Goal: Task Accomplishment & Management: Use online tool/utility

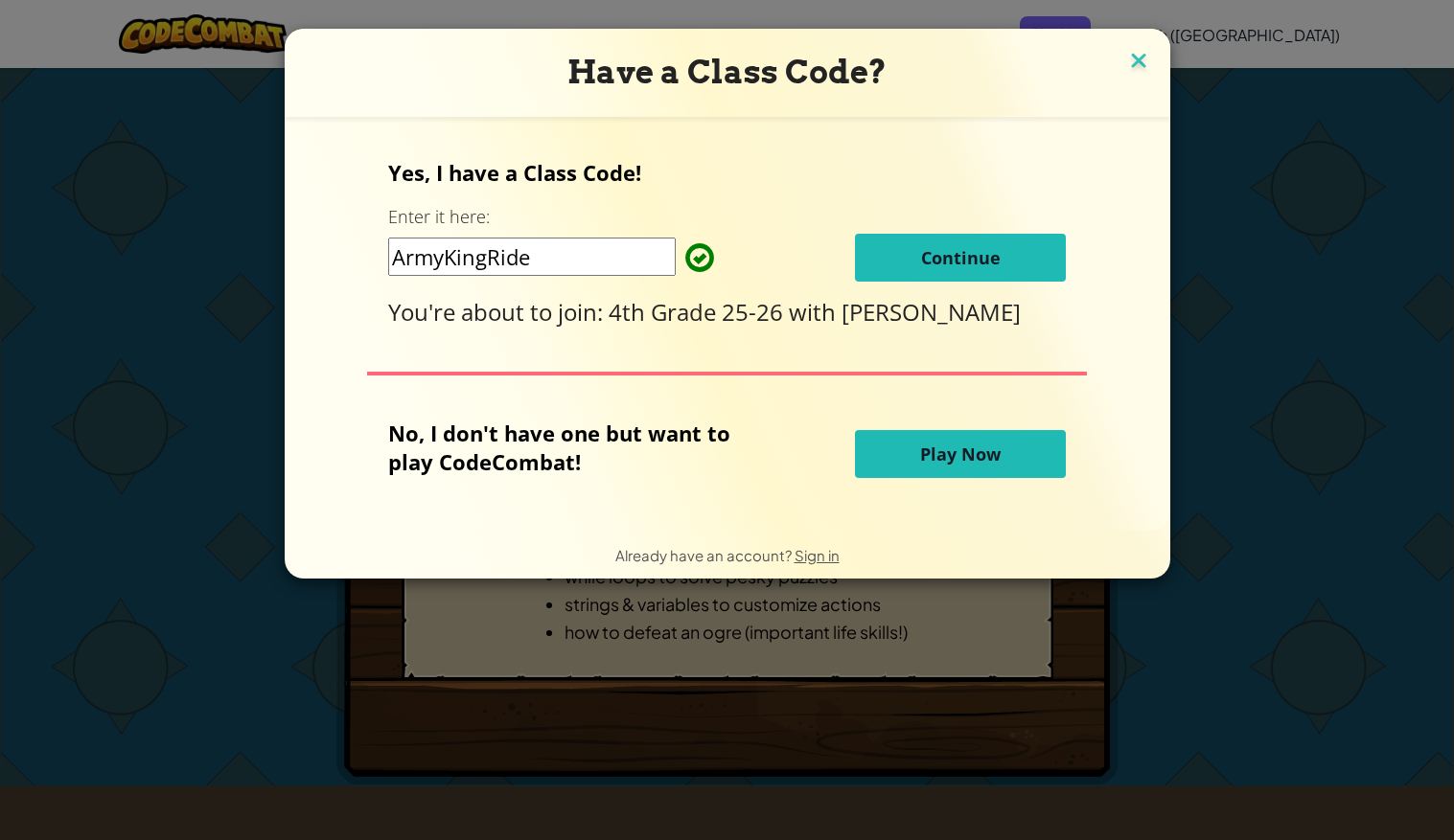
click at [1146, 59] on img at bounding box center [1138, 62] width 25 height 29
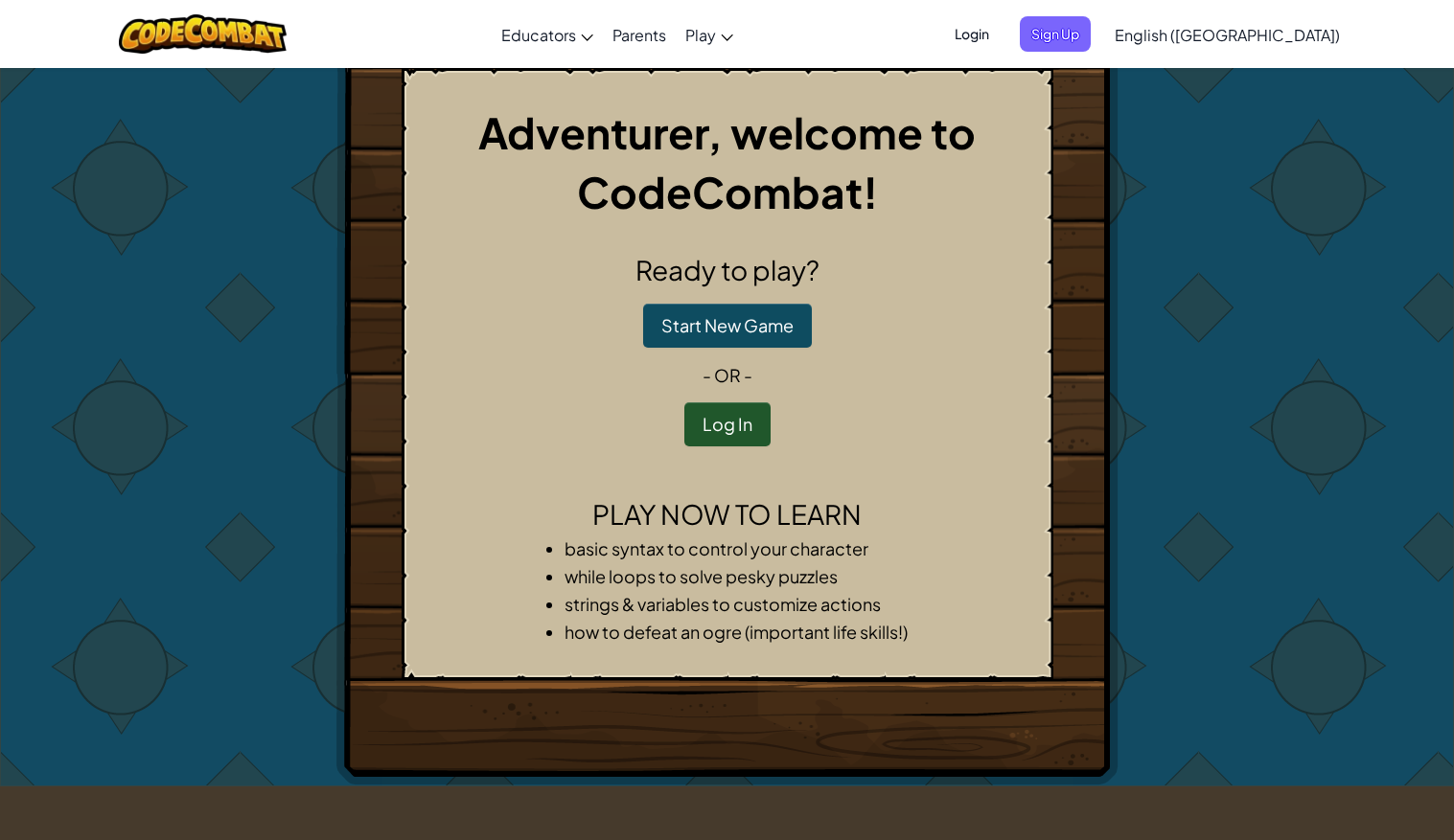
click at [1000, 38] on span "Login" at bounding box center [972, 34] width 58 height 36
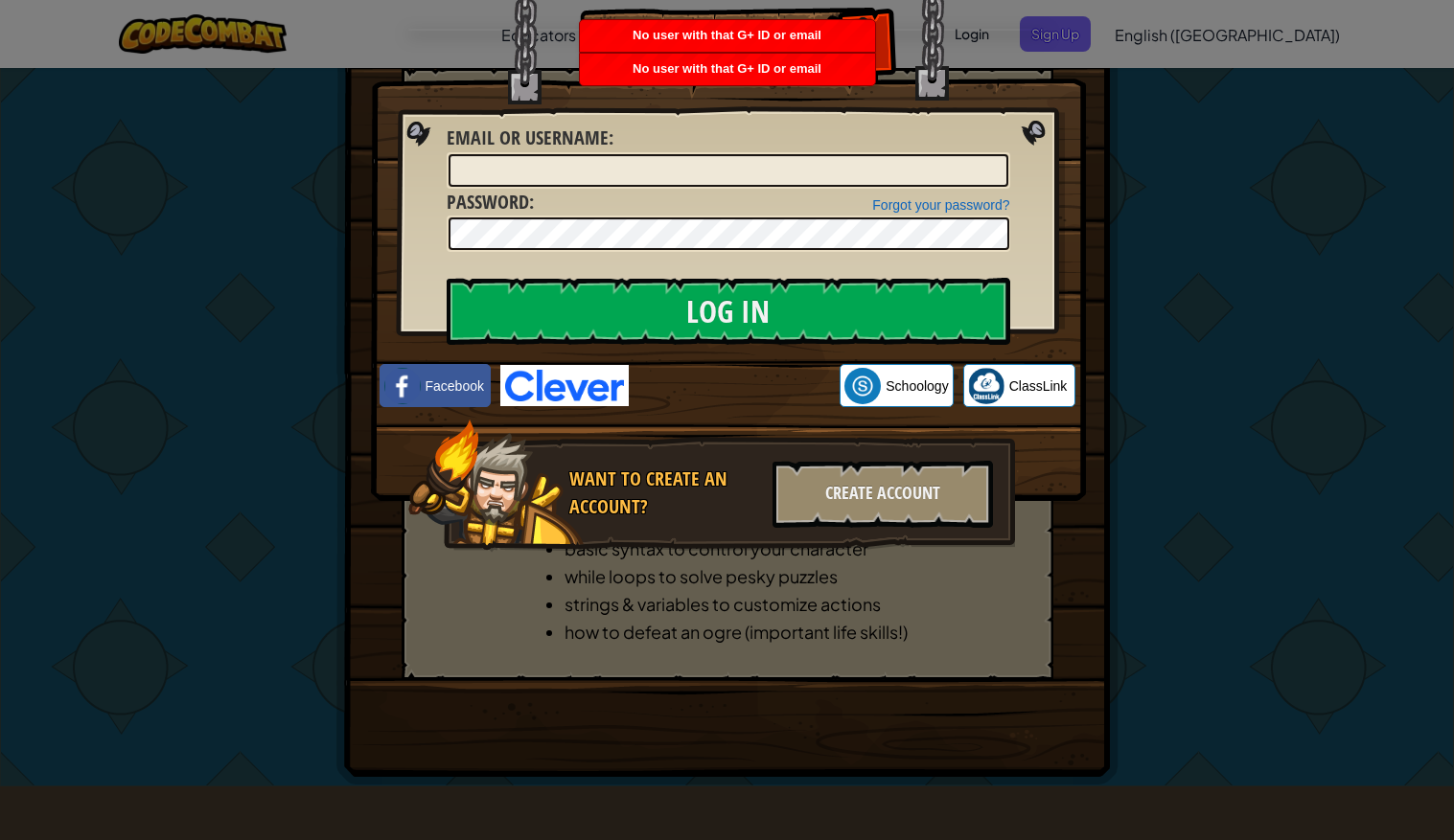
click at [1025, 123] on img at bounding box center [728, 222] width 715 height 558
click at [1054, 131] on img at bounding box center [728, 222] width 715 height 558
click at [1044, 11] on img at bounding box center [728, 222] width 715 height 558
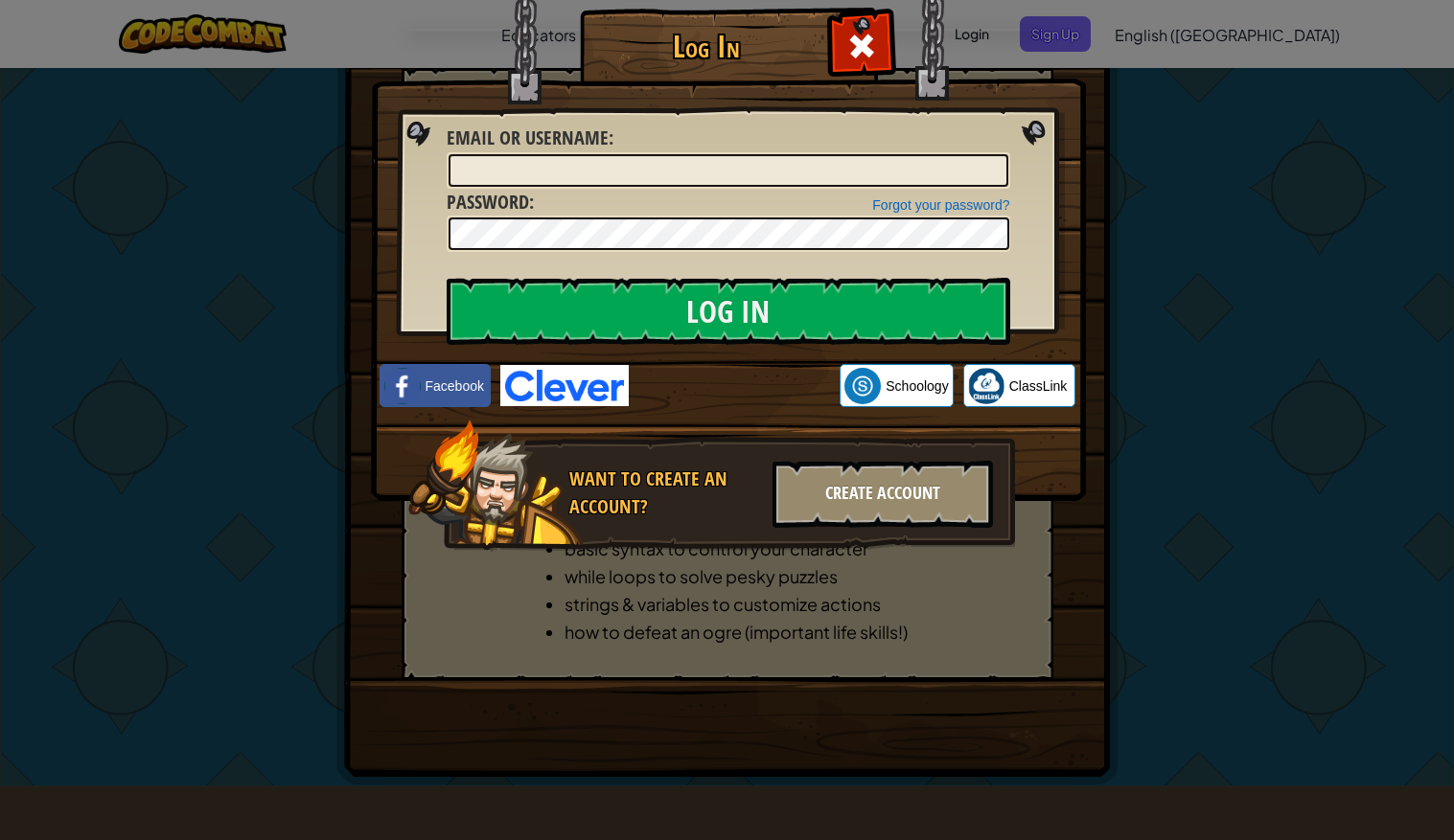
click at [831, 482] on div "Create Account" at bounding box center [883, 494] width 220 height 68
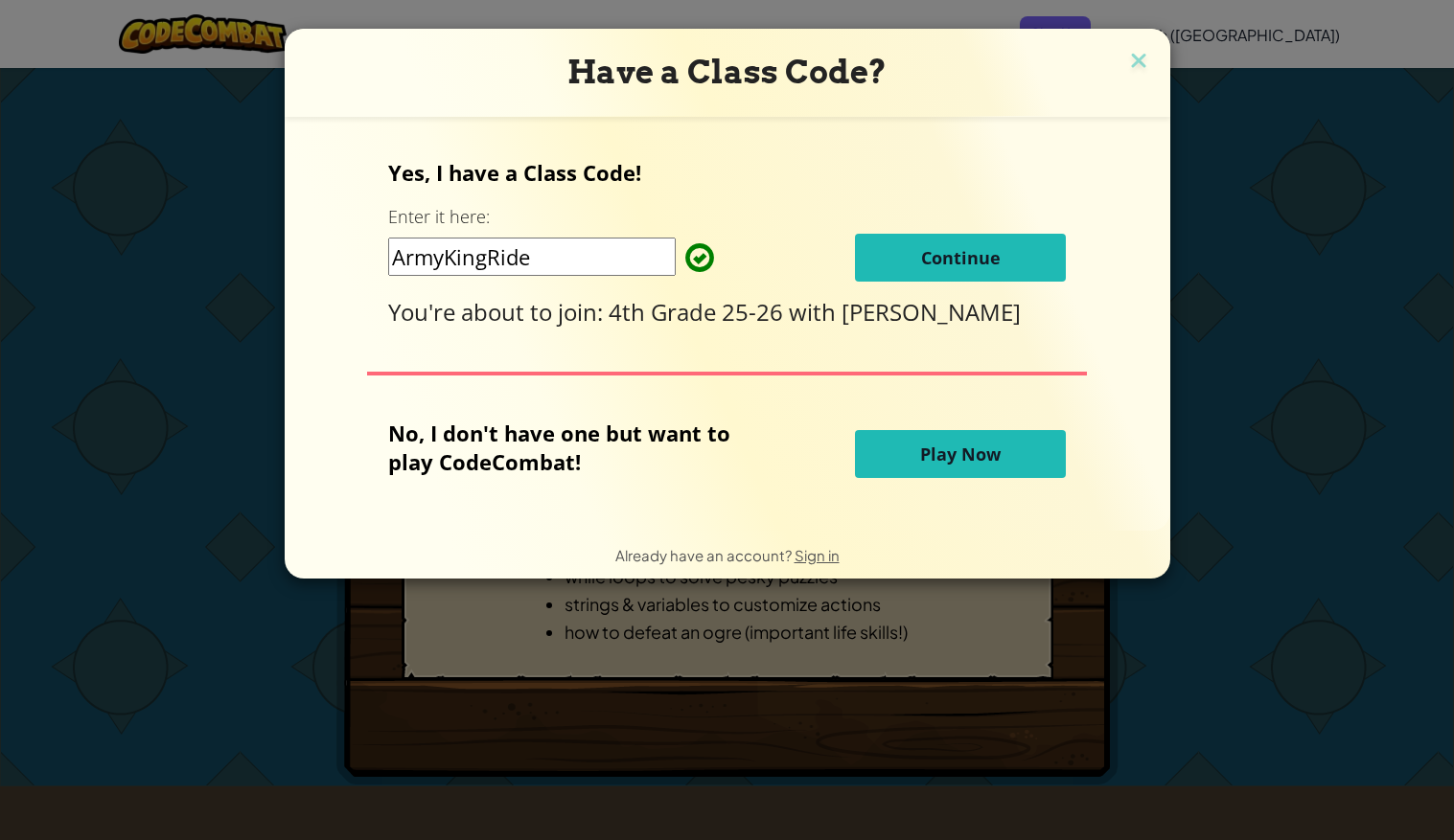
click at [935, 257] on span "Continue" at bounding box center [960, 257] width 79 height 23
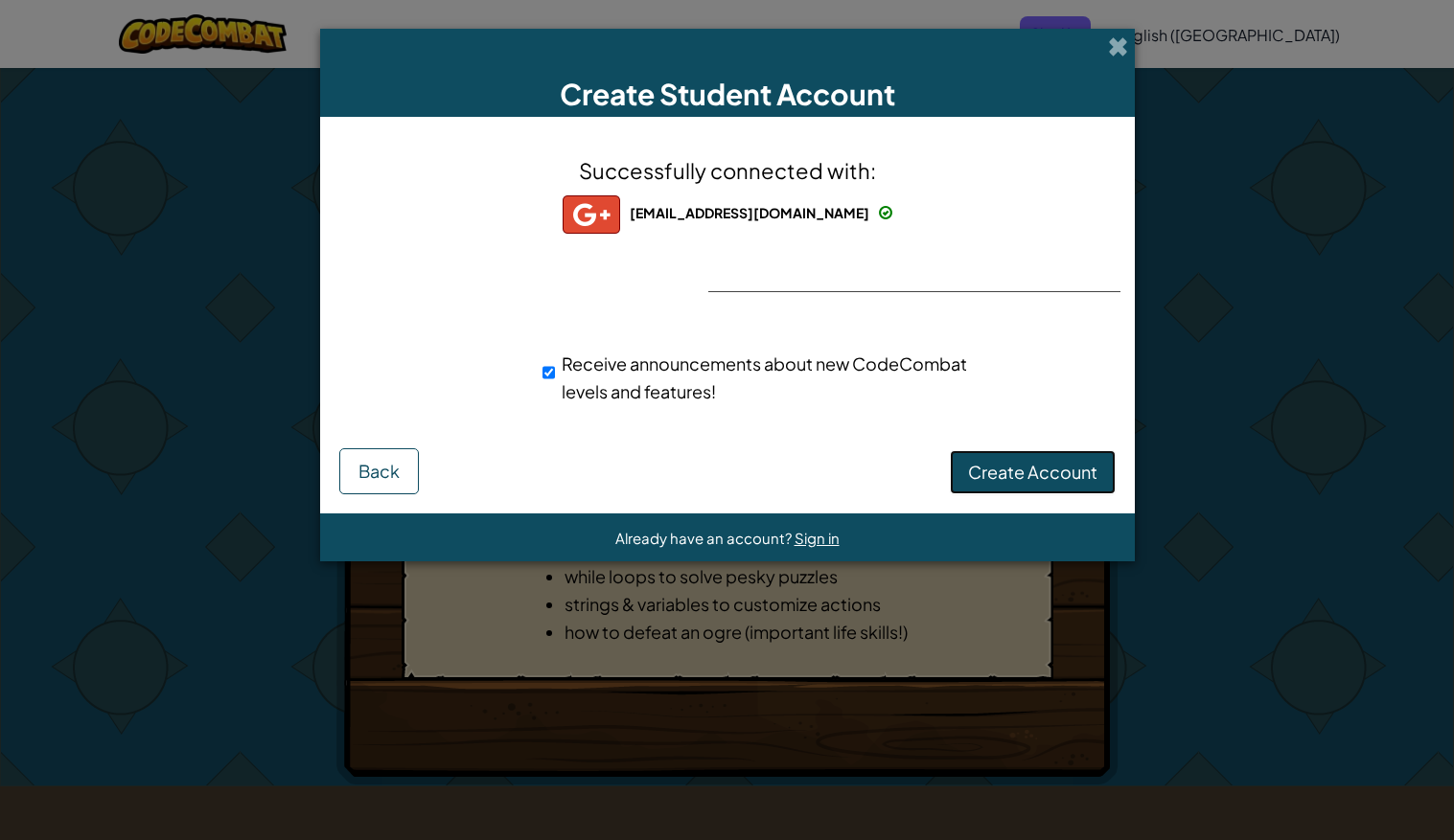
click at [1072, 451] on button "Create Account" at bounding box center [1032, 473] width 166 height 44
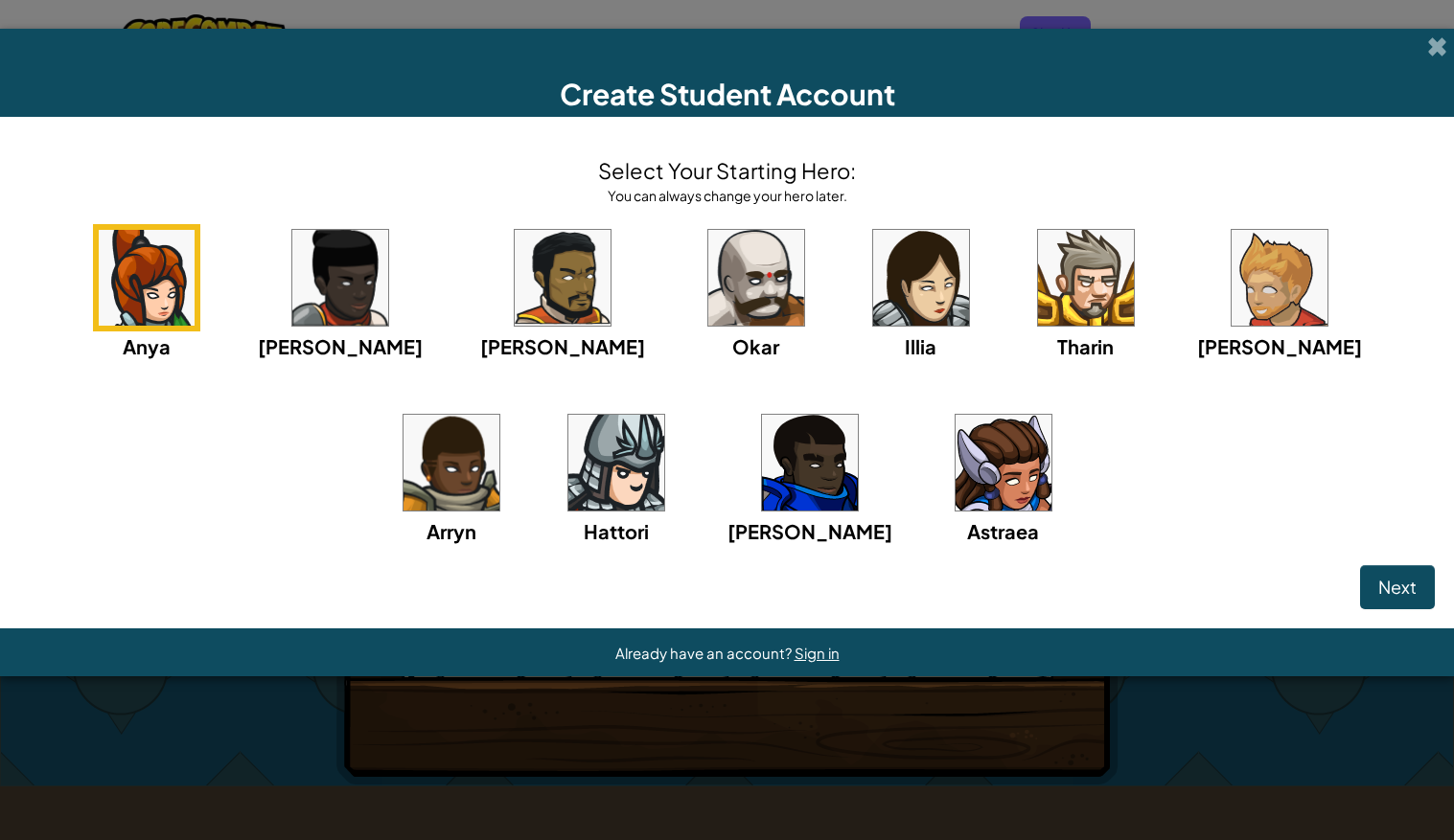
click at [587, 433] on img at bounding box center [616, 463] width 95 height 95
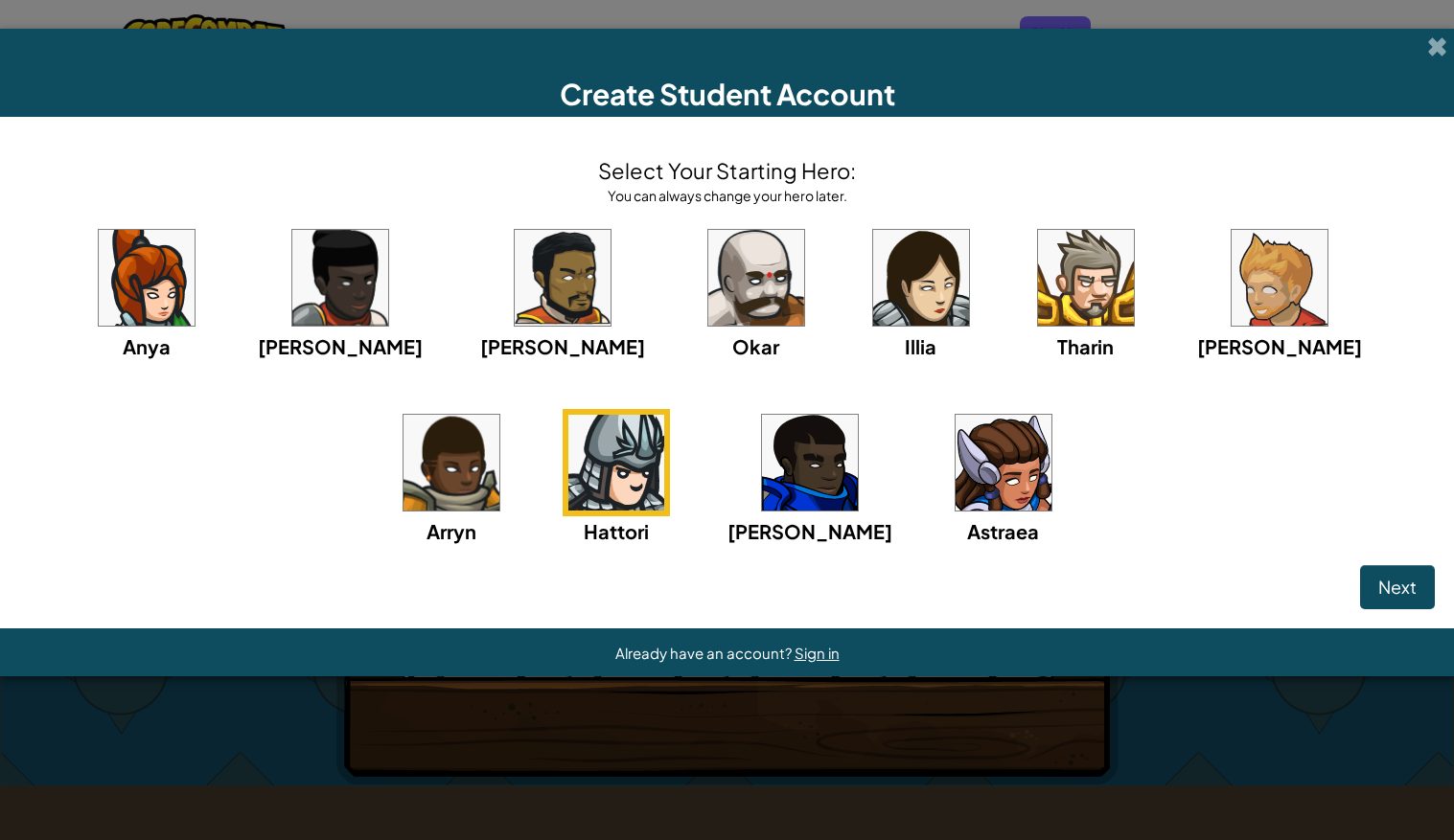
click at [708, 285] on img at bounding box center [756, 278] width 95 height 95
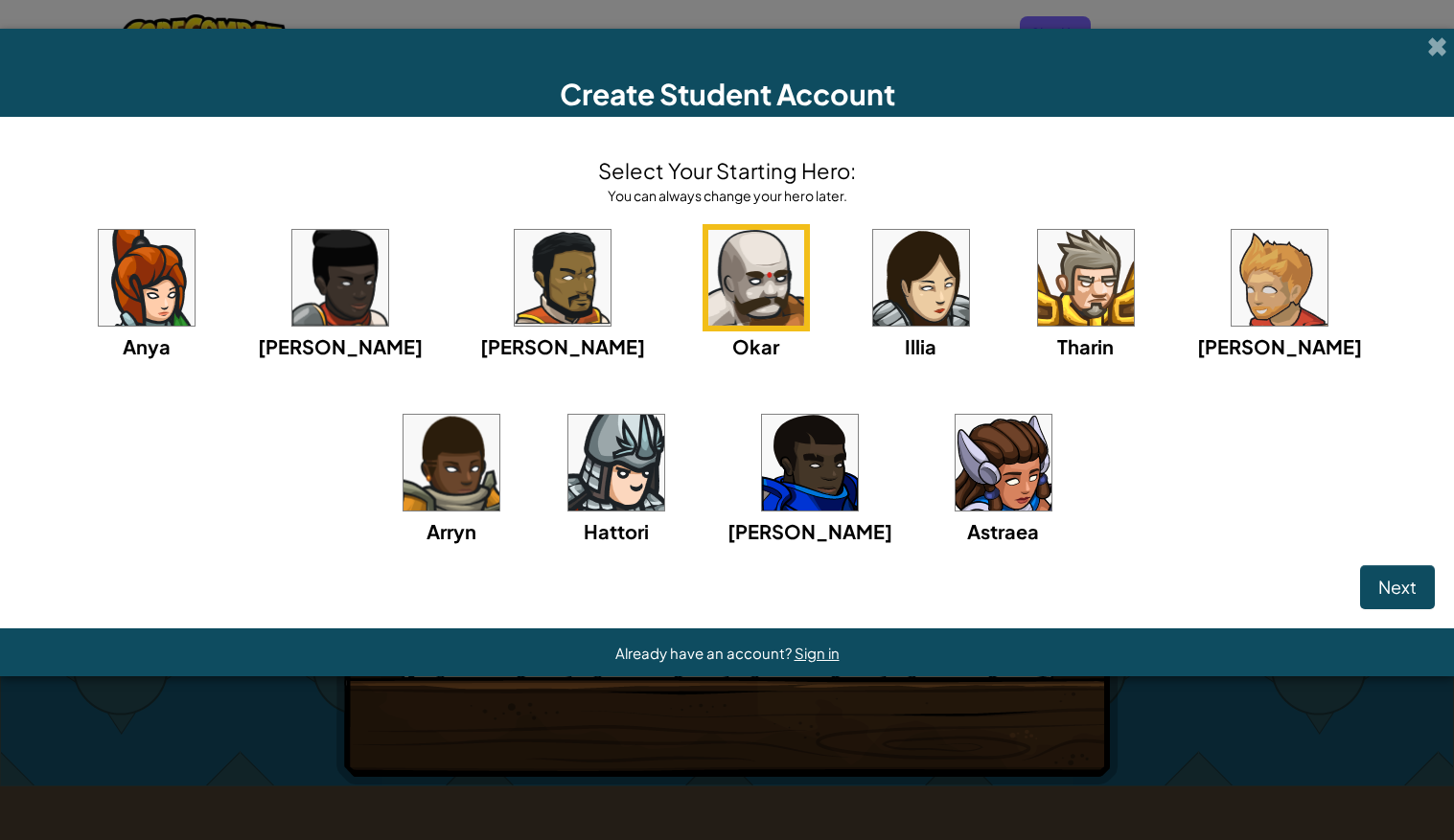
click at [1232, 282] on img at bounding box center [1279, 278] width 95 height 95
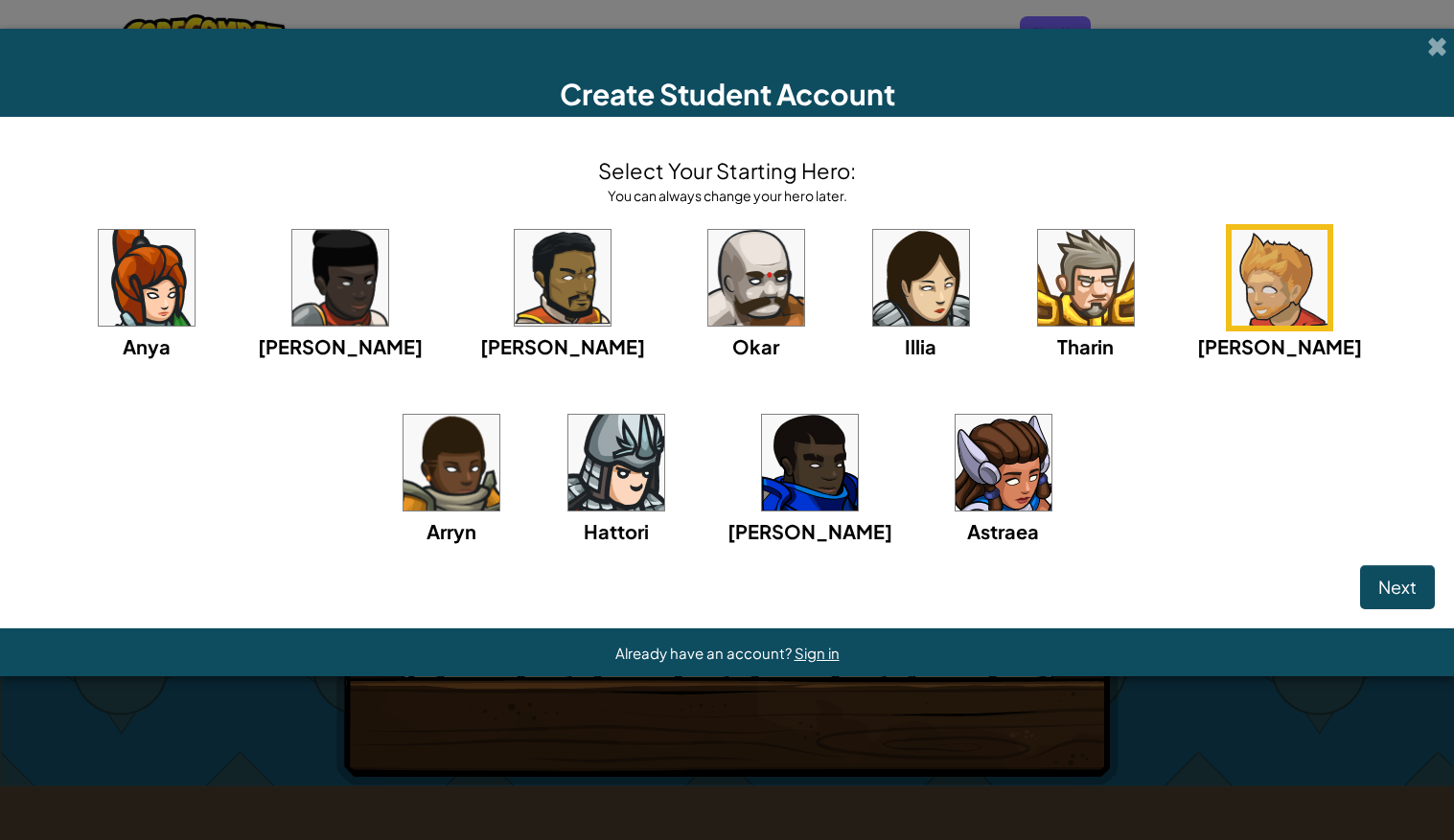
click at [500, 415] on img at bounding box center [451, 463] width 95 height 95
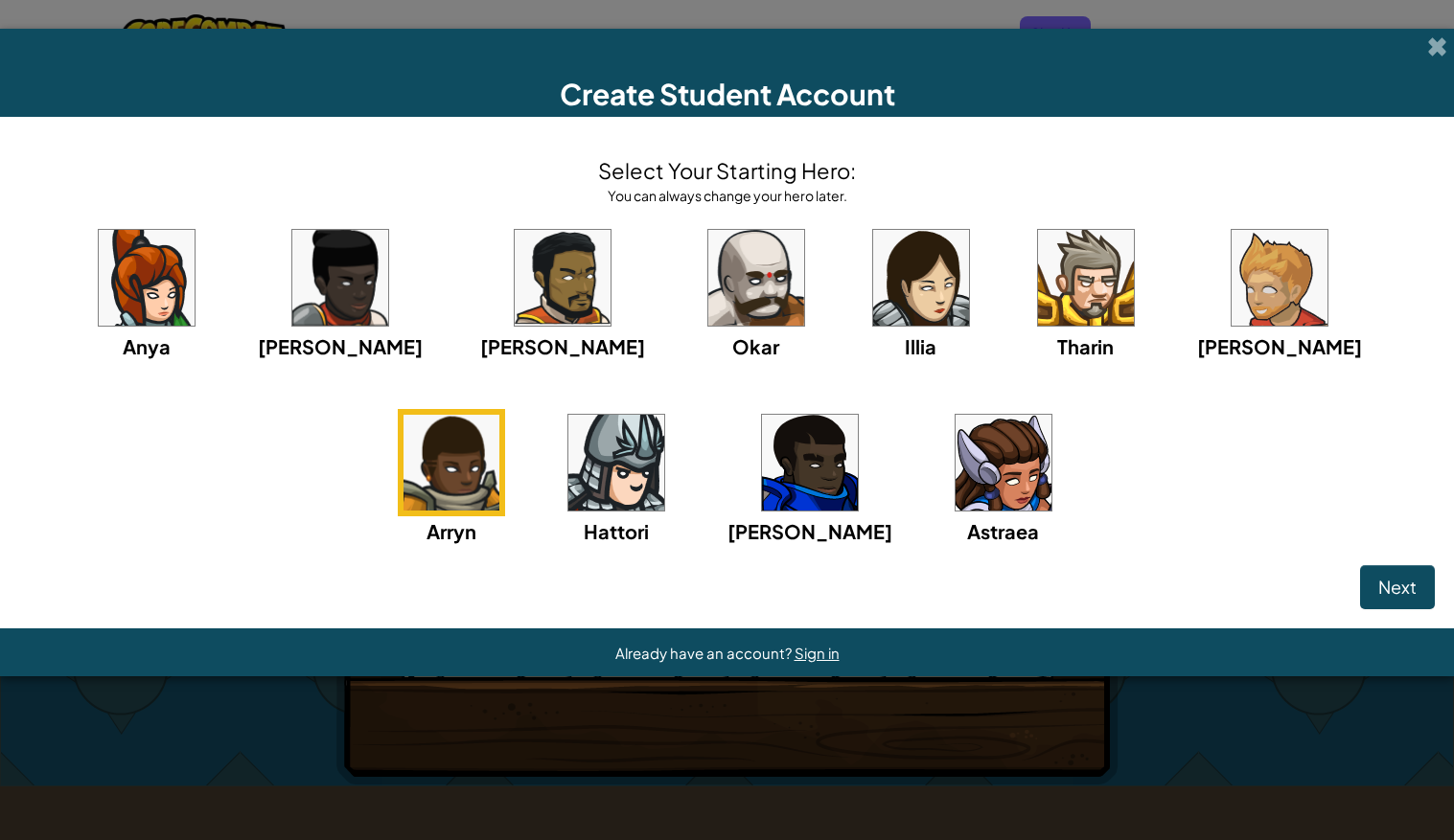
click at [574, 490] on img at bounding box center [616, 463] width 95 height 95
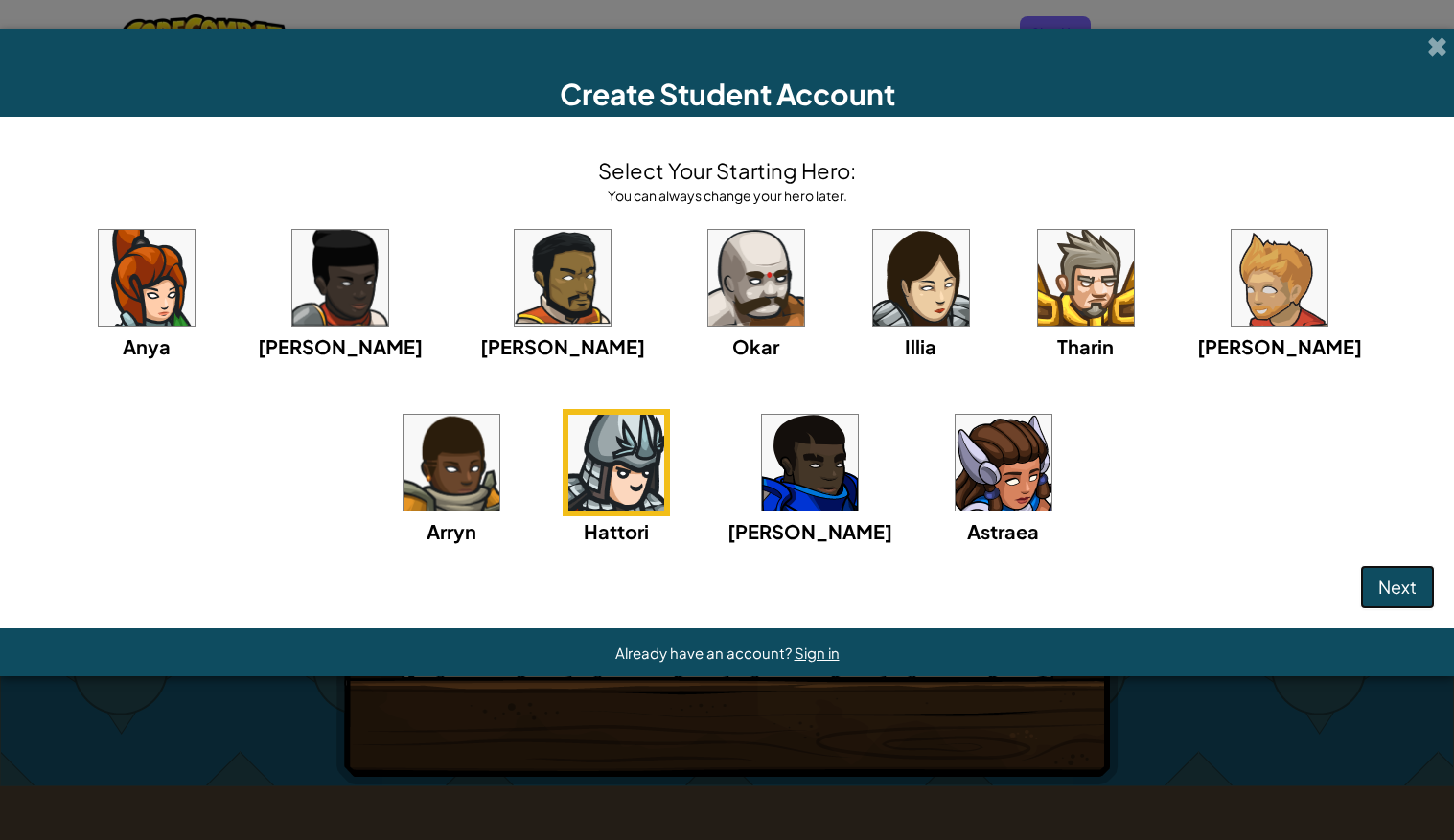
click at [1390, 567] on button "Next" at bounding box center [1396, 587] width 74 height 44
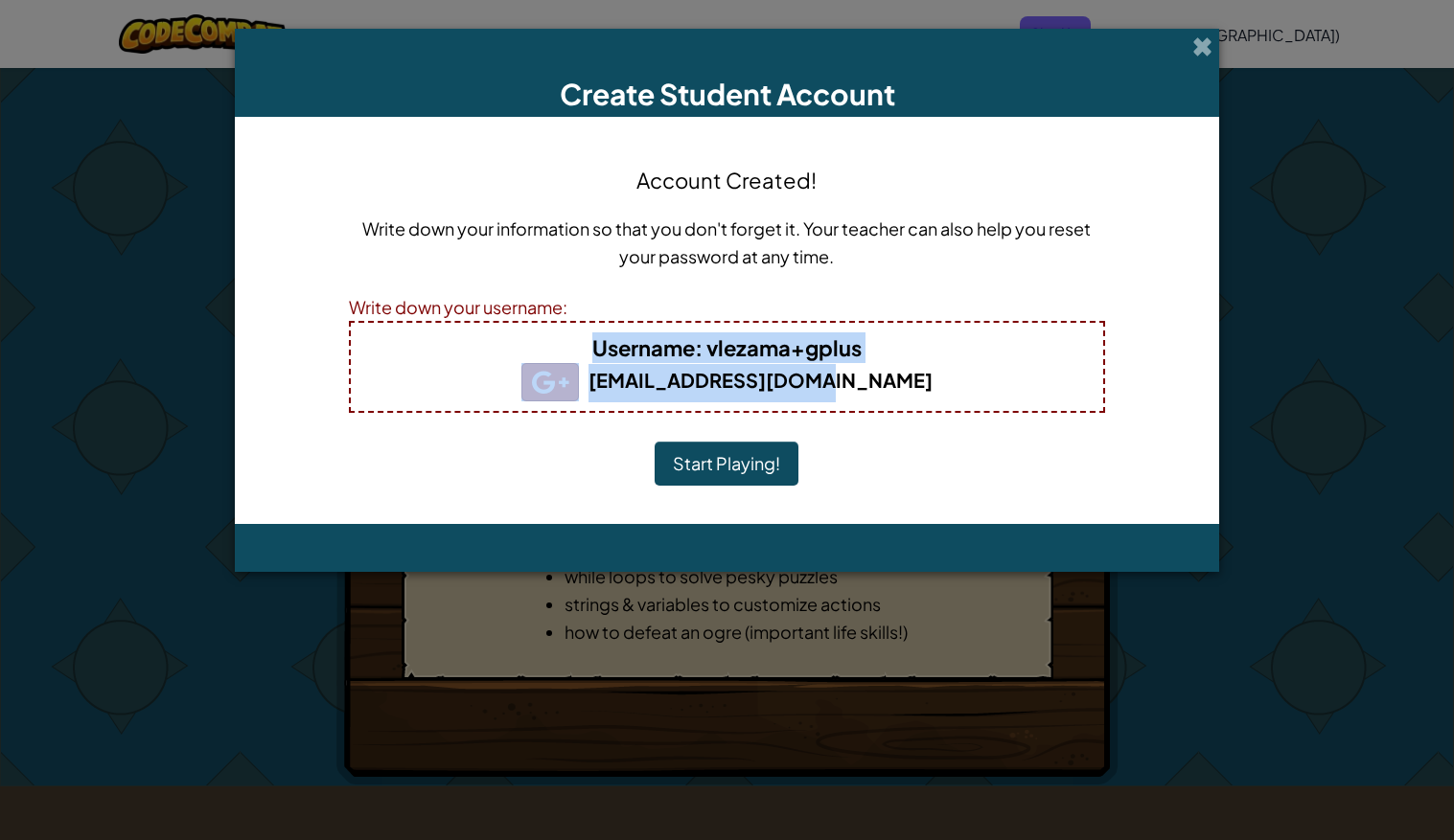
drag, startPoint x: 594, startPoint y: 347, endPoint x: 985, endPoint y: 384, distance: 392.7
click at [985, 384] on div "Username : vlezama+gplus vlezama@crestmem.edu" at bounding box center [727, 366] width 757 height 92
click at [708, 452] on button "Start Playing!" at bounding box center [726, 464] width 144 height 44
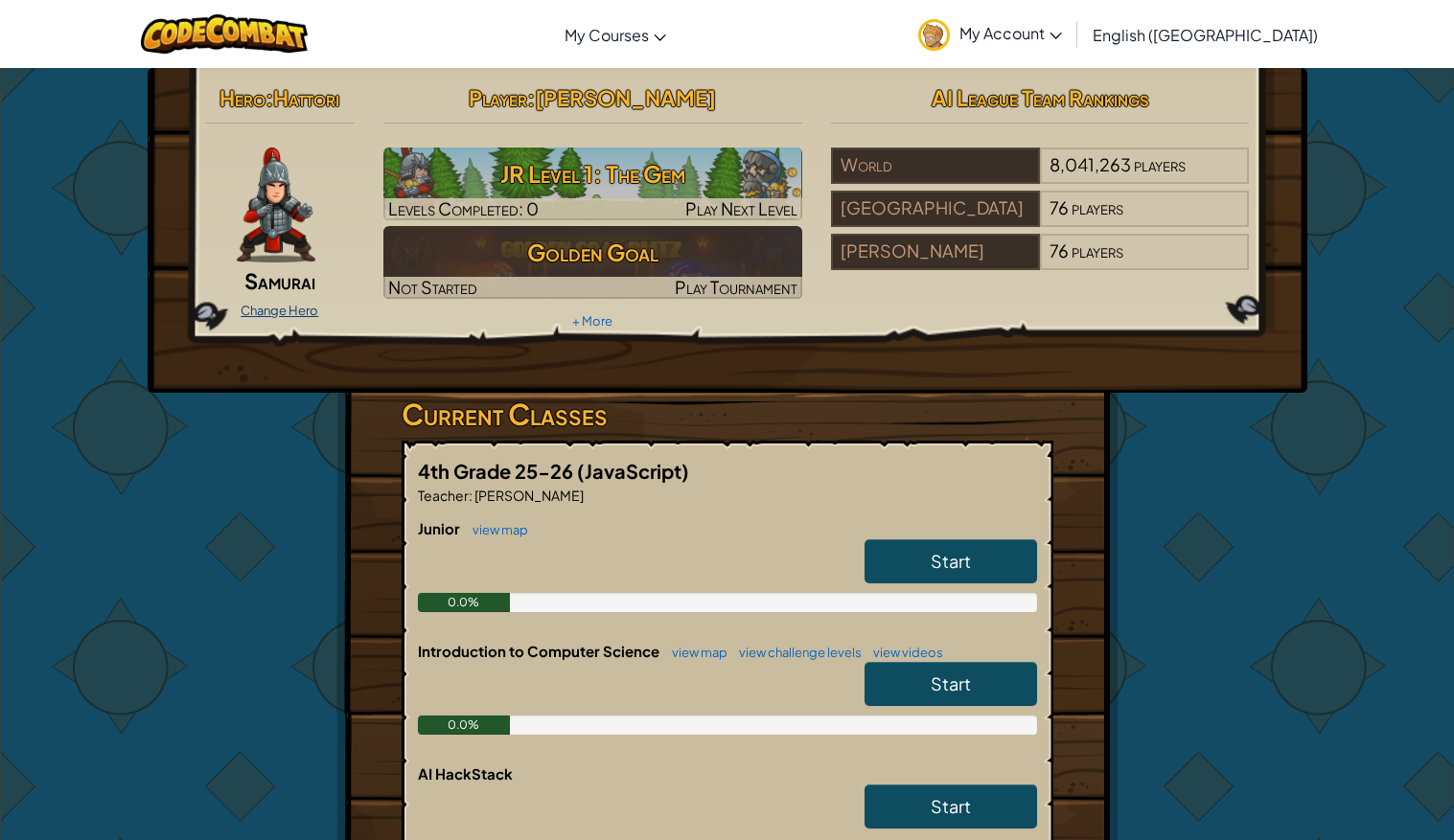
click at [295, 303] on link "Change Hero" at bounding box center [279, 310] width 77 height 15
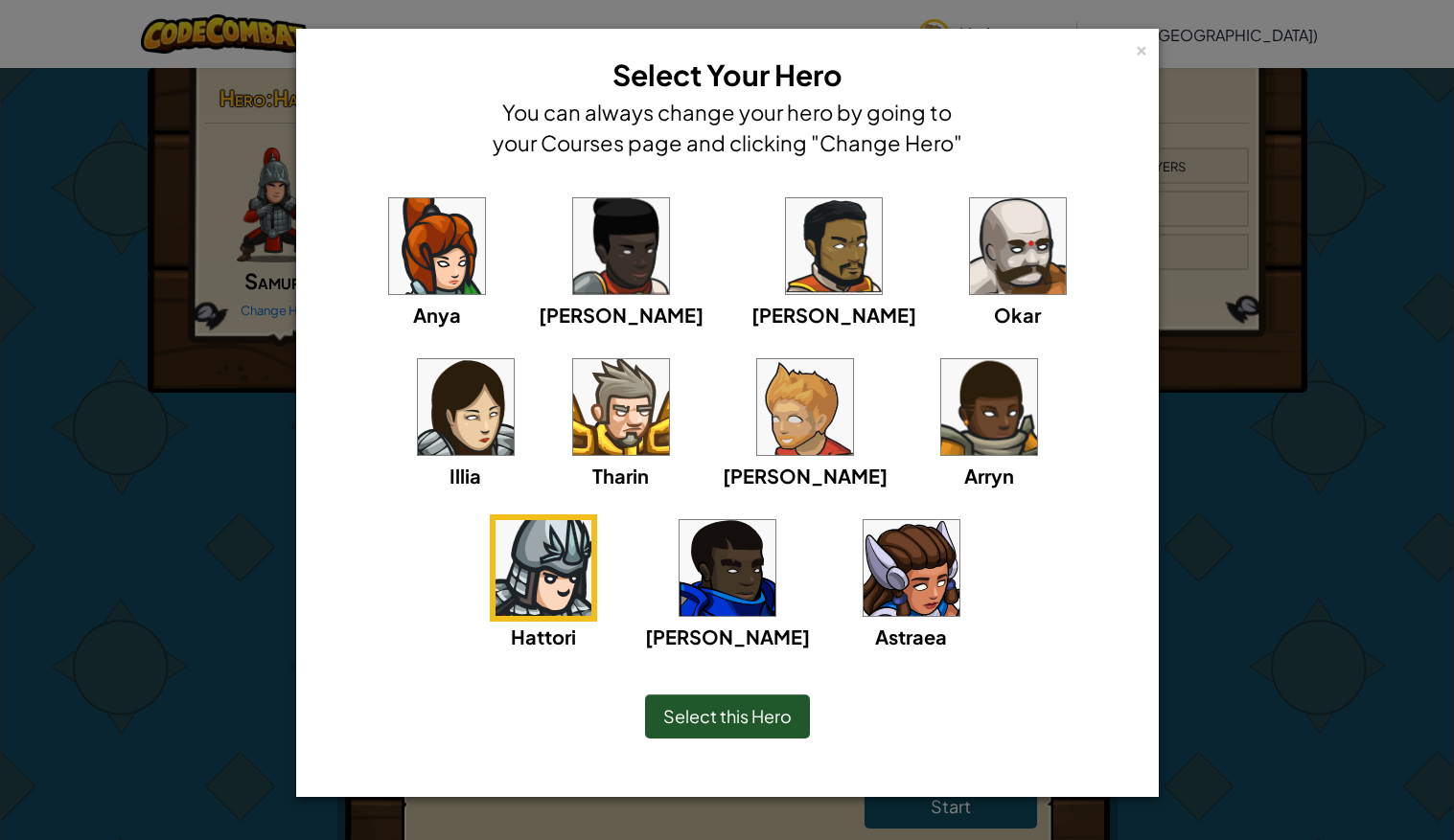
click at [723, 354] on div "[PERSON_NAME]" at bounding box center [805, 422] width 165 height 137
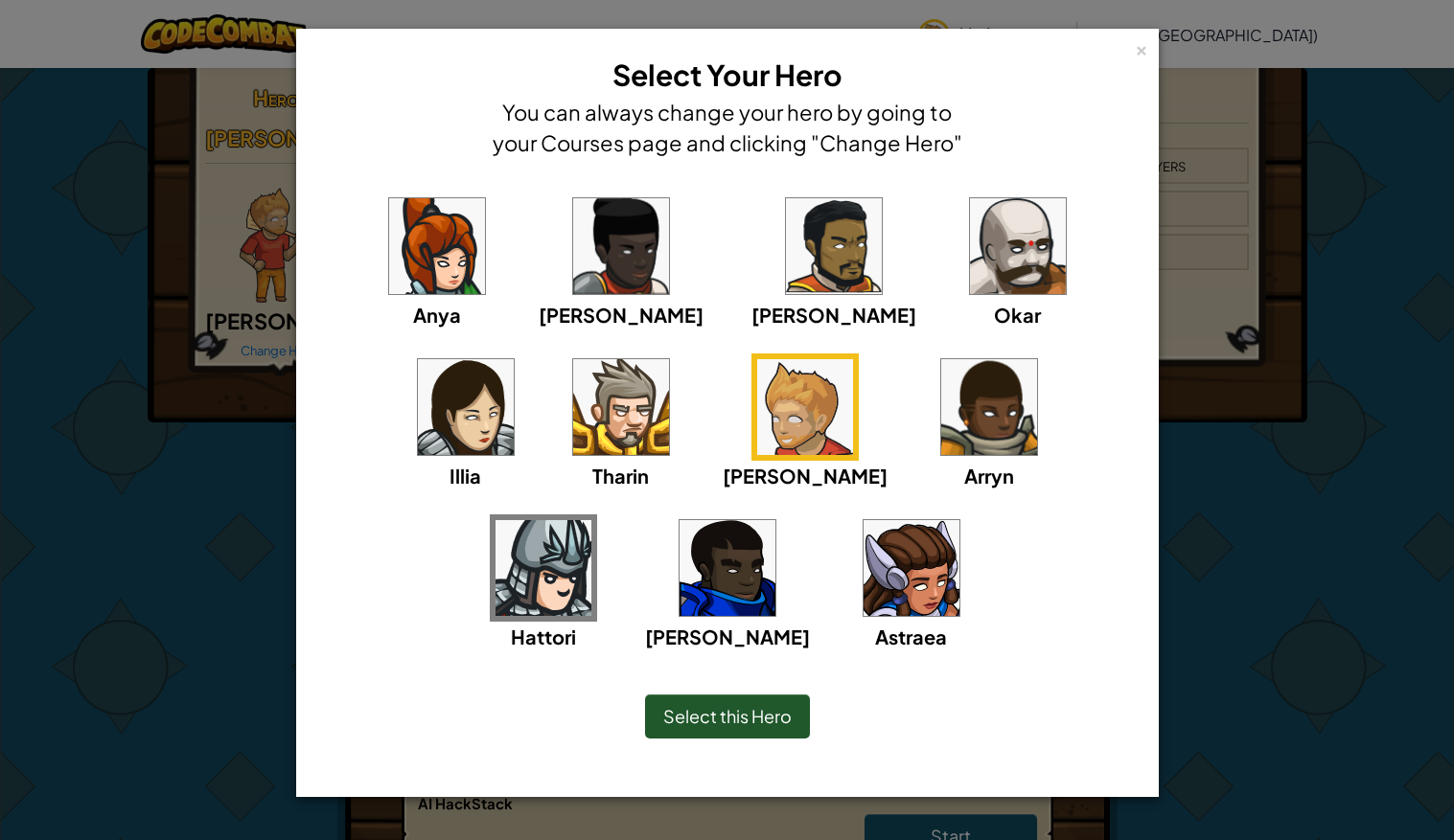
click at [722, 714] on span "Select this Hero" at bounding box center [727, 716] width 128 height 22
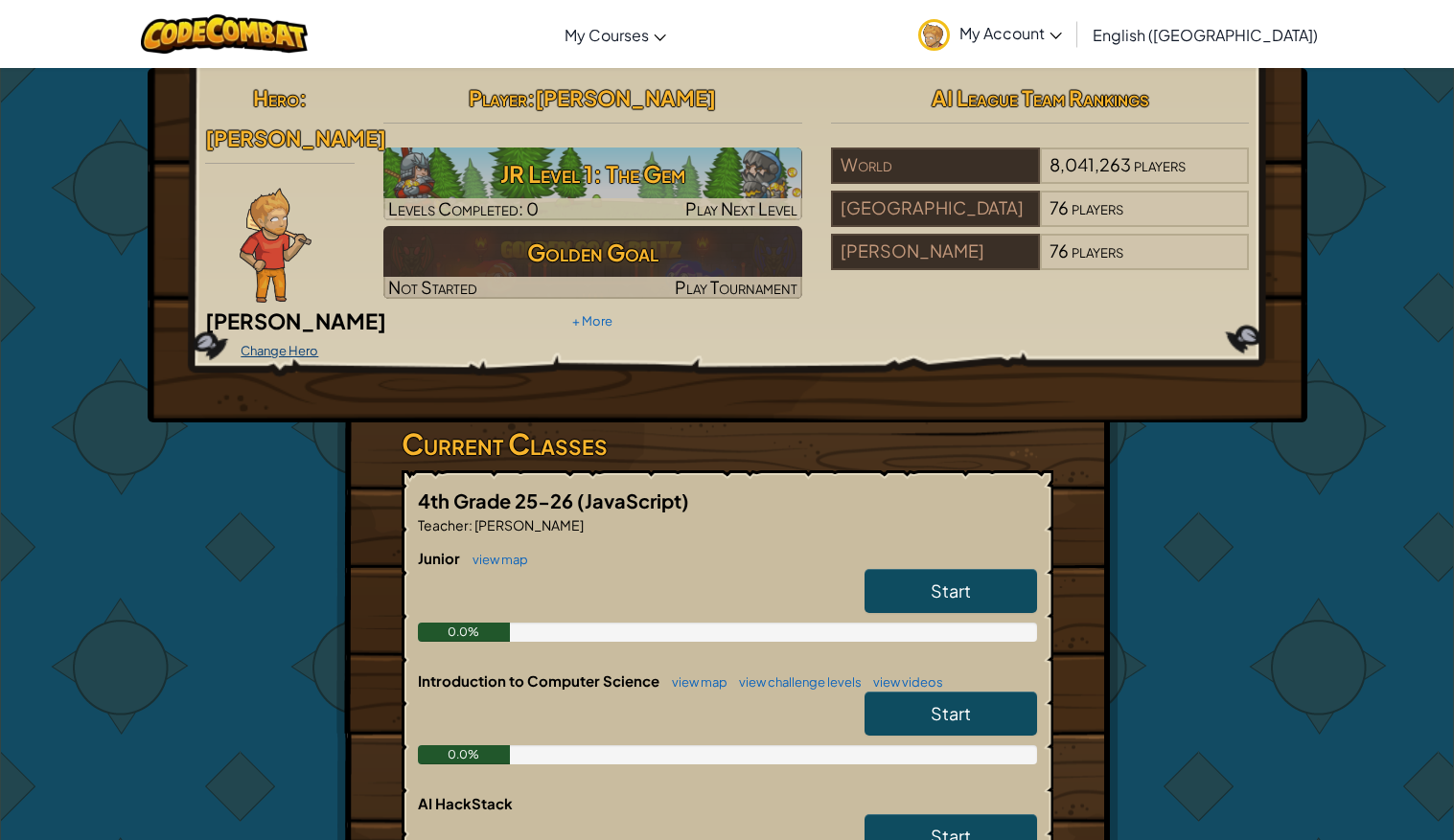
click at [263, 343] on link "Change Hero" at bounding box center [279, 350] width 77 height 15
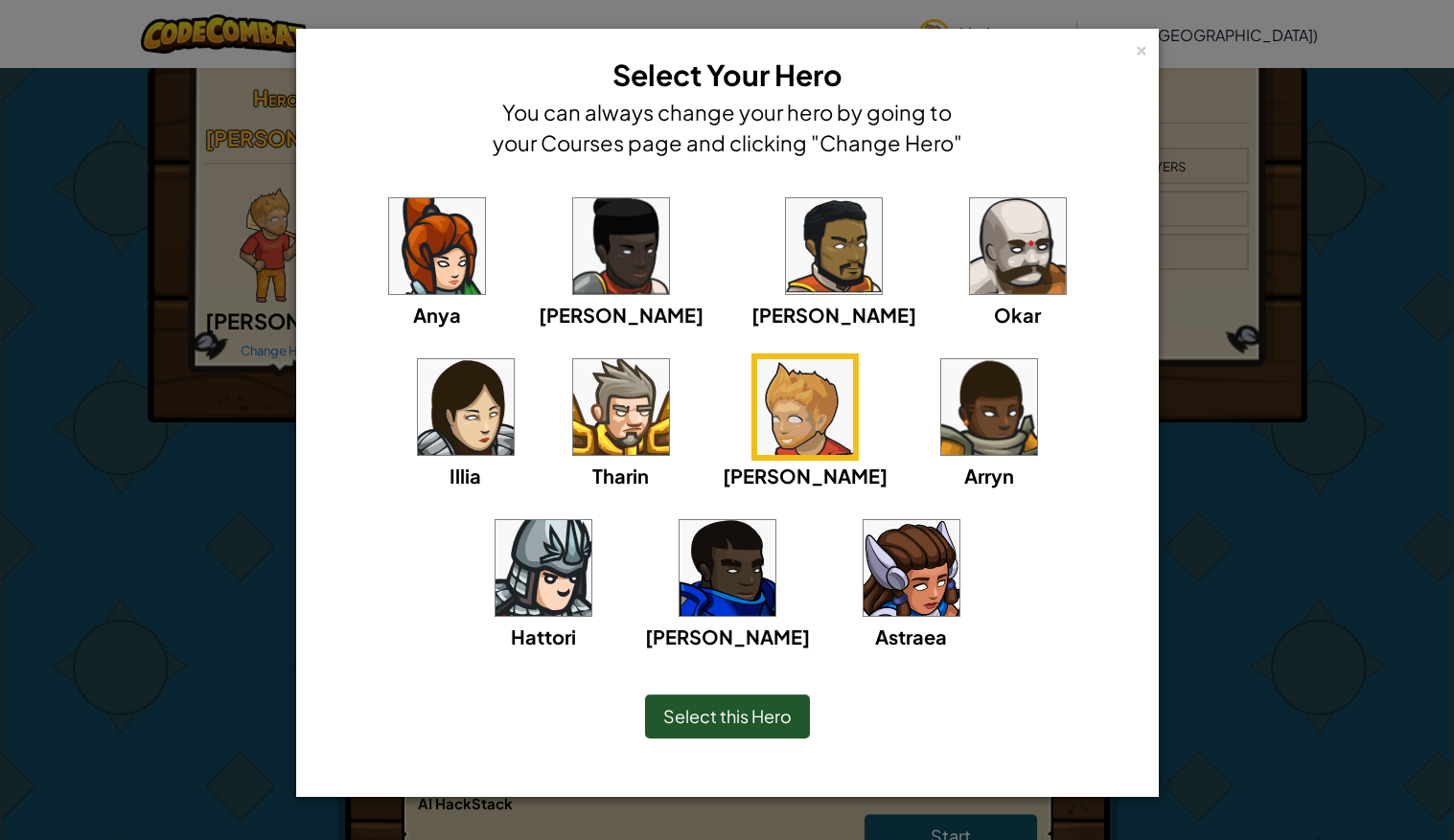
click at [970, 257] on img at bounding box center [1018, 246] width 95 height 95
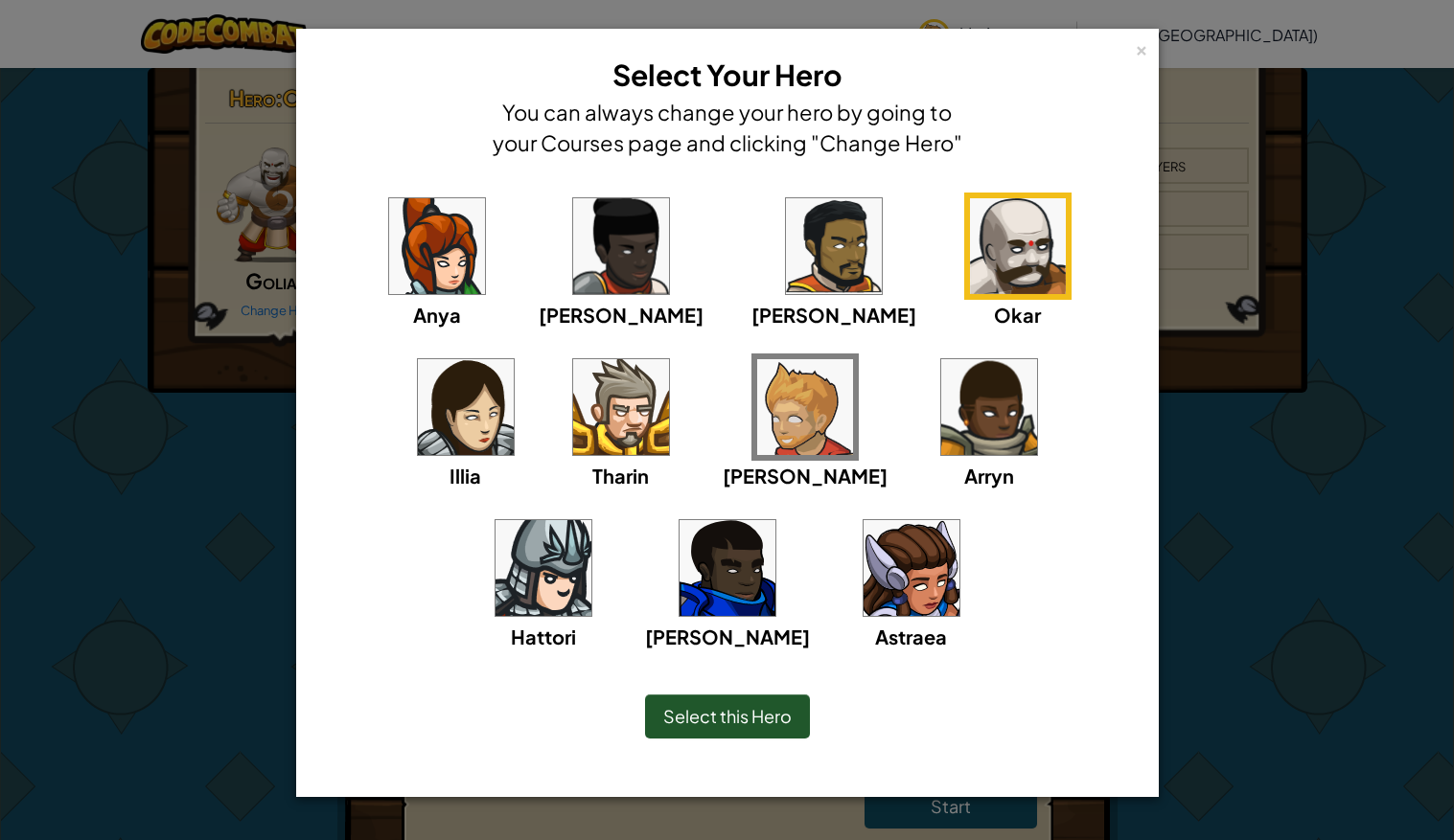
click at [756, 719] on span "Select this Hero" at bounding box center [727, 716] width 128 height 22
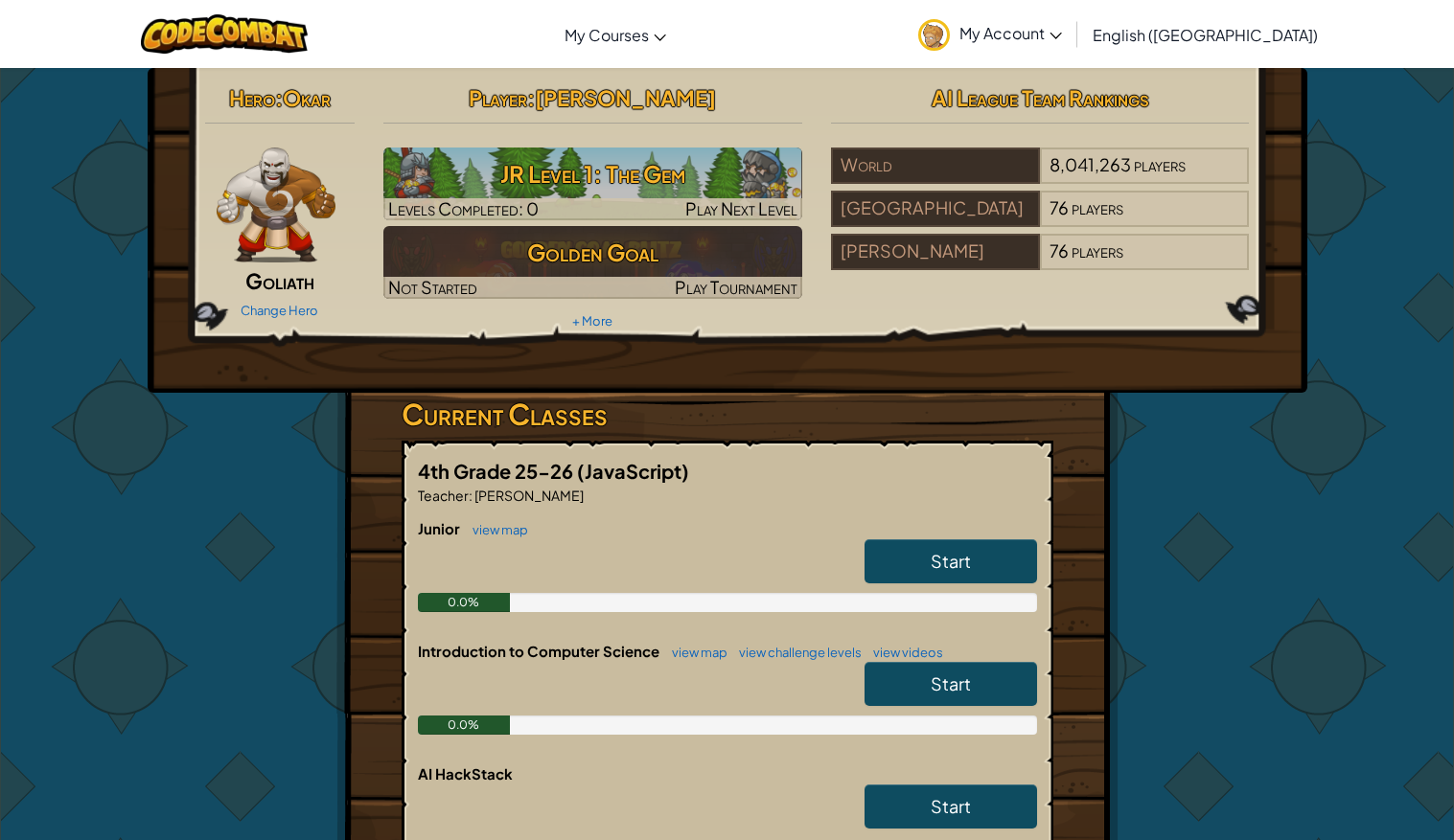
click at [275, 277] on span "Goliath" at bounding box center [279, 280] width 69 height 27
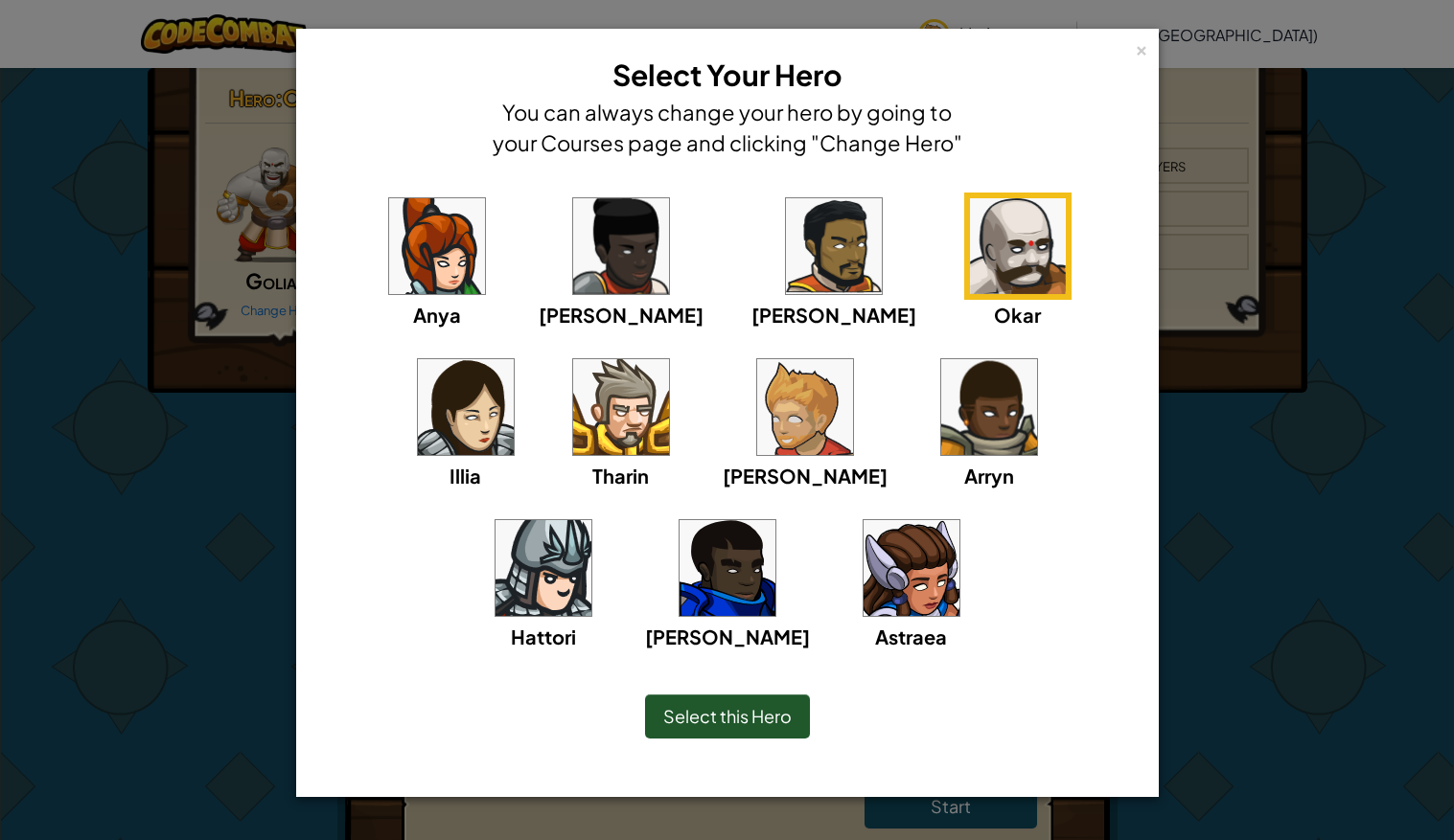
click at [573, 400] on img at bounding box center [621, 407] width 95 height 95
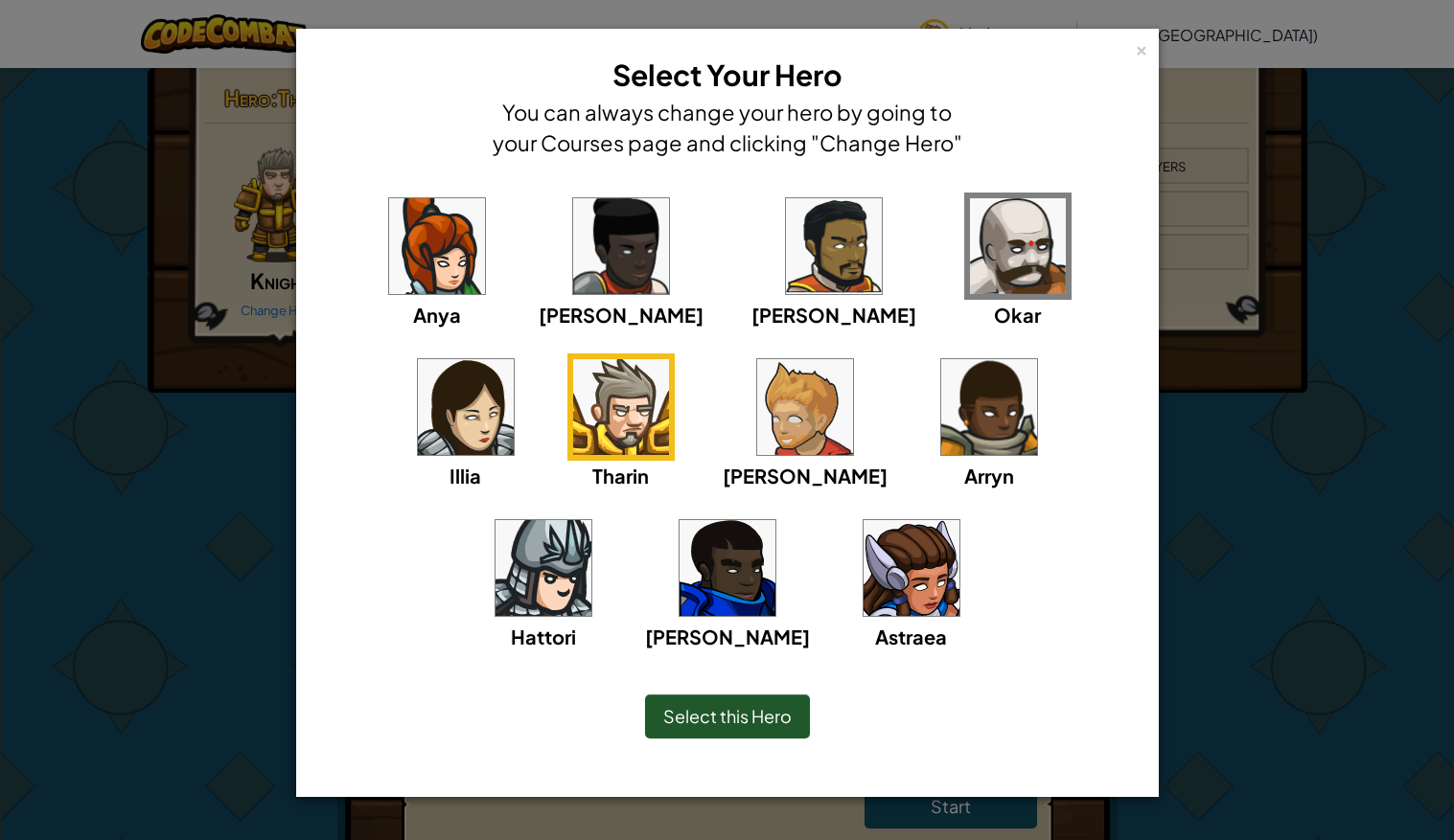
click at [726, 709] on span "Select this Hero" at bounding box center [727, 716] width 128 height 22
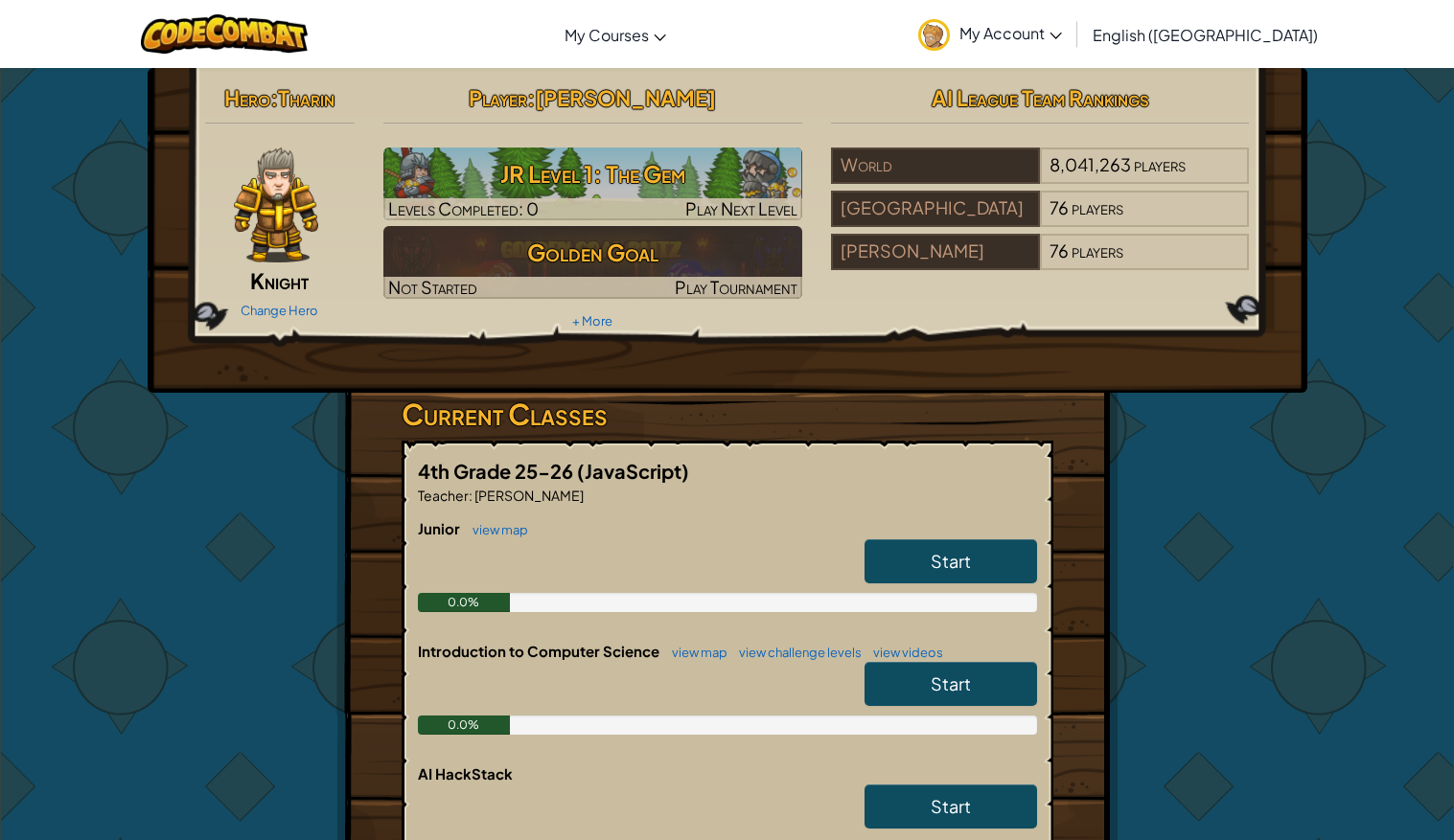
click at [280, 232] on img at bounding box center [275, 206] width 84 height 115
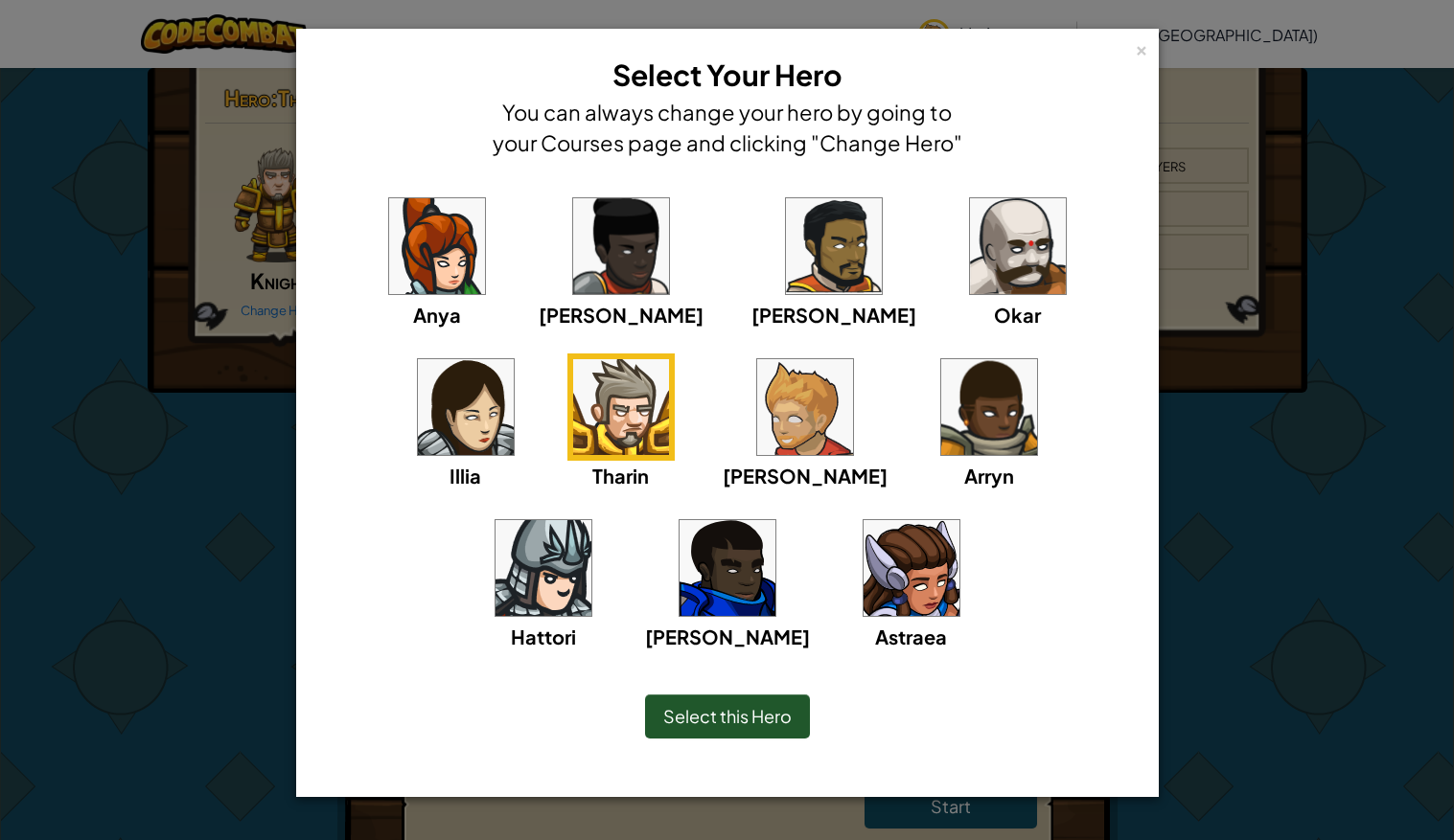
click at [723, 475] on span "[PERSON_NAME]" at bounding box center [805, 476] width 165 height 24
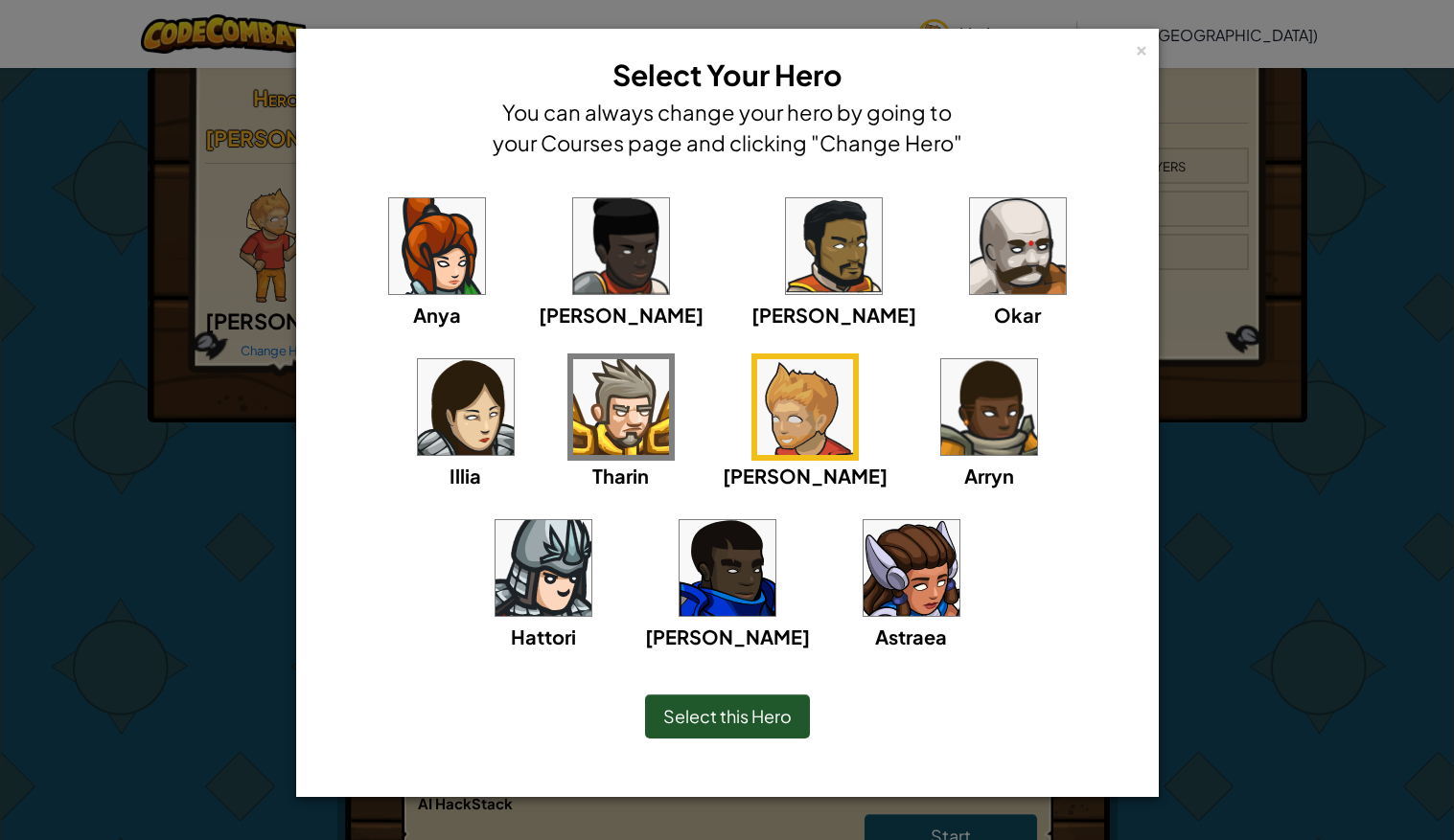
click at [700, 714] on span "Select this Hero" at bounding box center [727, 716] width 128 height 22
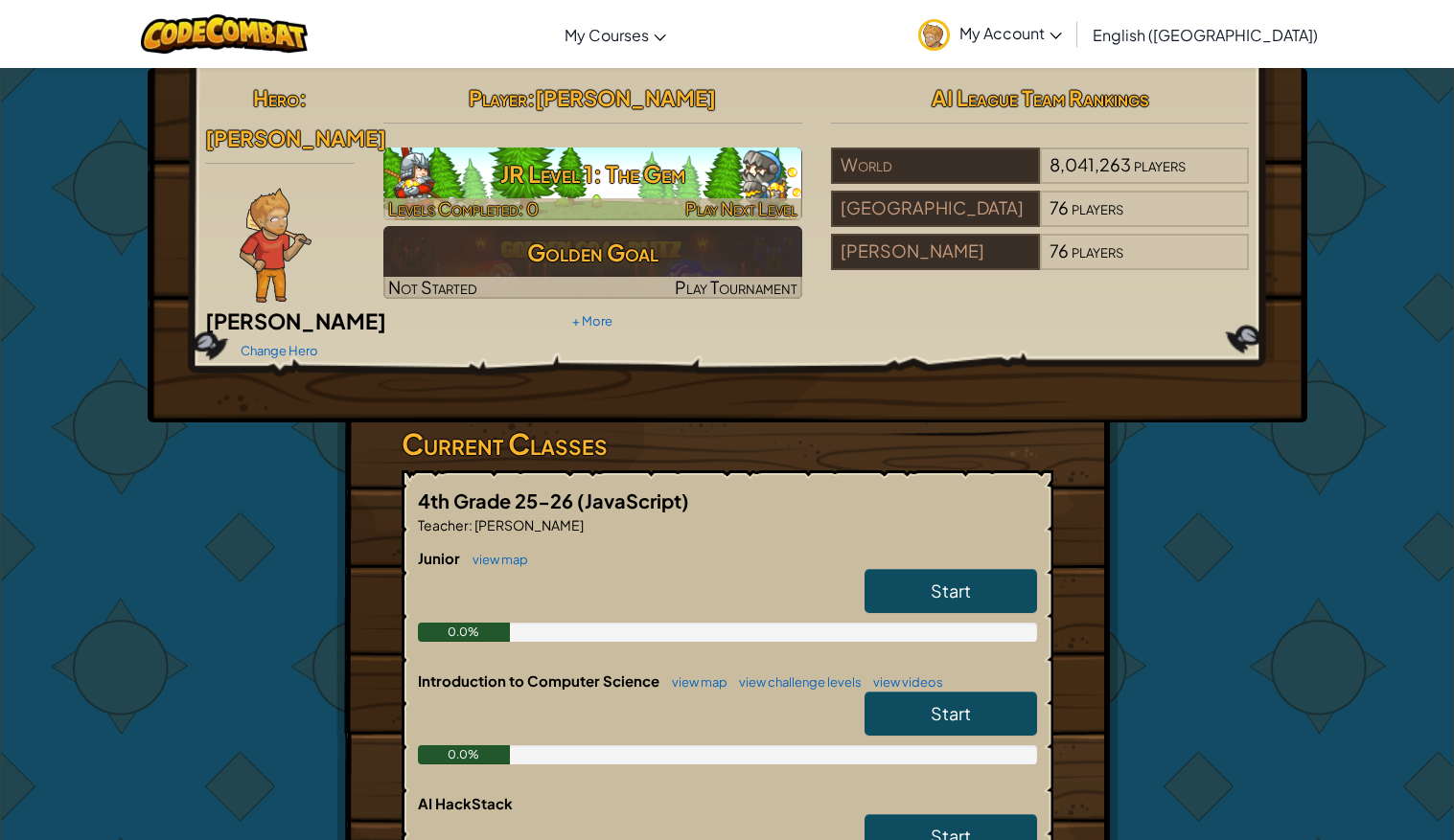
click at [704, 169] on h3 "JR Level 1: The Gem" at bounding box center [593, 173] width 419 height 43
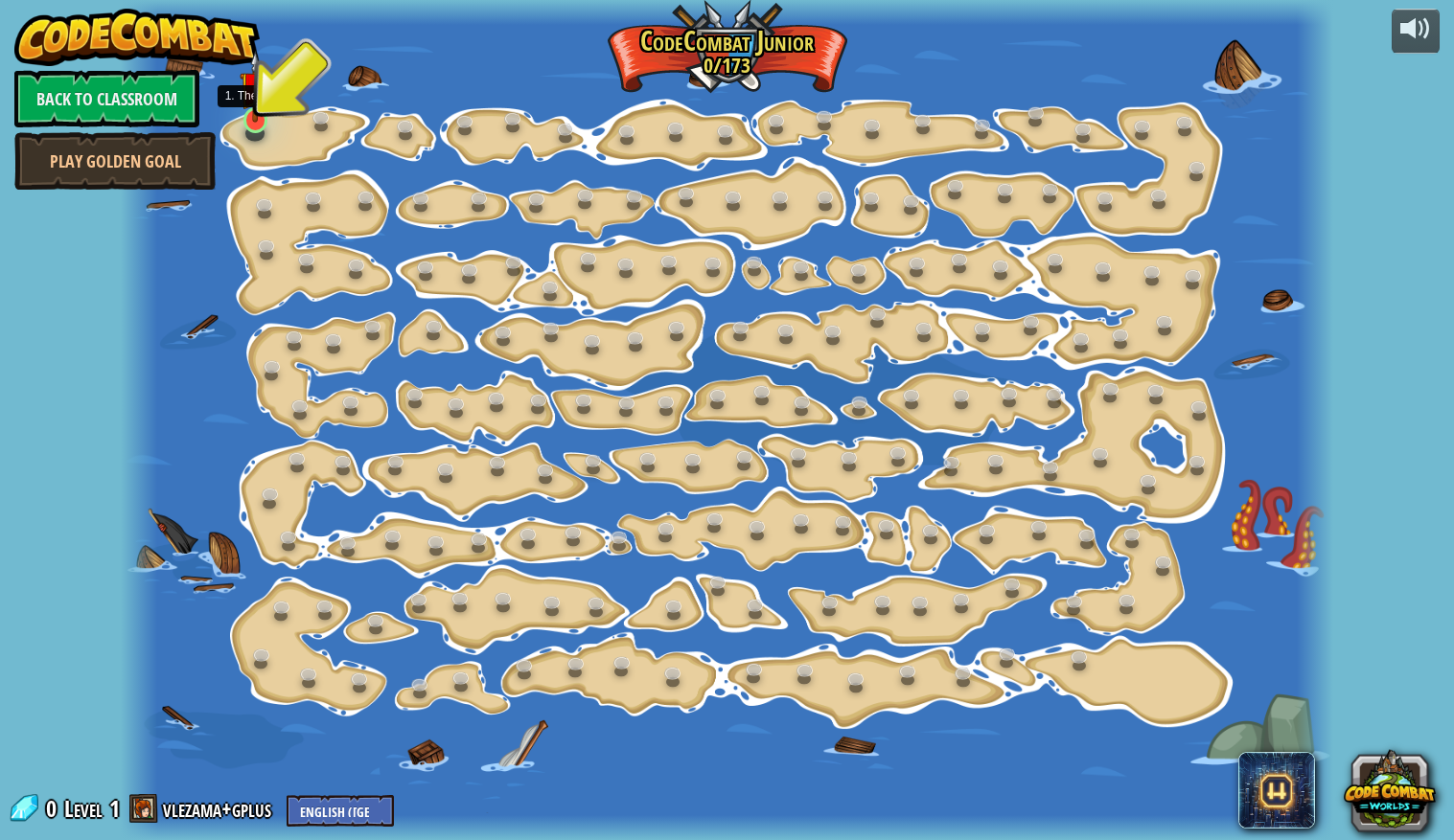
click at [262, 95] on img at bounding box center [255, 86] width 32 height 71
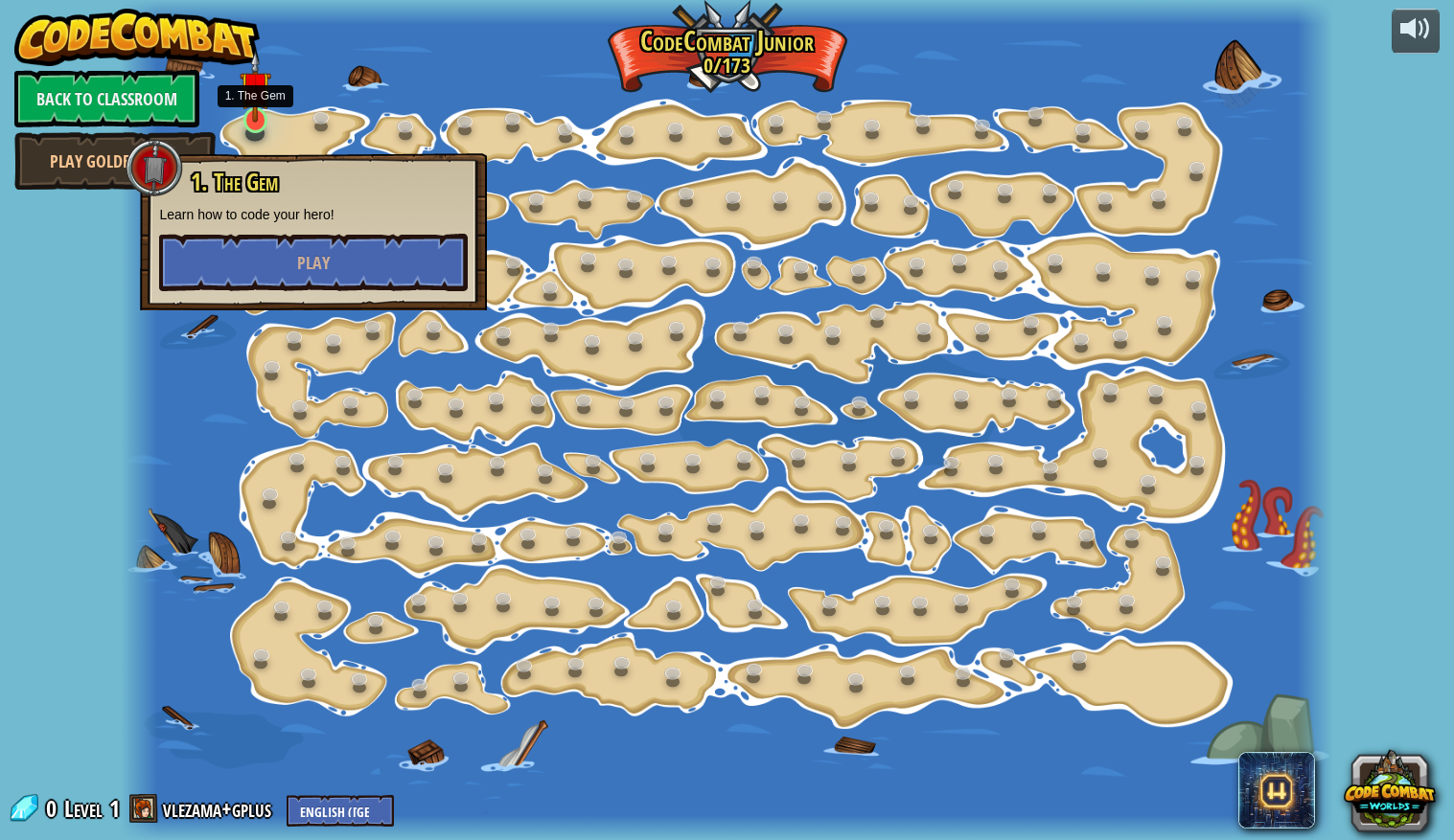
click at [262, 95] on img at bounding box center [255, 86] width 32 height 71
click at [228, 254] on button "Play" at bounding box center [313, 262] width 309 height 58
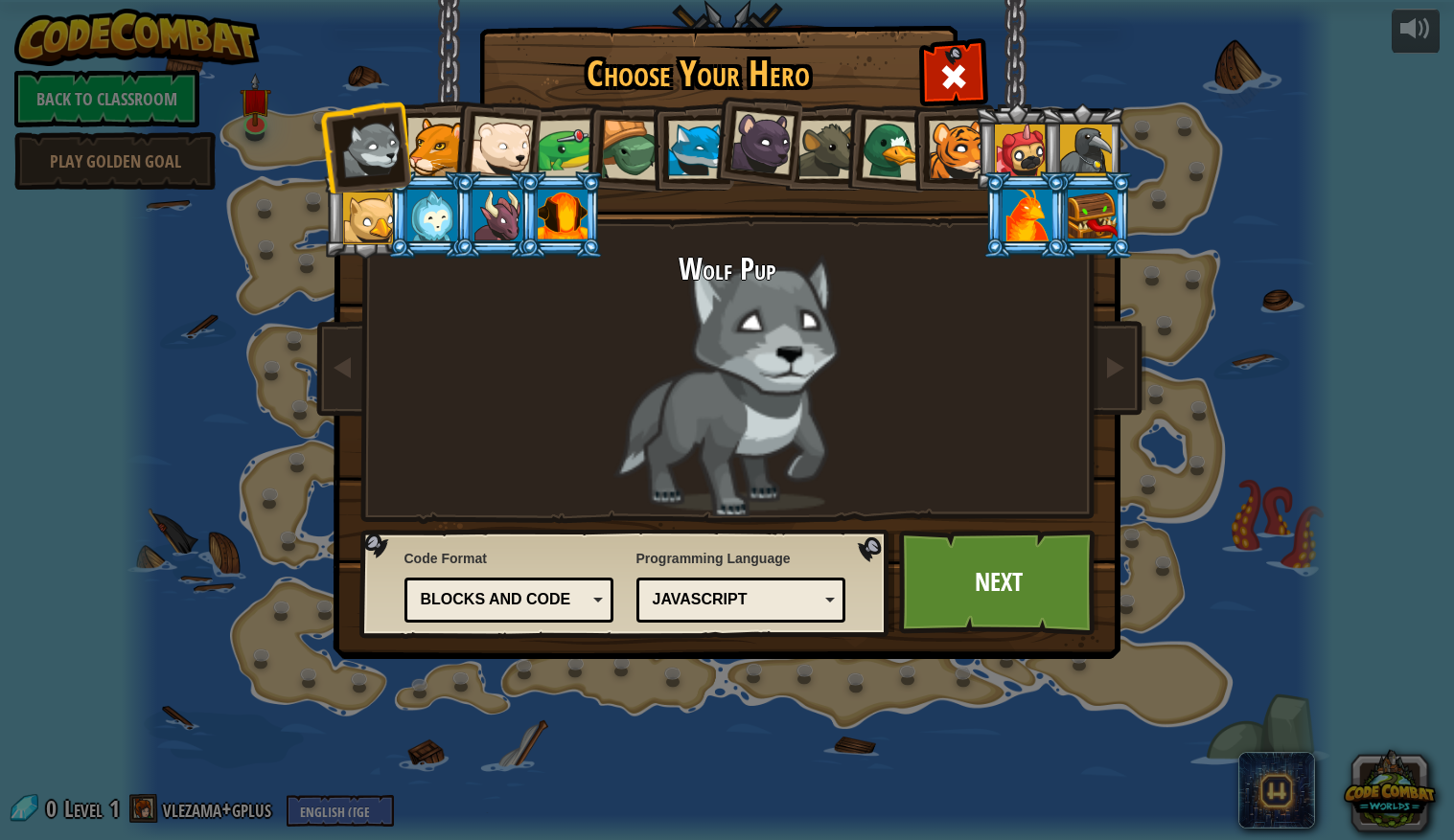
click at [425, 139] on div at bounding box center [436, 147] width 59 height 59
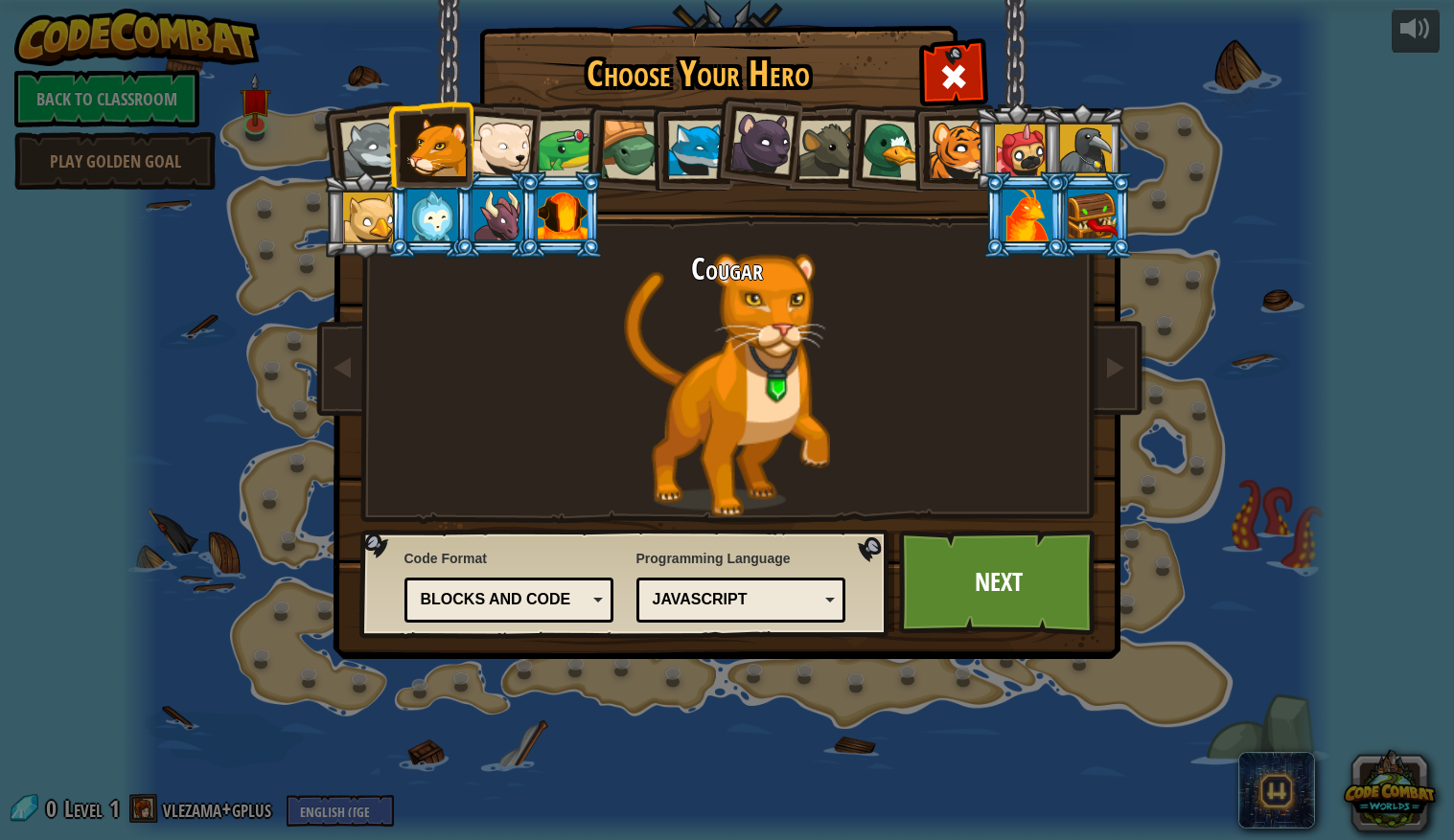
click at [497, 145] on div at bounding box center [502, 148] width 64 height 64
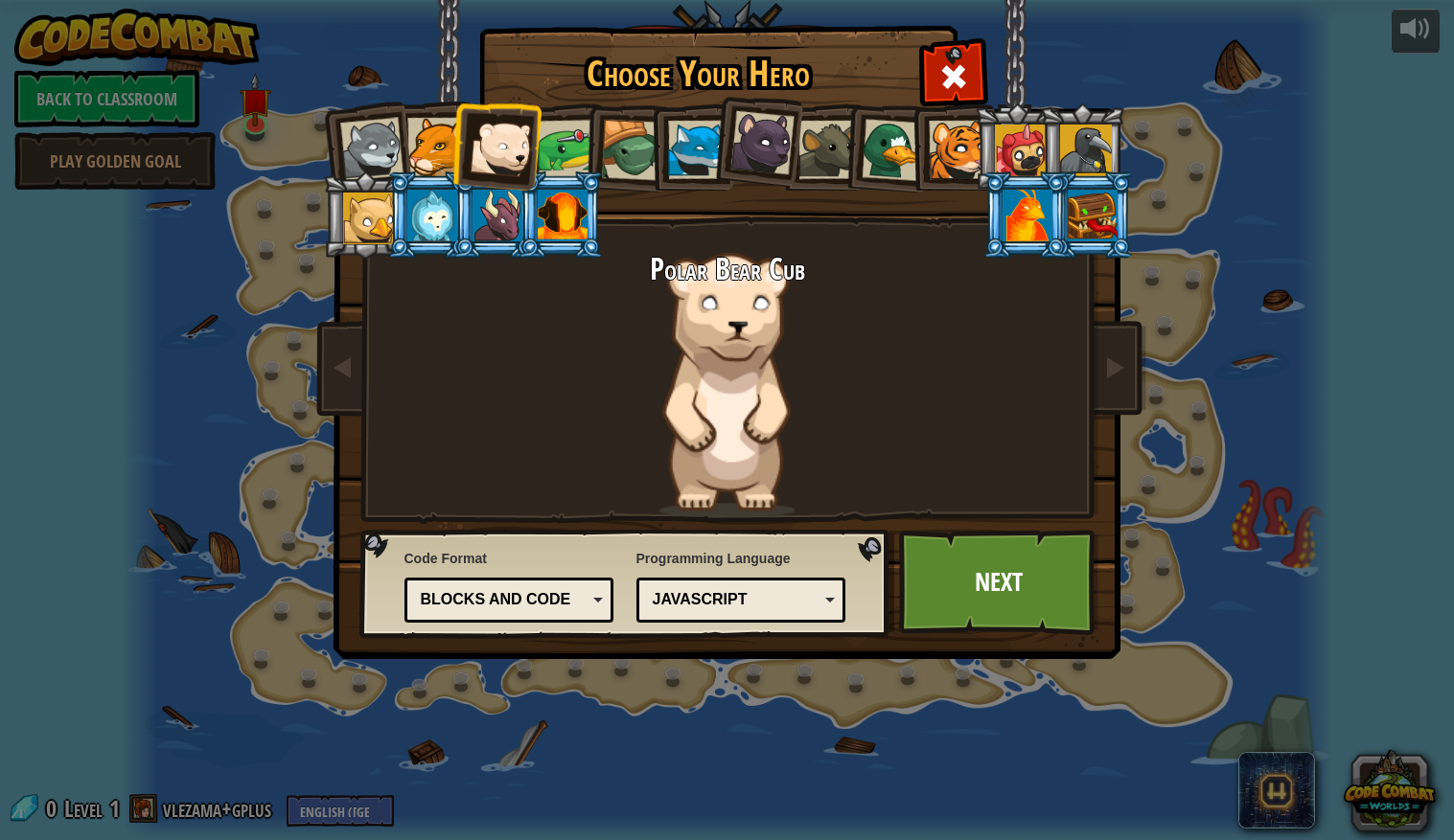
click at [390, 122] on div at bounding box center [371, 150] width 64 height 64
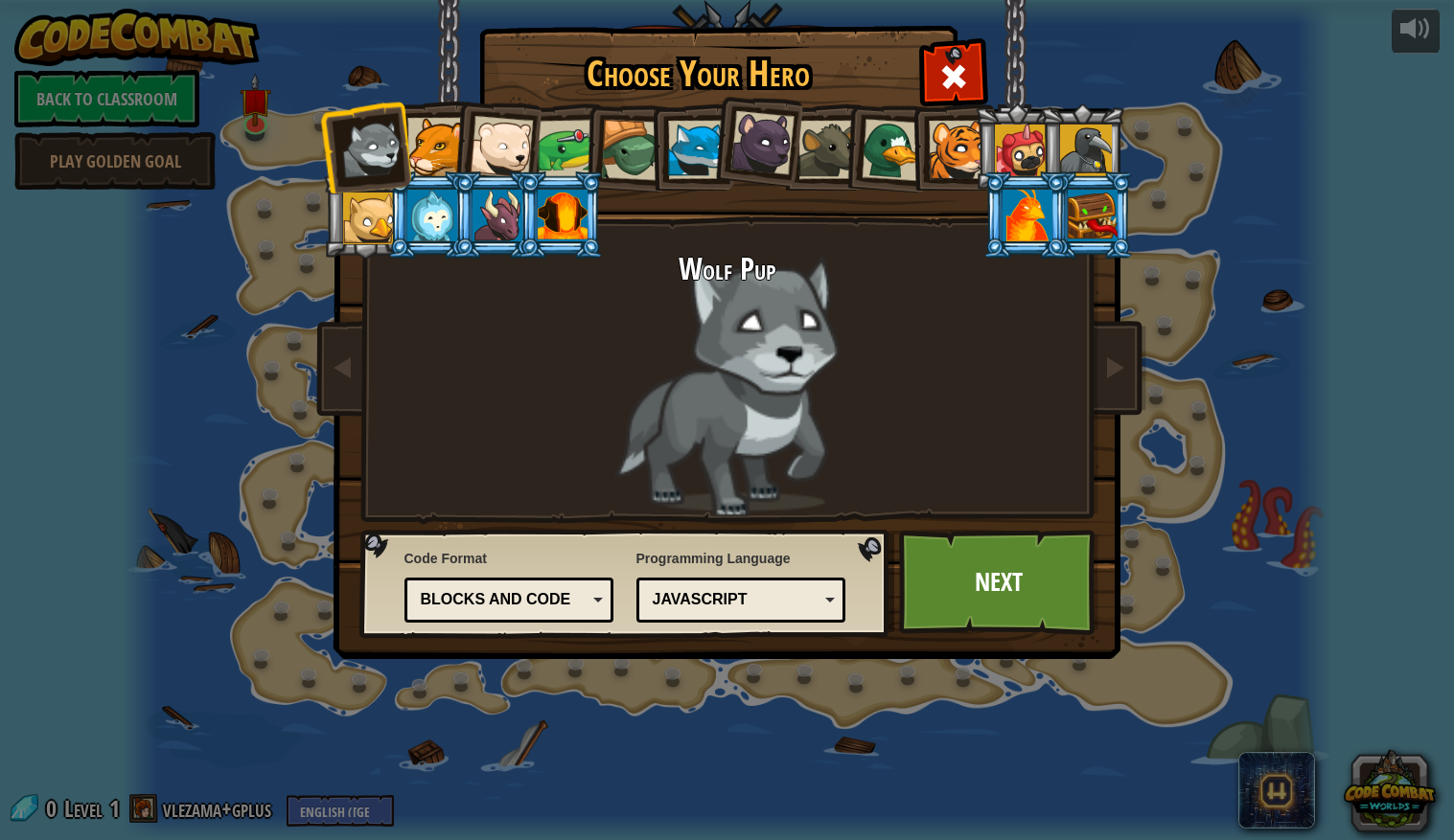
click at [423, 205] on div at bounding box center [432, 215] width 50 height 52
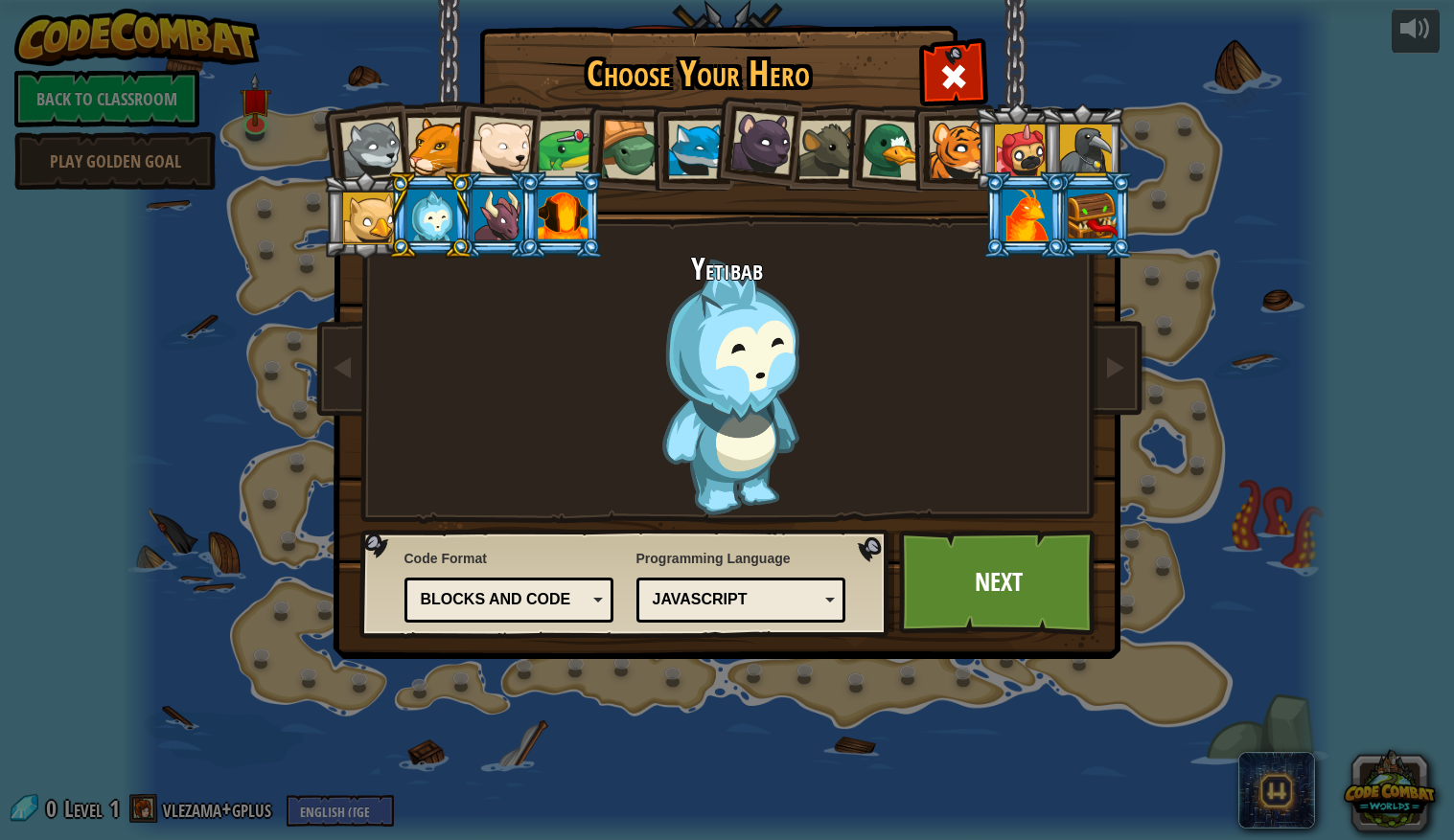
click at [510, 211] on div at bounding box center [498, 215] width 50 height 52
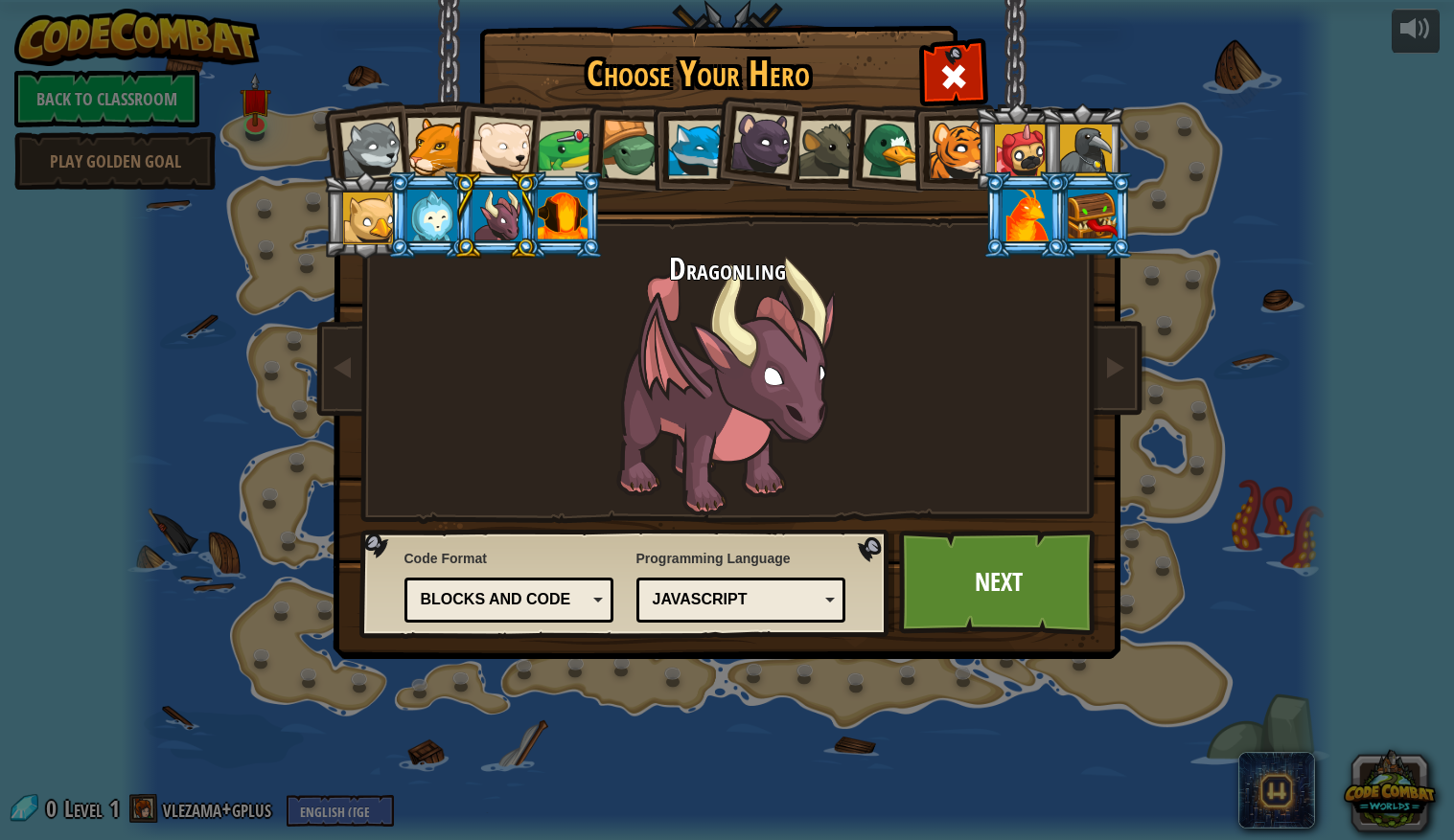
click at [566, 225] on div at bounding box center [562, 215] width 50 height 52
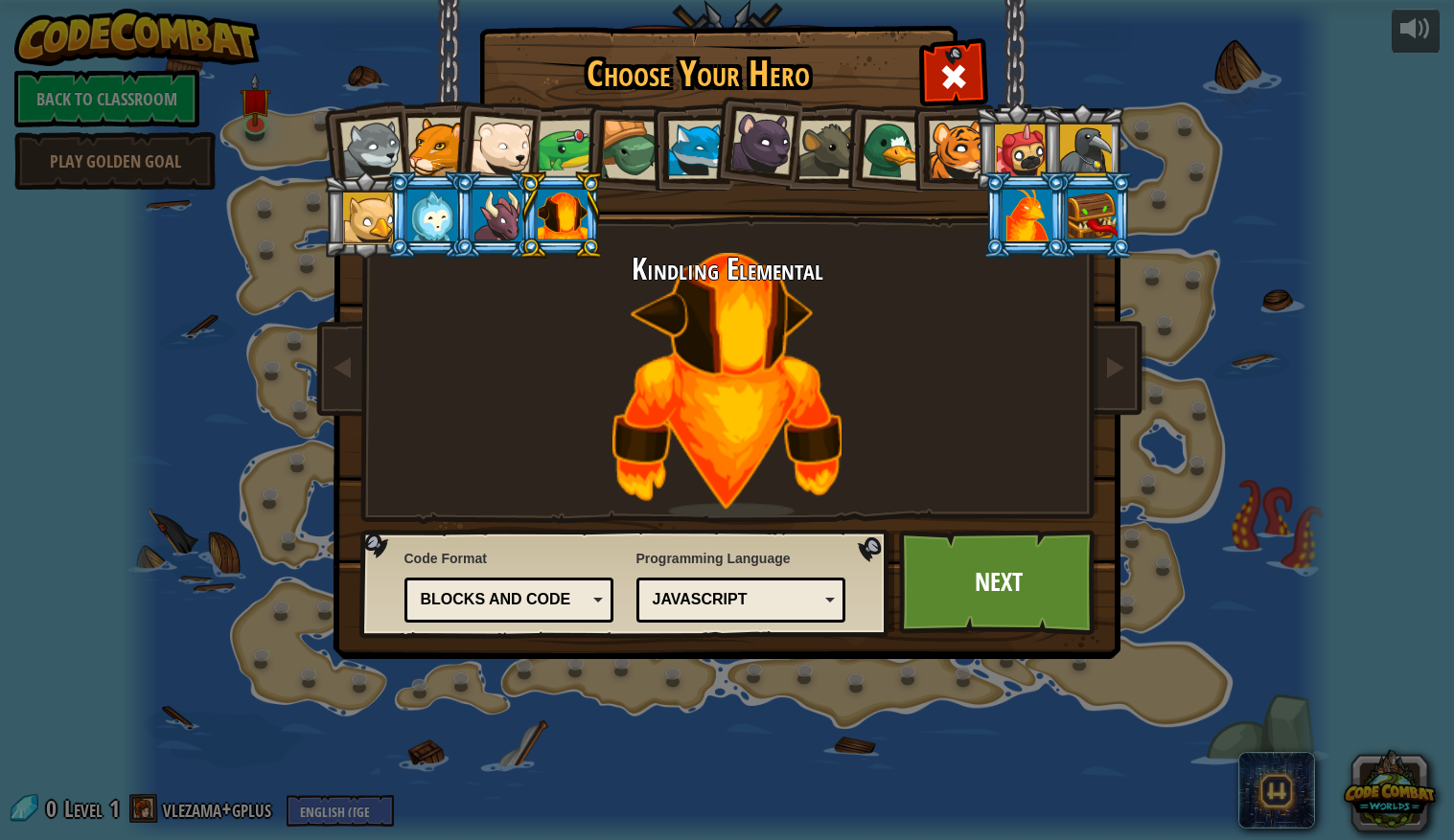
click at [1045, 199] on div at bounding box center [1027, 215] width 50 height 52
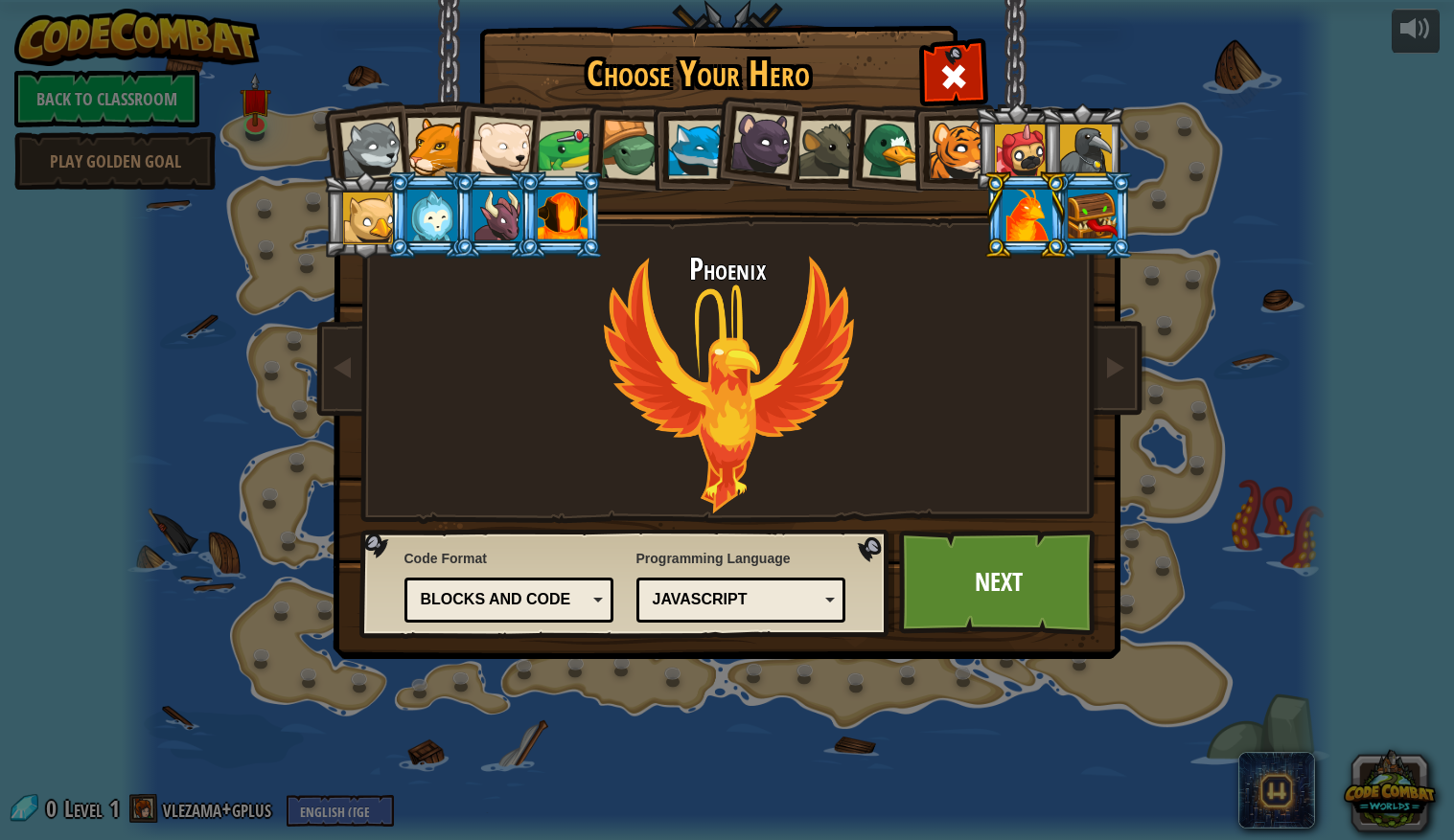
click at [1065, 203] on li at bounding box center [1025, 215] width 86 height 87
click at [1084, 216] on div at bounding box center [1092, 215] width 50 height 52
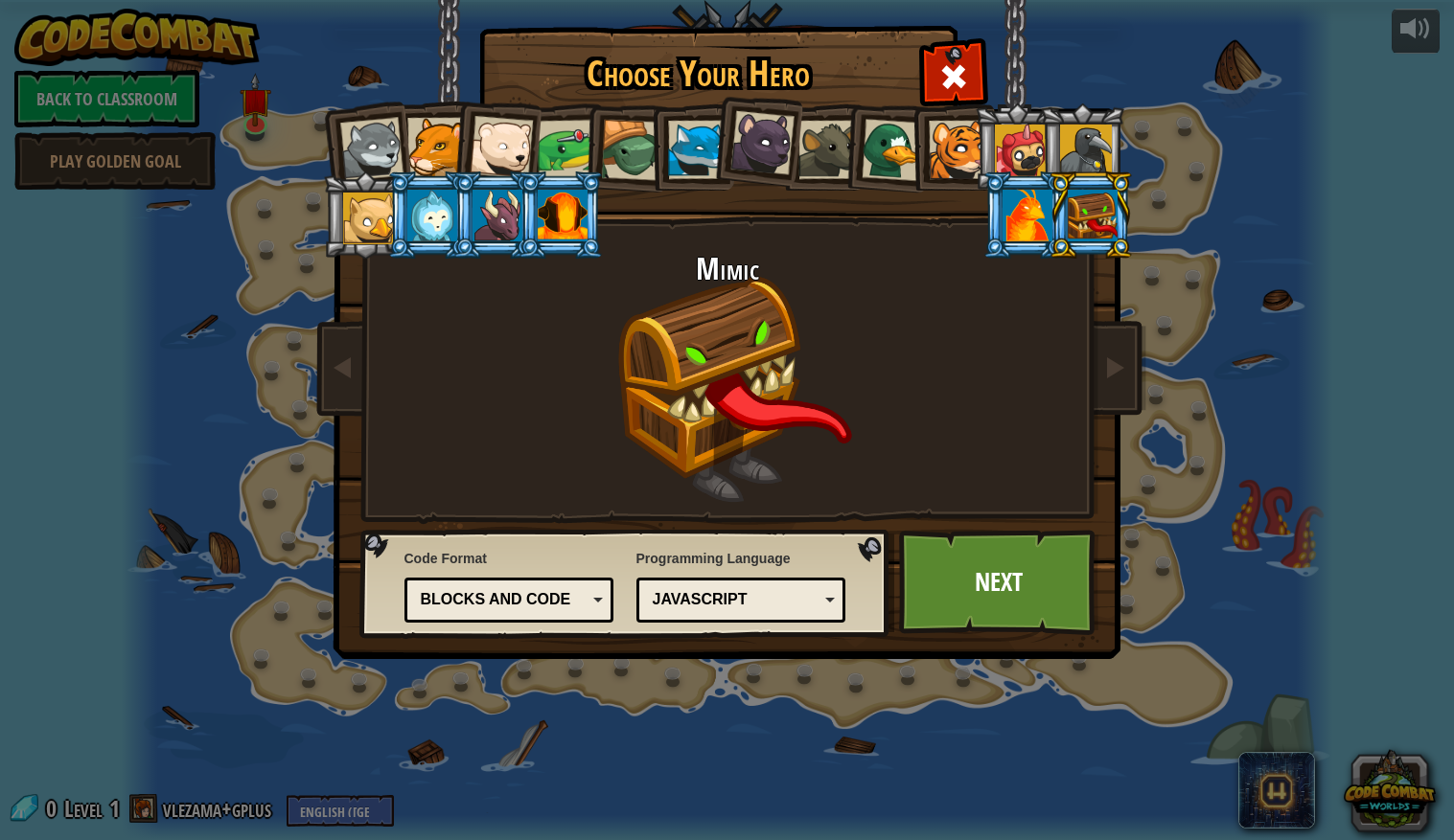
click at [568, 207] on div at bounding box center [562, 215] width 50 height 52
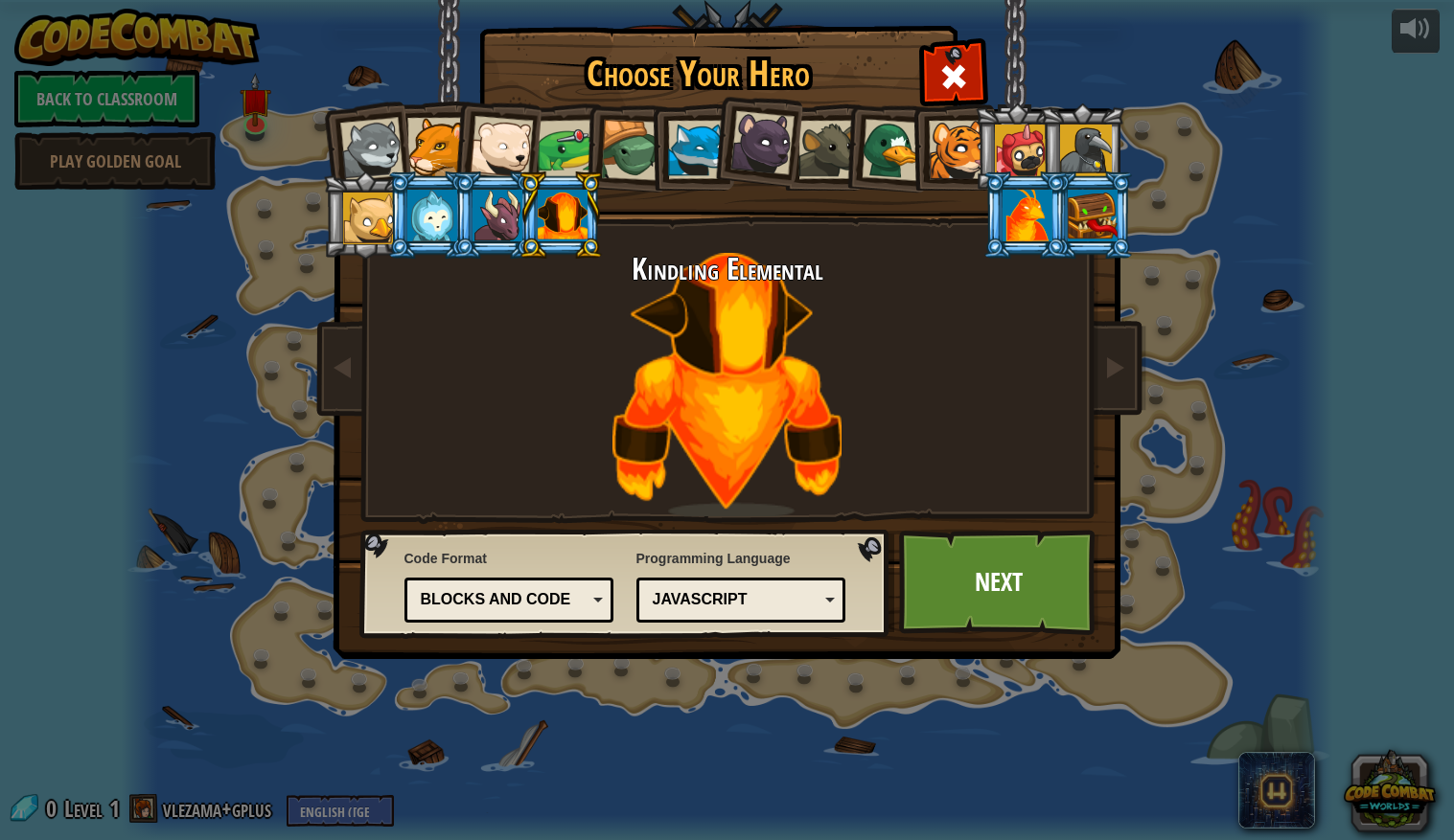
click at [1091, 210] on div at bounding box center [1092, 215] width 50 height 52
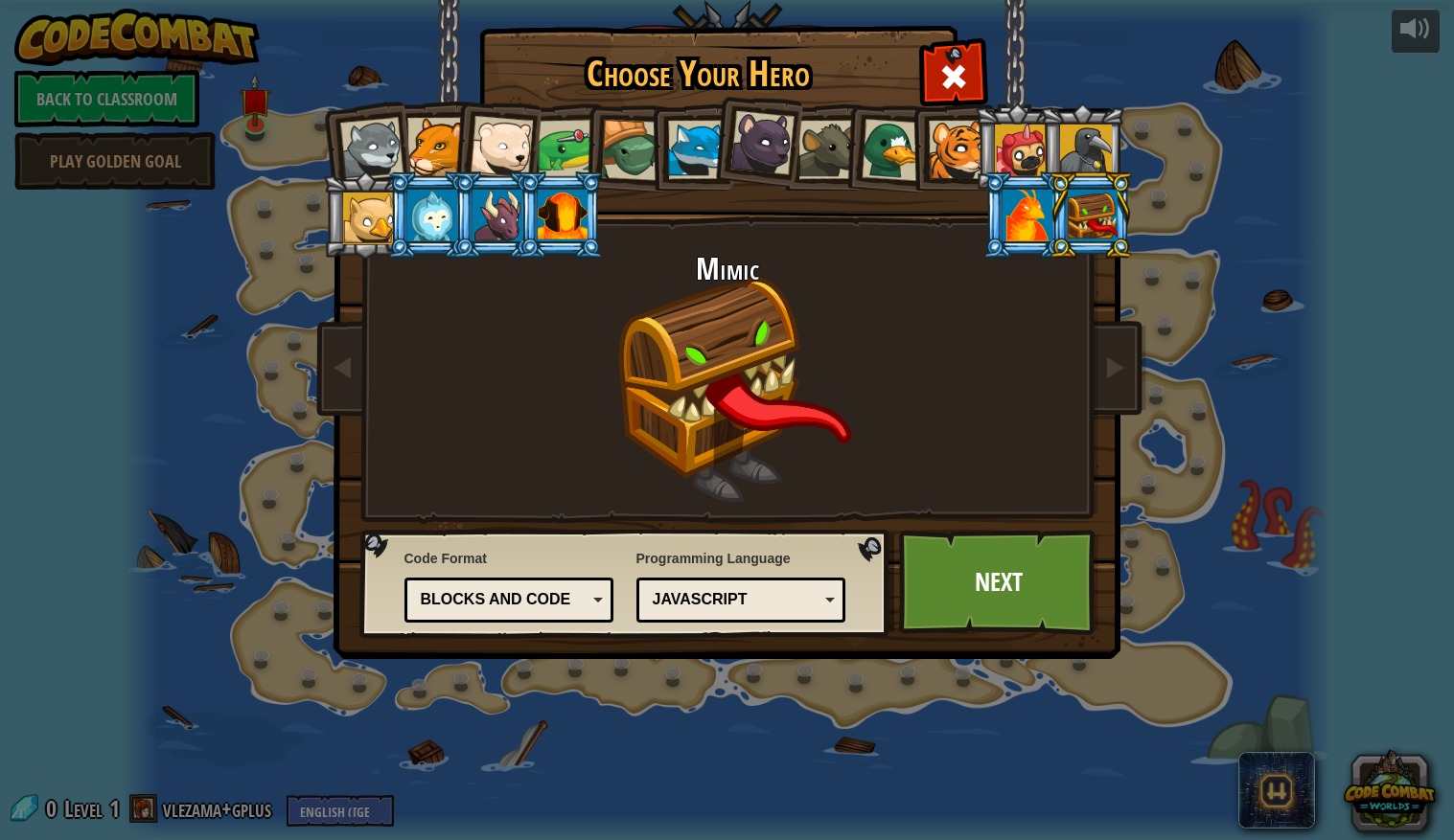
click at [588, 209] on li at bounding box center [560, 215] width 86 height 87
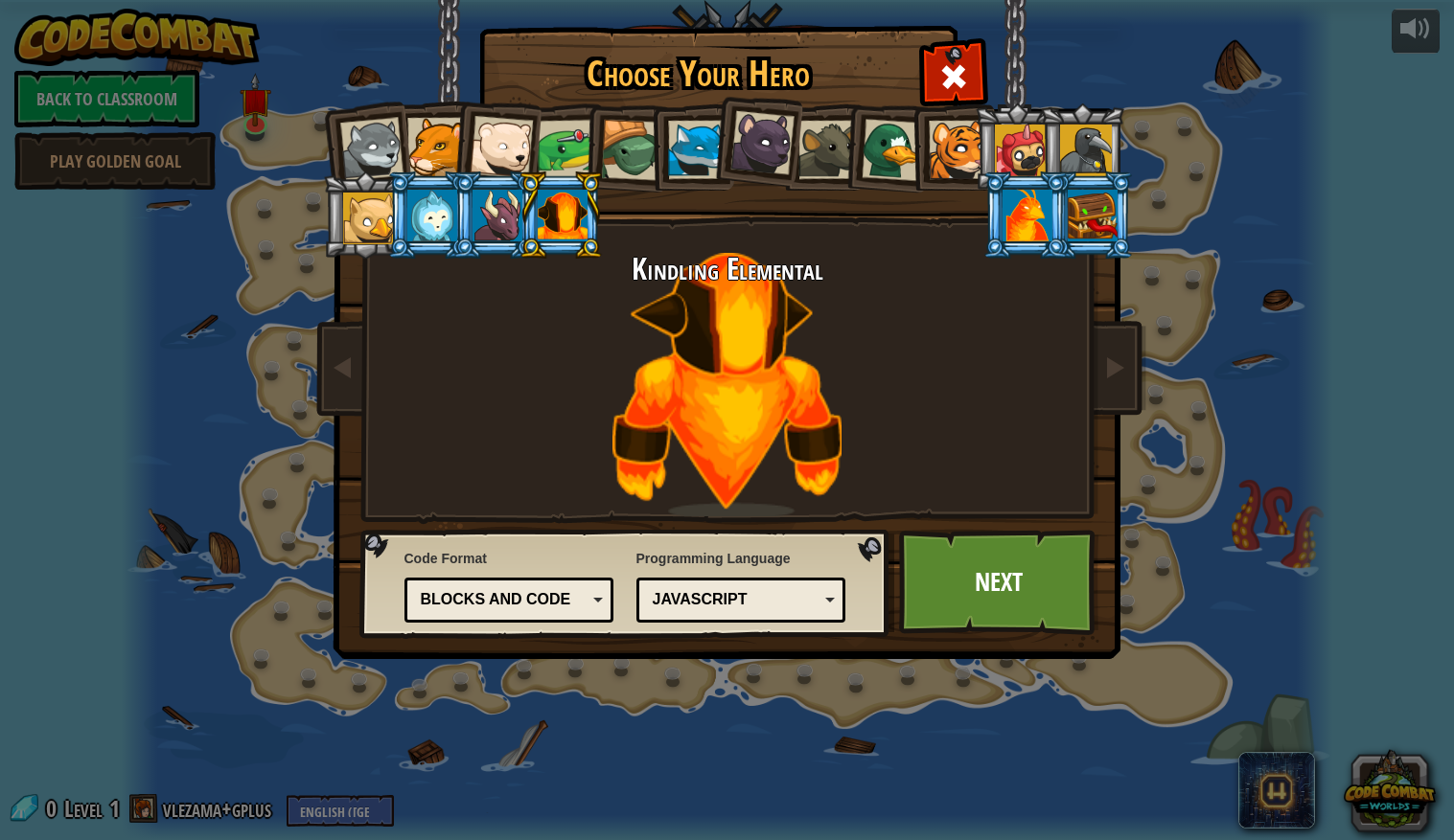
click at [1101, 222] on div at bounding box center [1092, 215] width 50 height 52
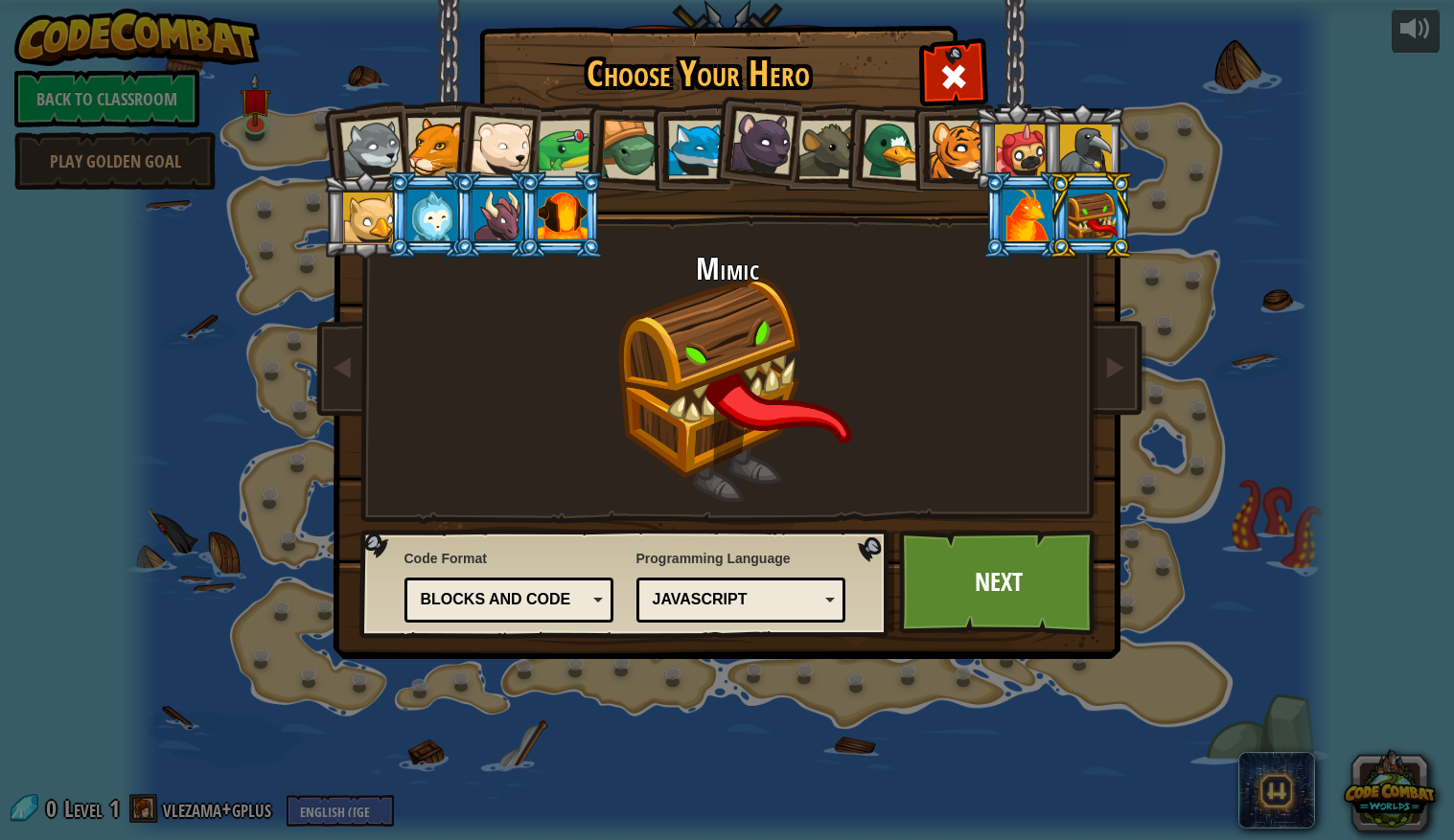
click at [583, 210] on div at bounding box center [562, 215] width 50 height 52
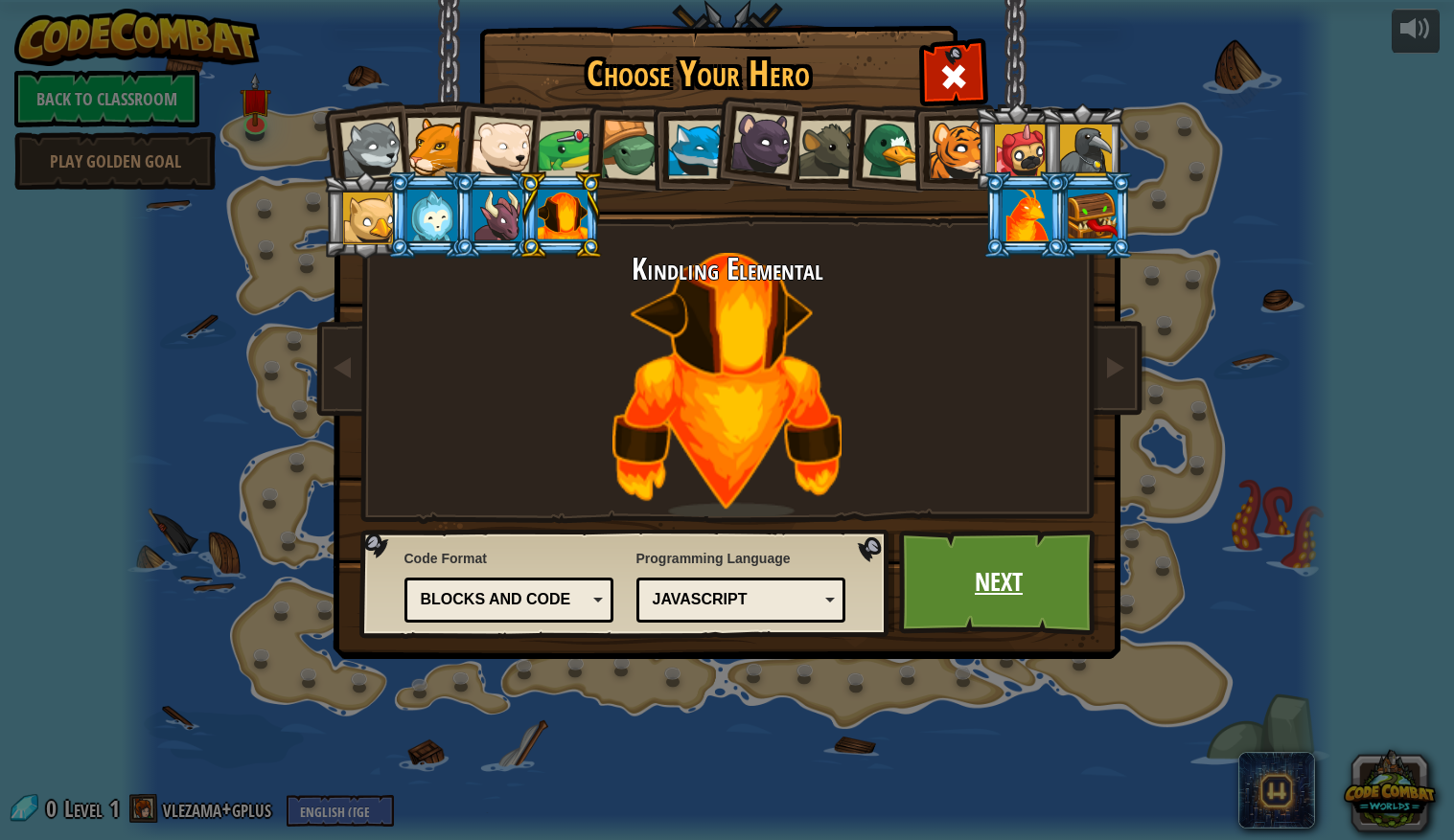
click at [994, 574] on link "Next" at bounding box center [999, 583] width 201 height 105
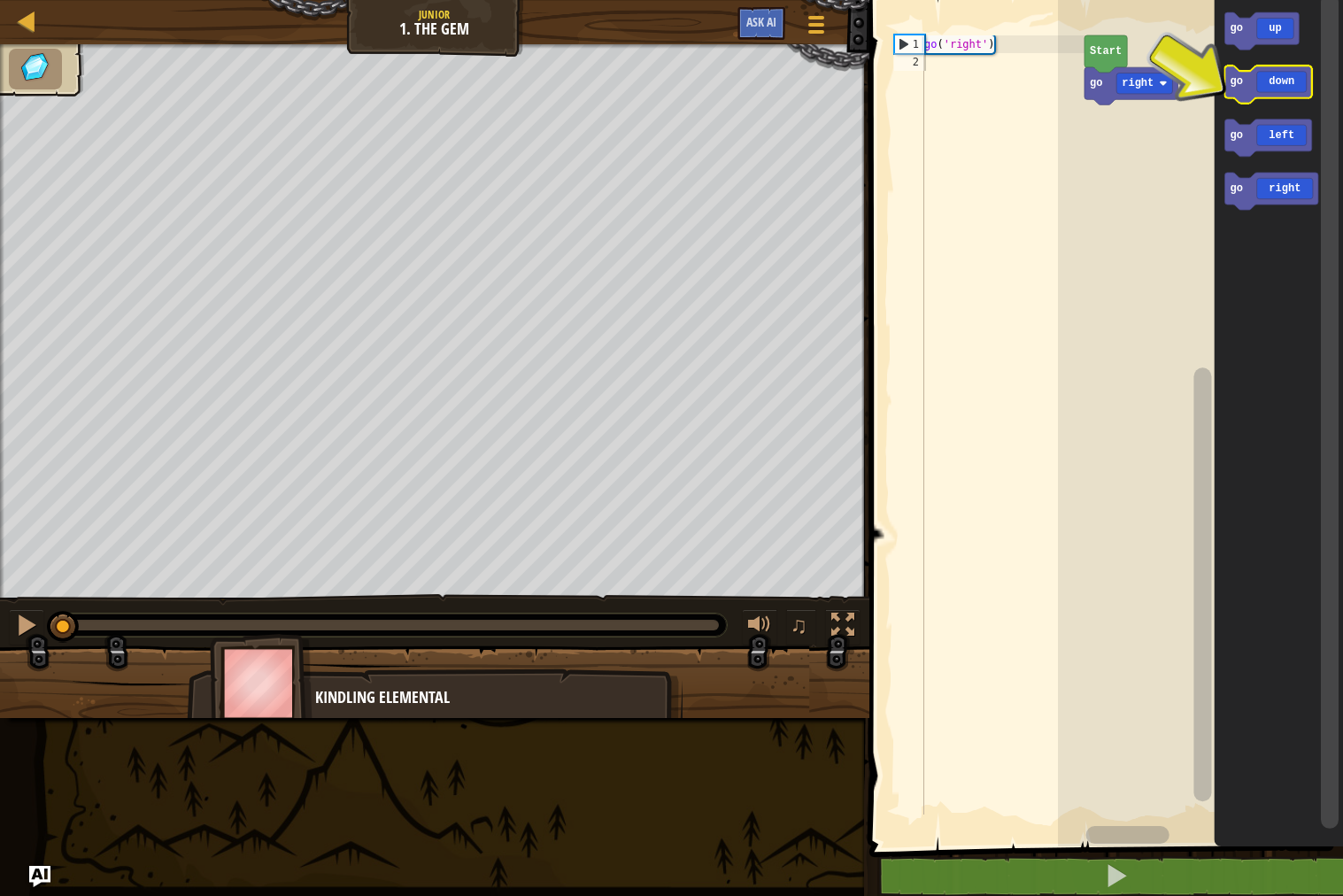
click at [1284, 84] on icon "Blockly Workspace" at bounding box center [1268, 83] width 87 height 38
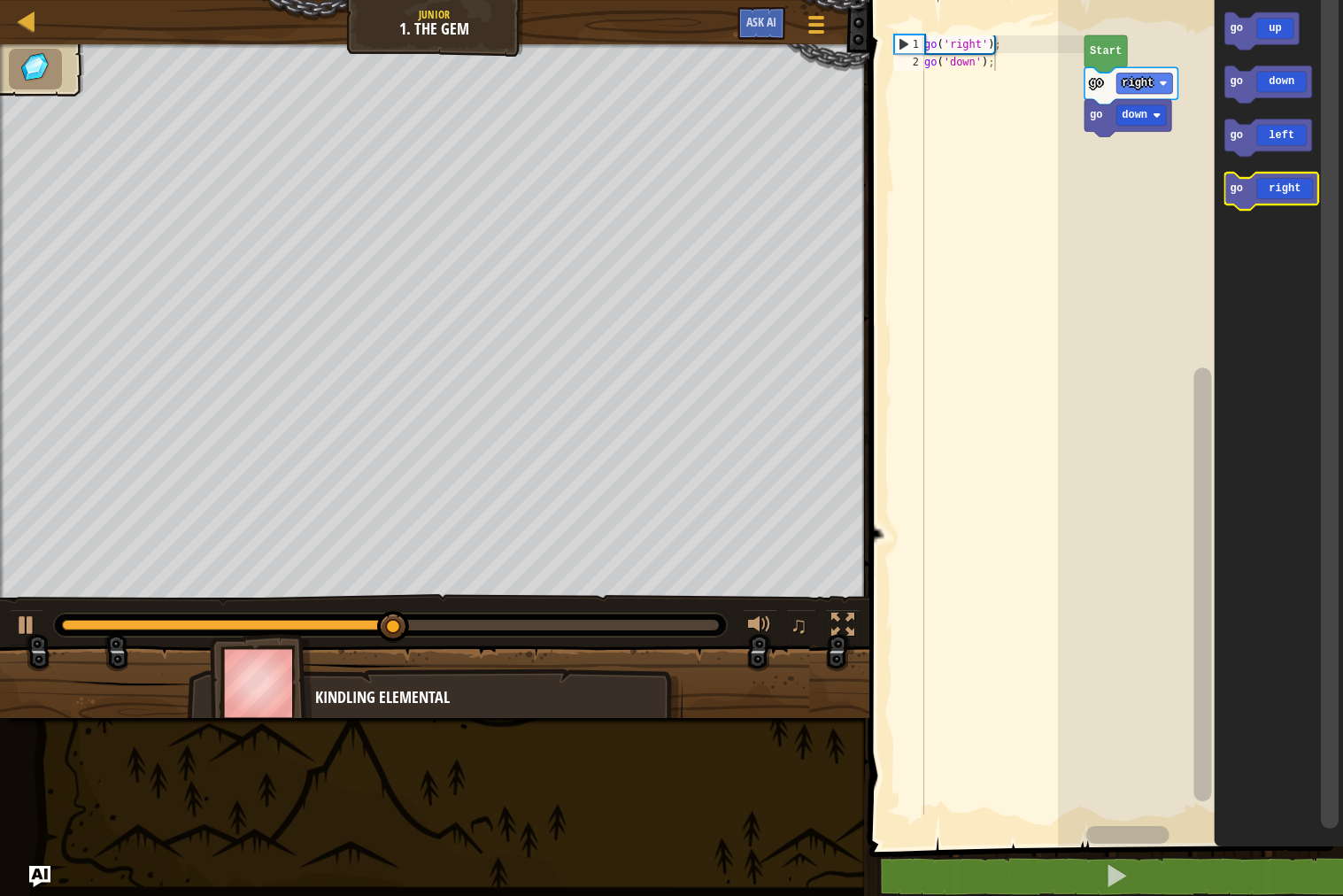
click at [1278, 184] on icon "Blockly Workspace" at bounding box center [1271, 191] width 93 height 38
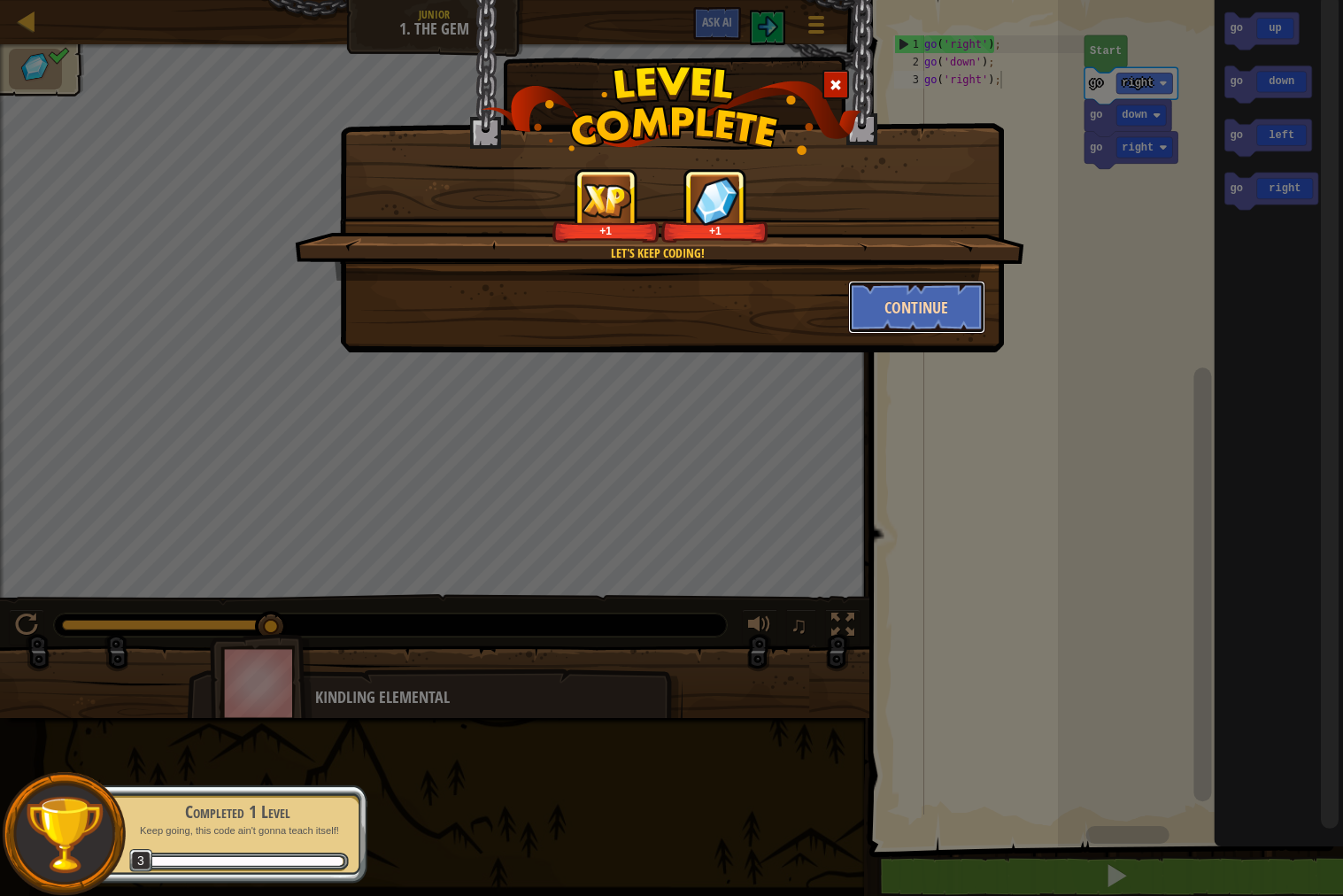
click at [885, 296] on button "Continue" at bounding box center [916, 307] width 138 height 53
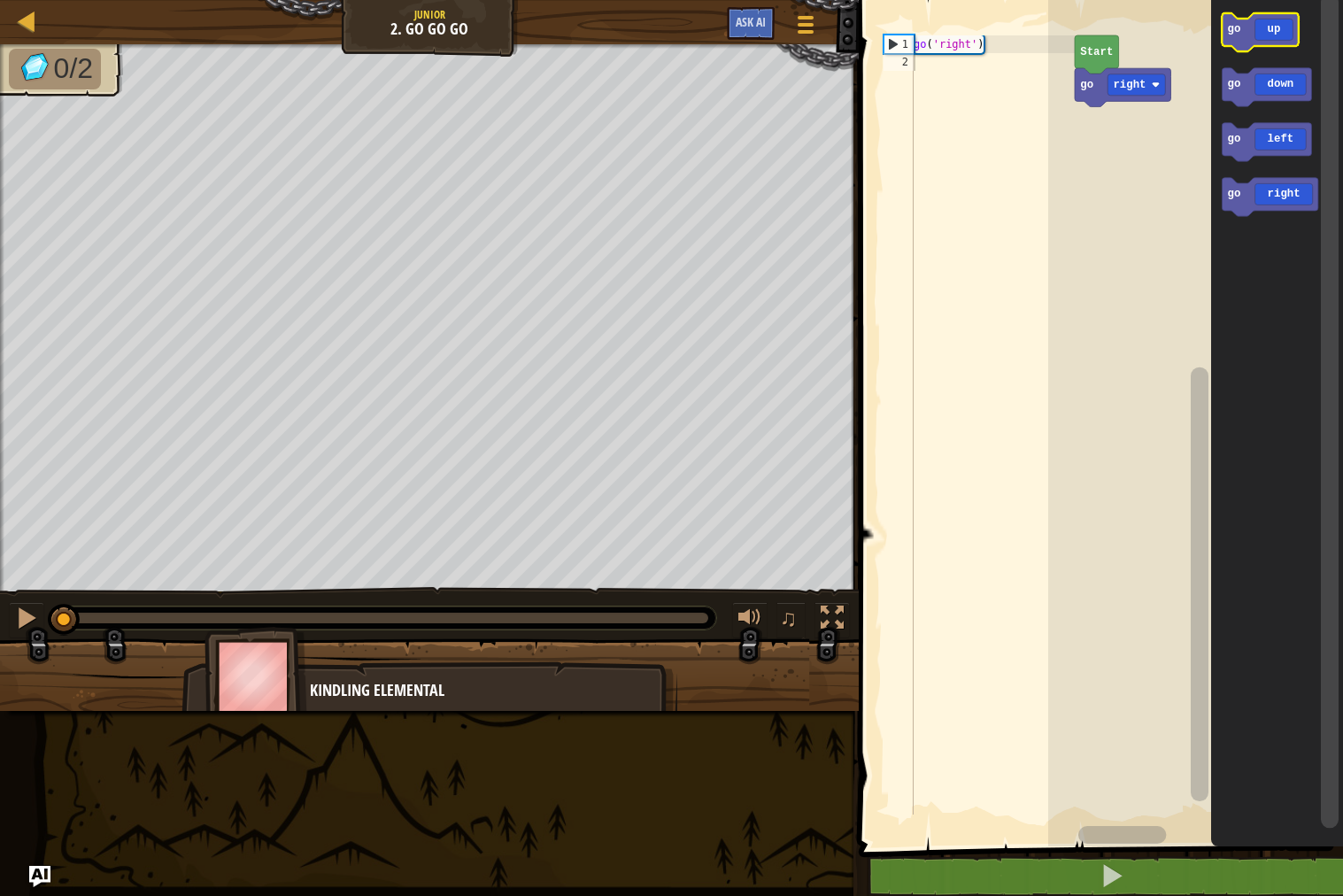
click at [1264, 36] on icon "Blockly Workspace" at bounding box center [1260, 31] width 76 height 38
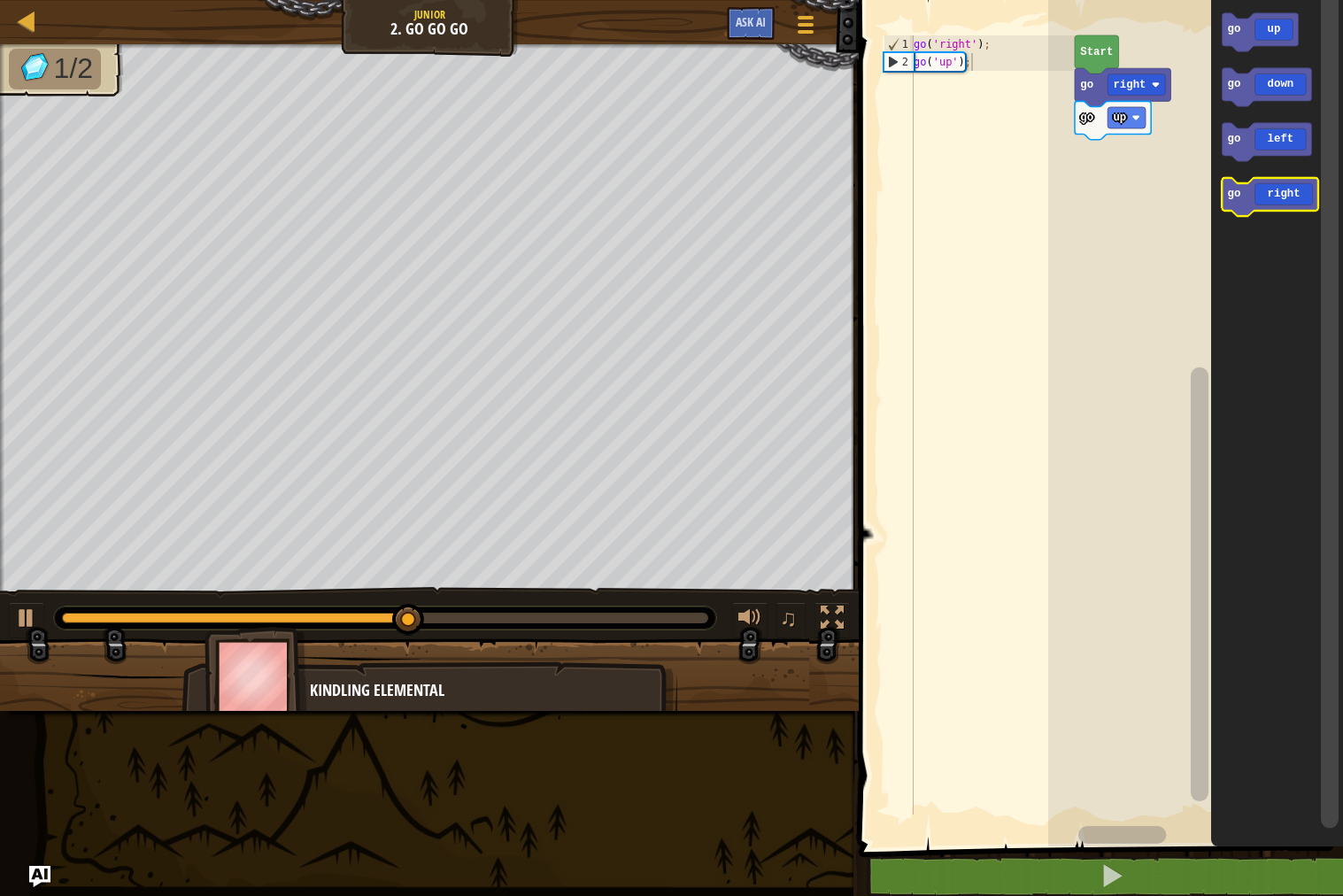
click at [1261, 194] on icon "Blockly Workspace" at bounding box center [1270, 196] width 95 height 38
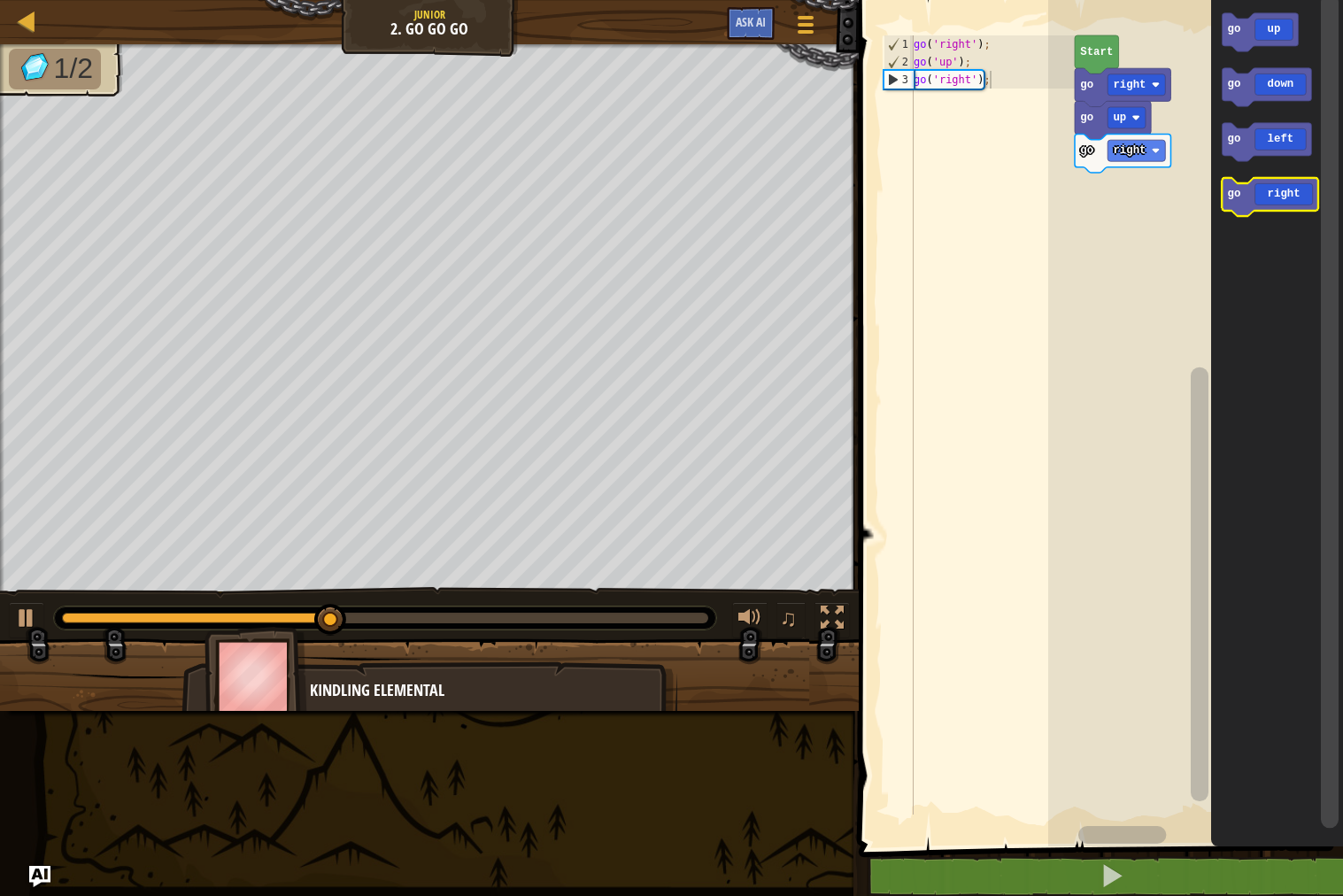
click at [1261, 194] on icon "Blockly Workspace" at bounding box center [1270, 196] width 95 height 38
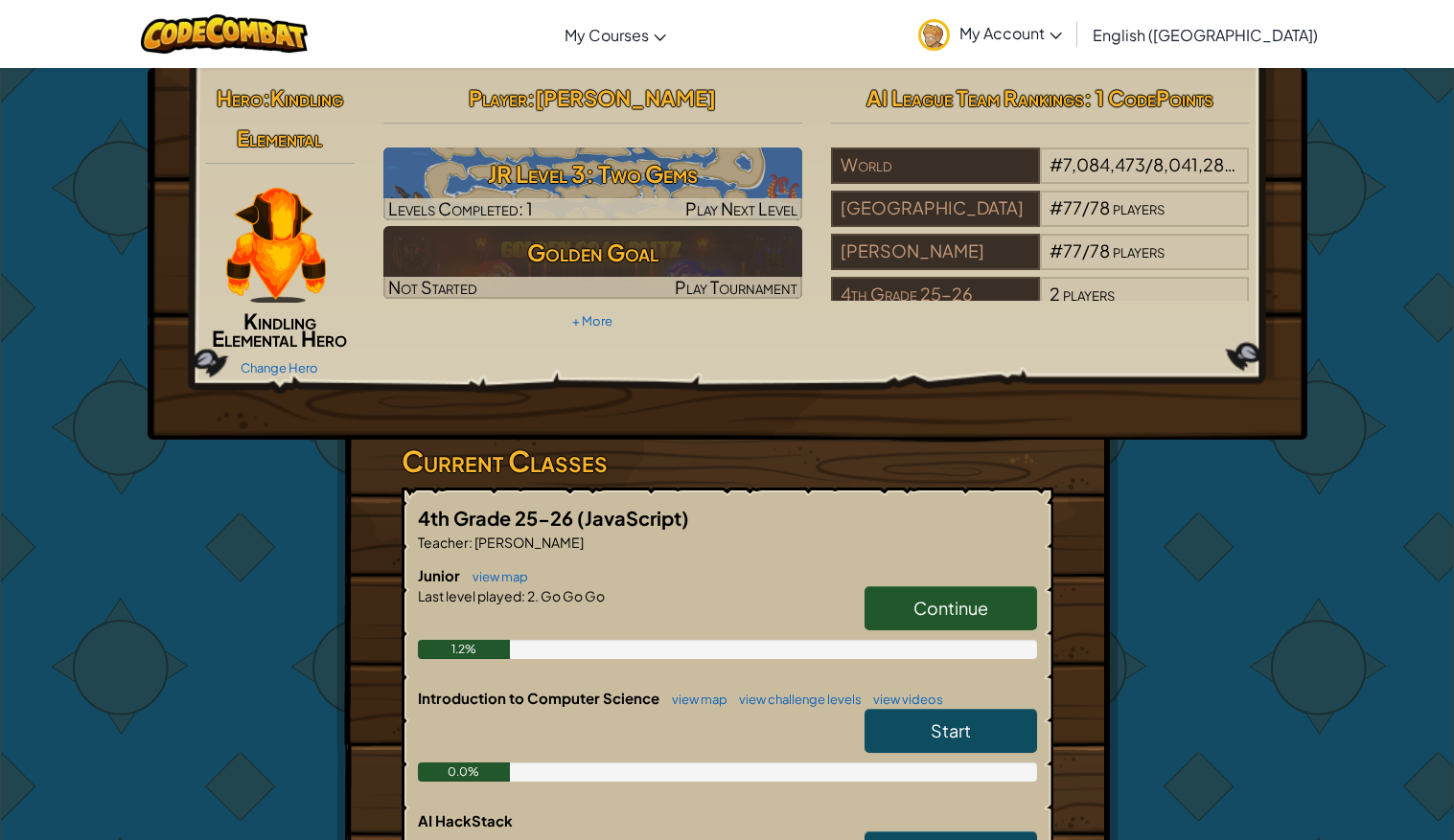
click at [284, 260] on img at bounding box center [276, 245] width 99 height 115
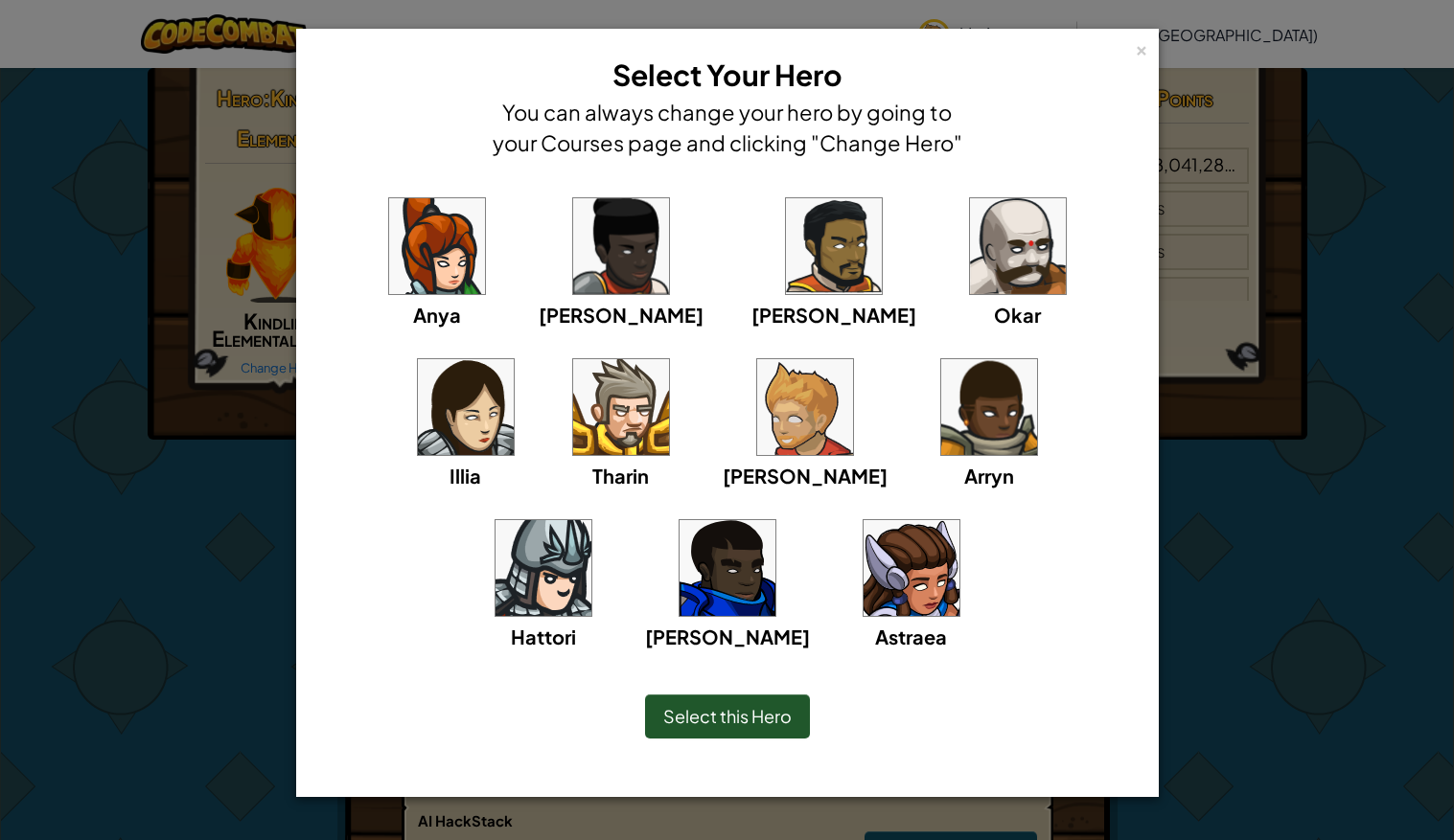
click at [309, 449] on div "Anya [PERSON_NAME] [PERSON_NAME] [PERSON_NAME] Arryn [PERSON_NAME]" at bounding box center [727, 410] width 841 height 474
click at [253, 412] on div "× Select Your Hero You can always change your hero by going to your Courses pag…" at bounding box center [727, 420] width 1454 height 840
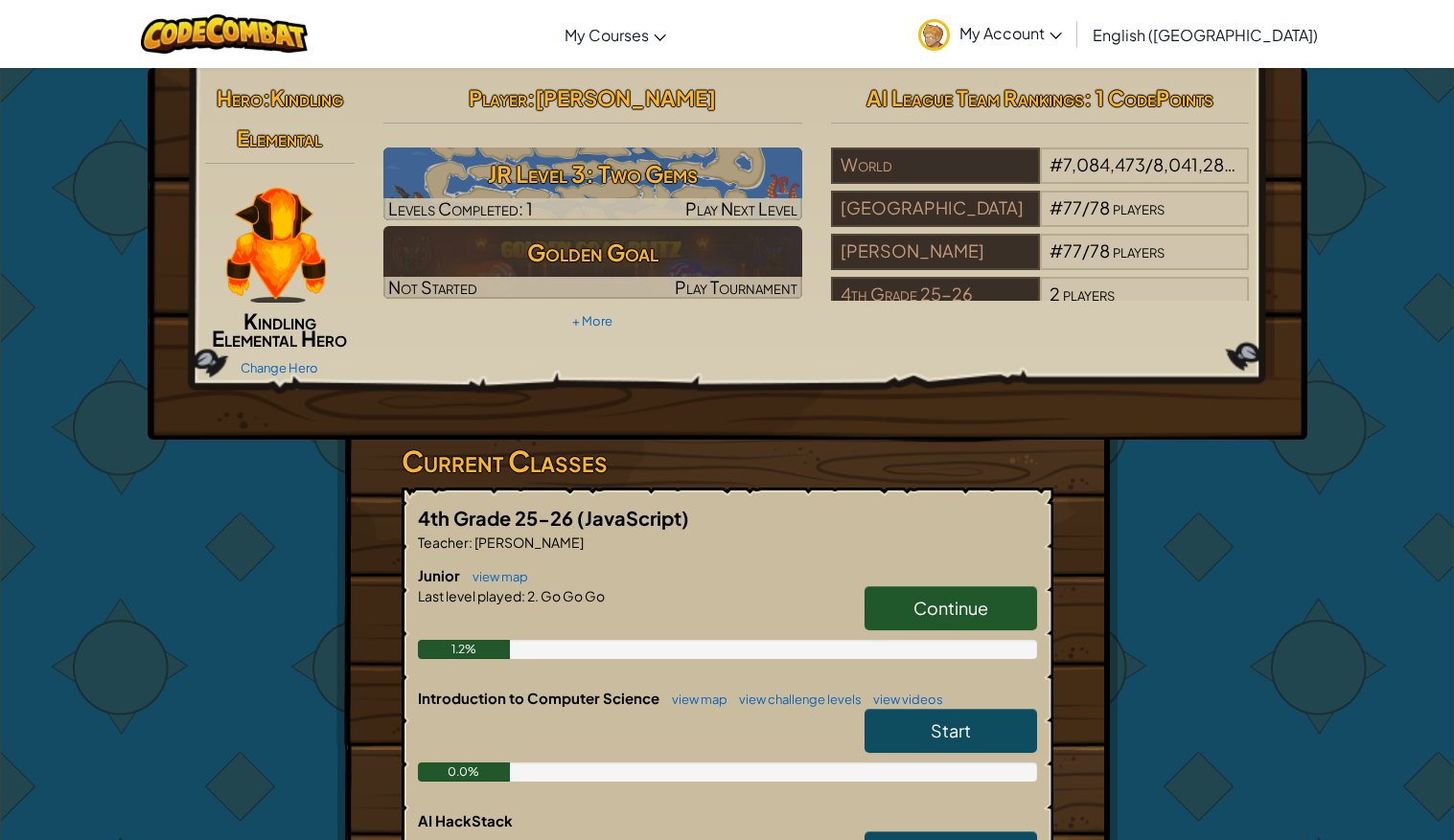
click at [97, 495] on div "Hero : Kindling Elemental Kindling Elemental Hero Change Hero Player : [PERSON_…" at bounding box center [727, 629] width 1454 height 1123
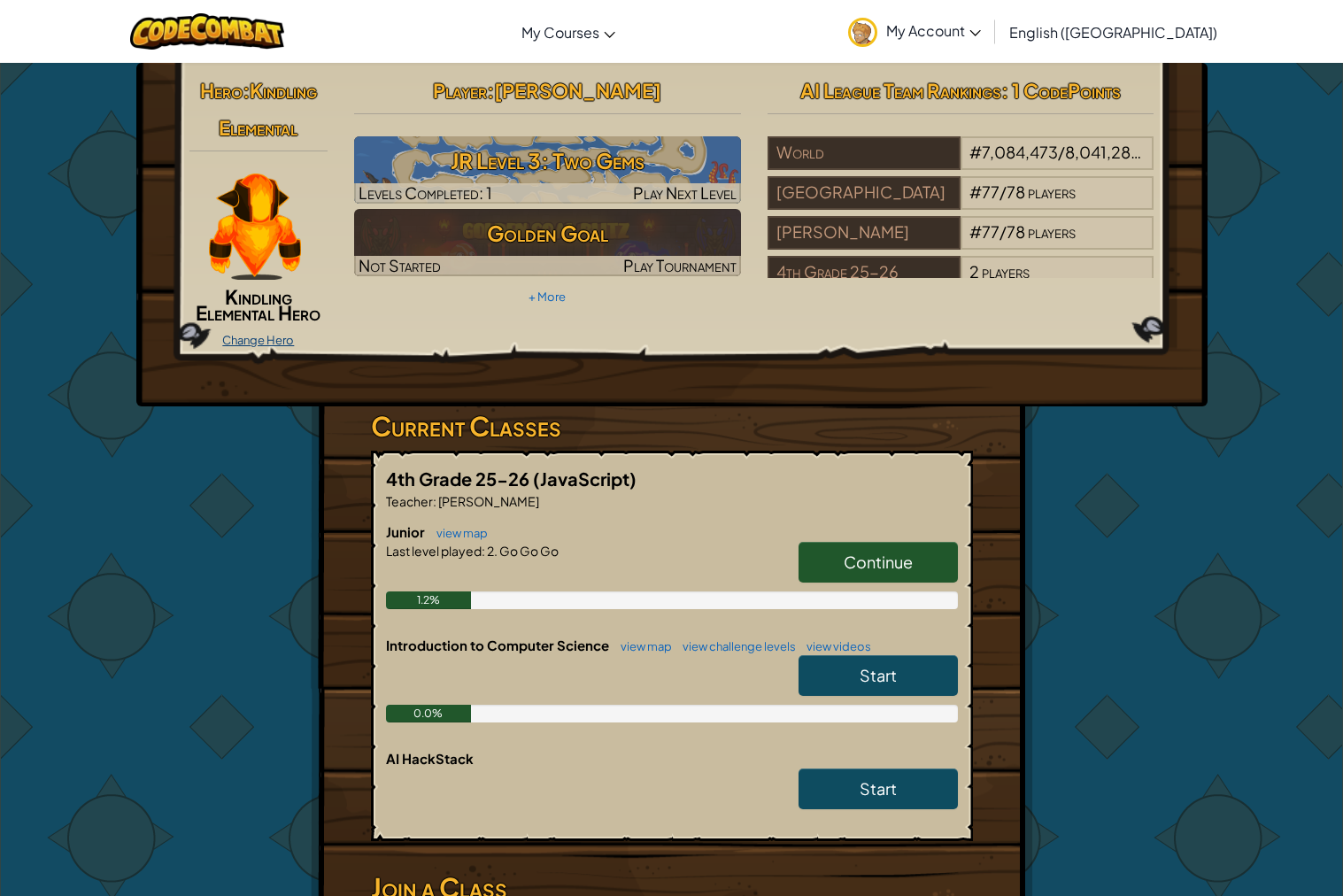
click at [285, 343] on link "Change Hero" at bounding box center [258, 339] width 72 height 14
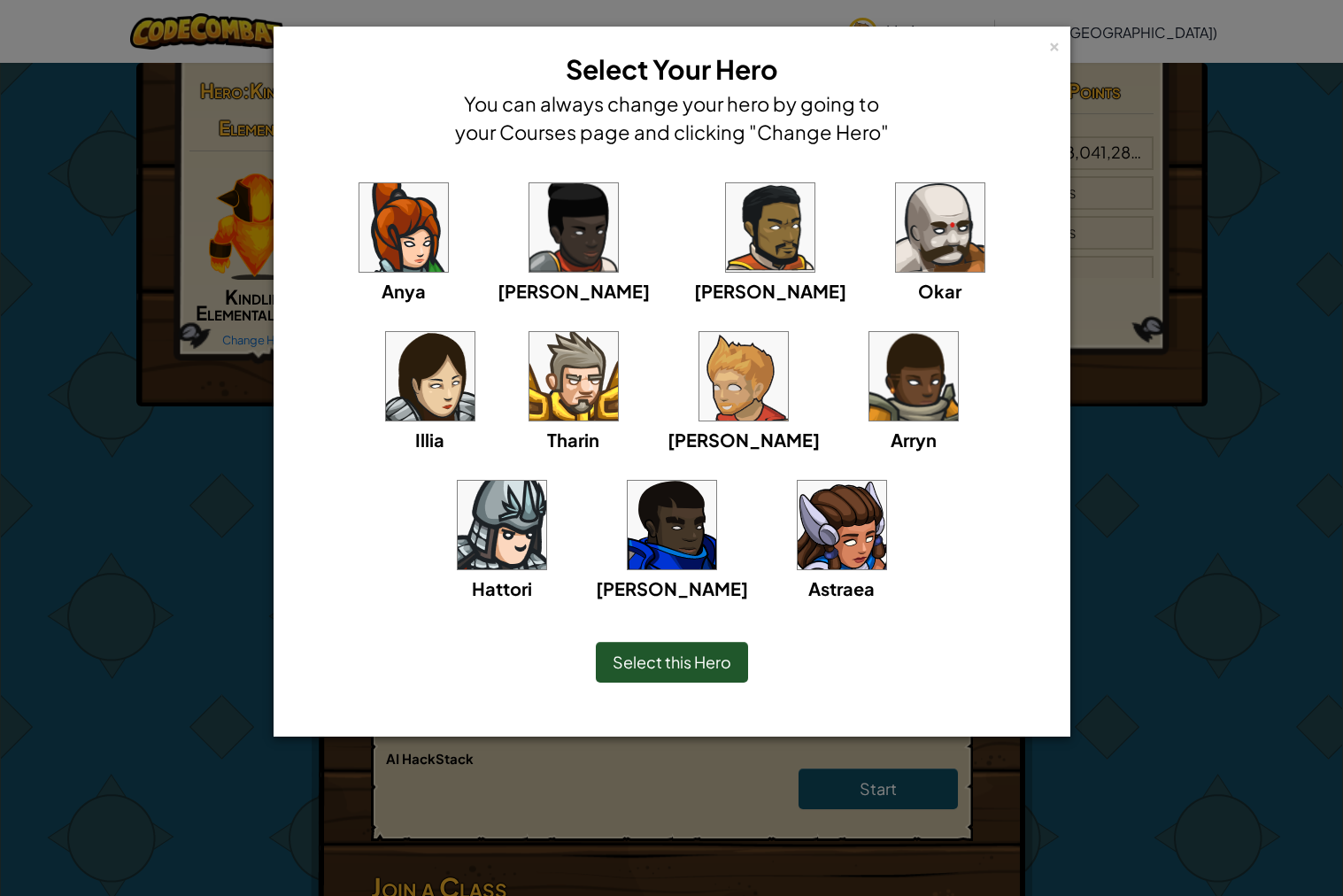
click at [116, 628] on div "× Select Your Hero You can always change your hero by going to your Courses pag…" at bounding box center [672, 448] width 1343 height 896
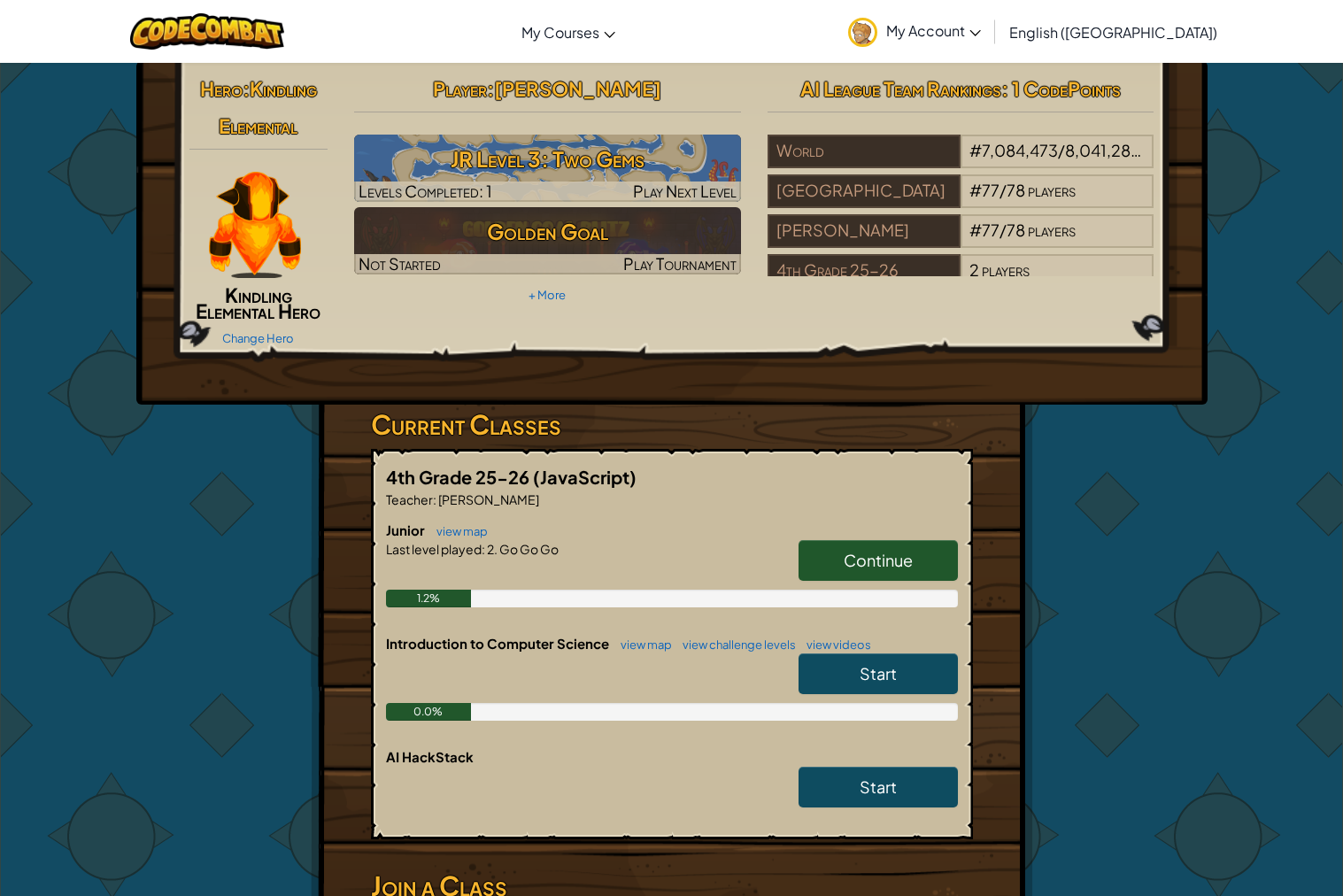
scroll to position [1, 0]
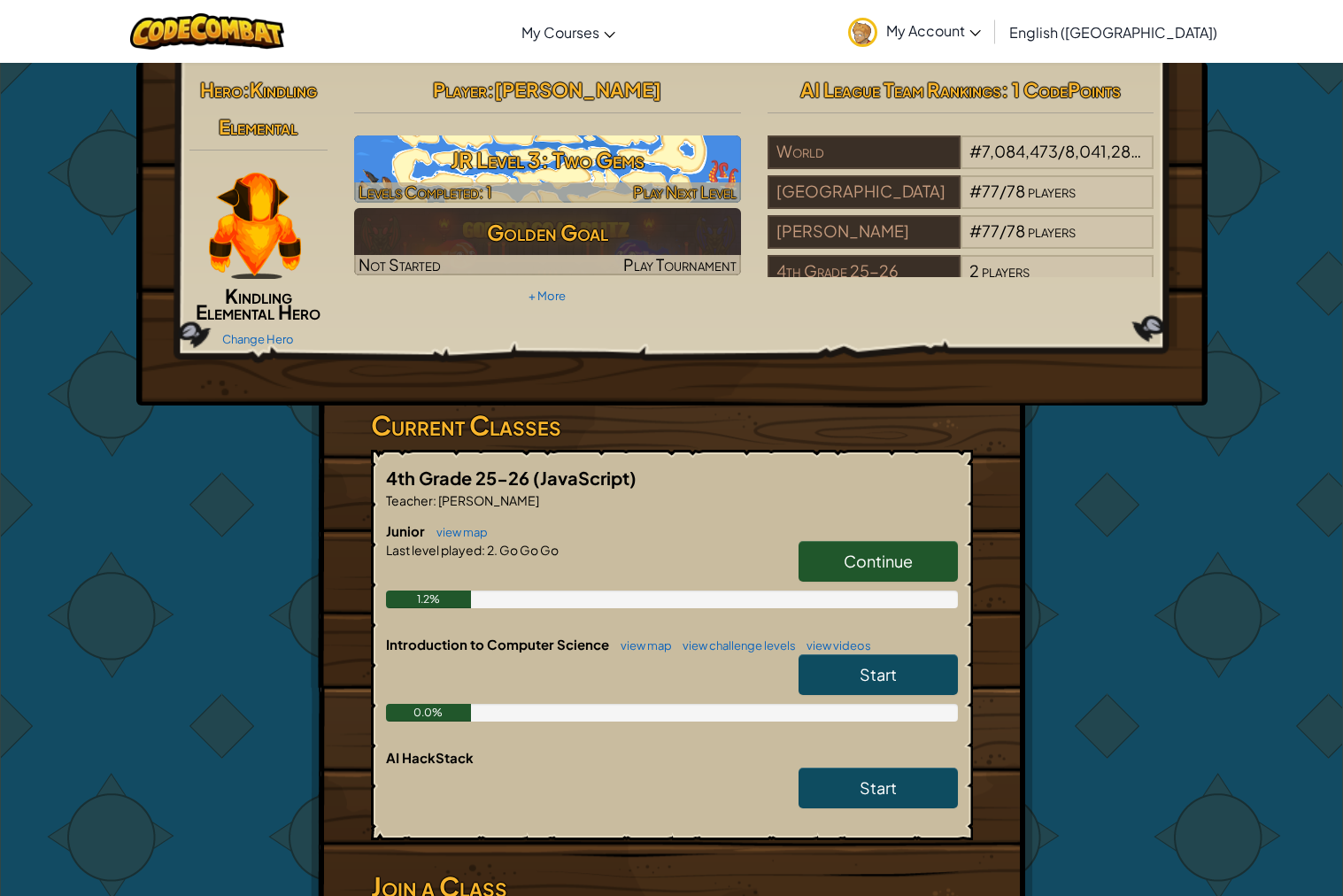
click at [424, 151] on h3 "JR Level 3: Two Gems" at bounding box center [548, 159] width 387 height 39
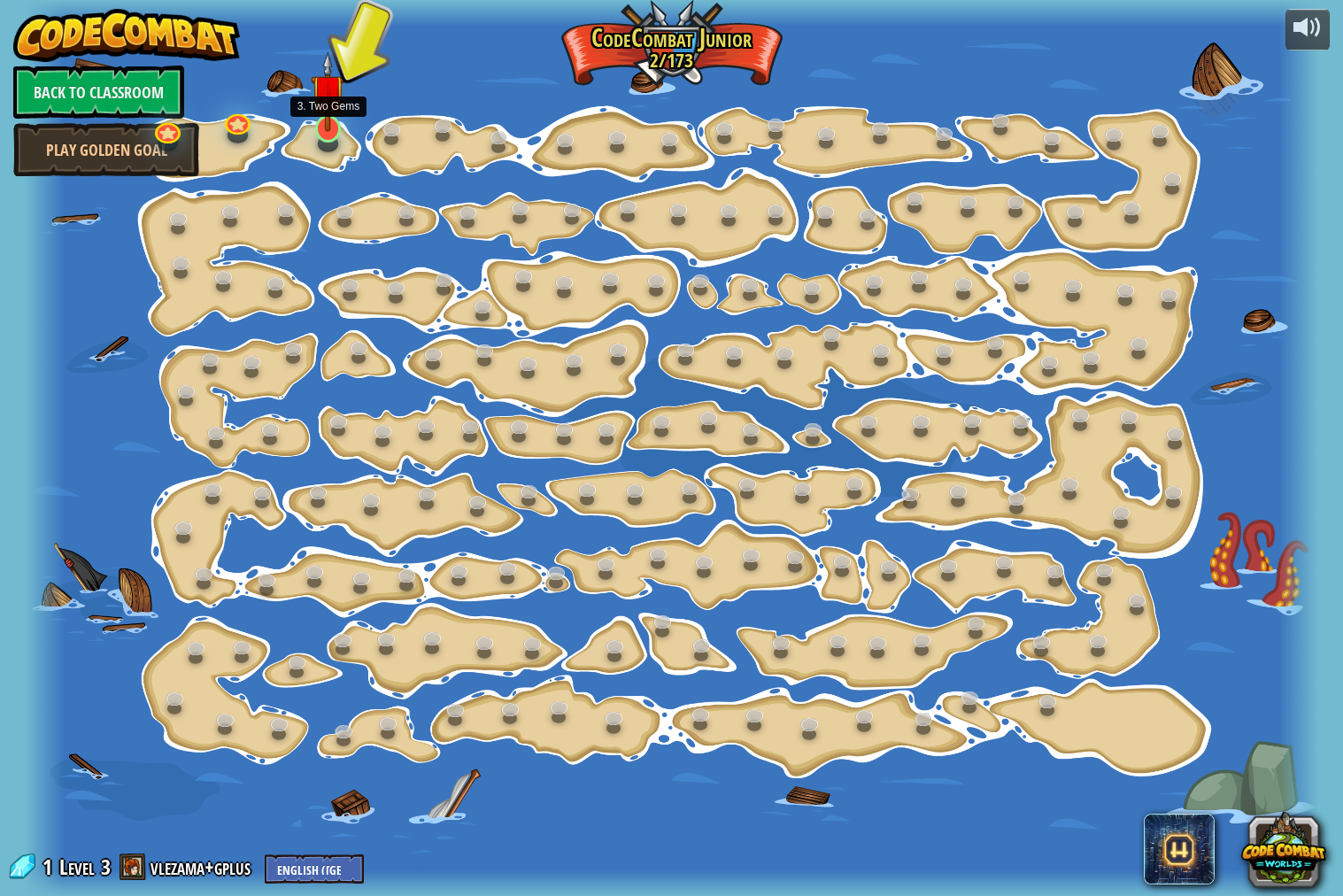
click at [327, 131] on img at bounding box center [328, 91] width 35 height 80
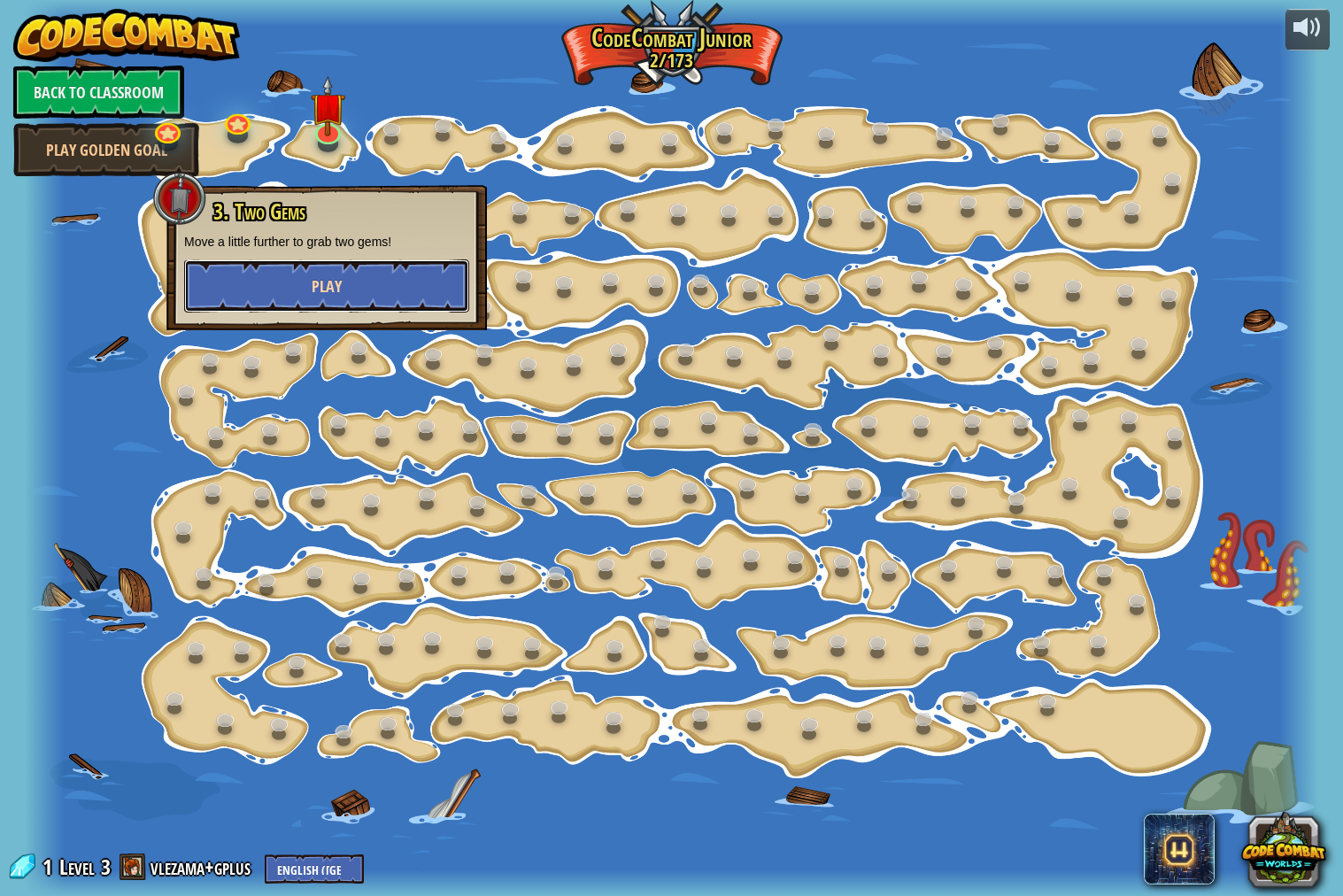
click at [270, 292] on button "Play" at bounding box center [327, 286] width 285 height 53
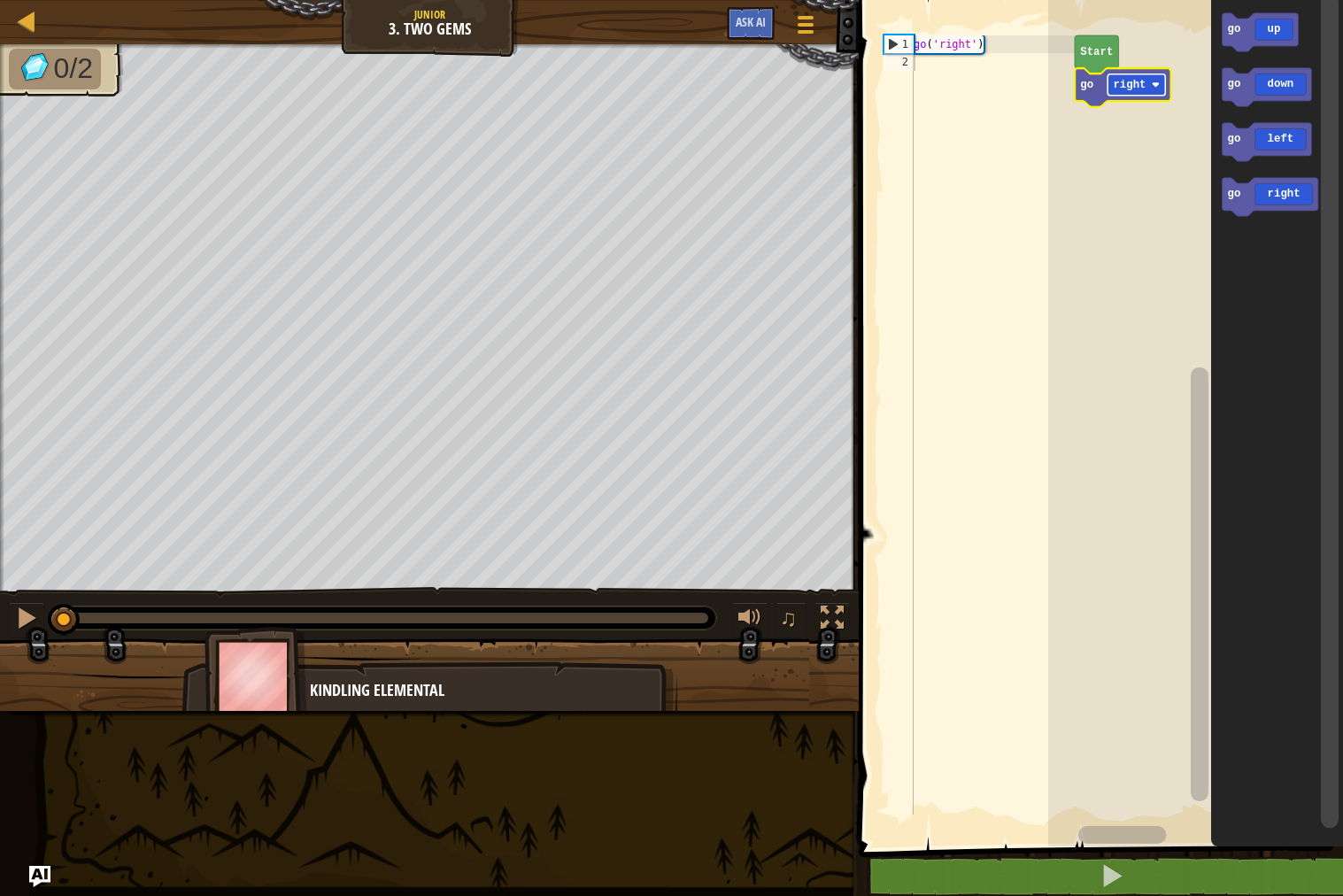
click at [1120, 88] on text "right" at bounding box center [1129, 85] width 33 height 13
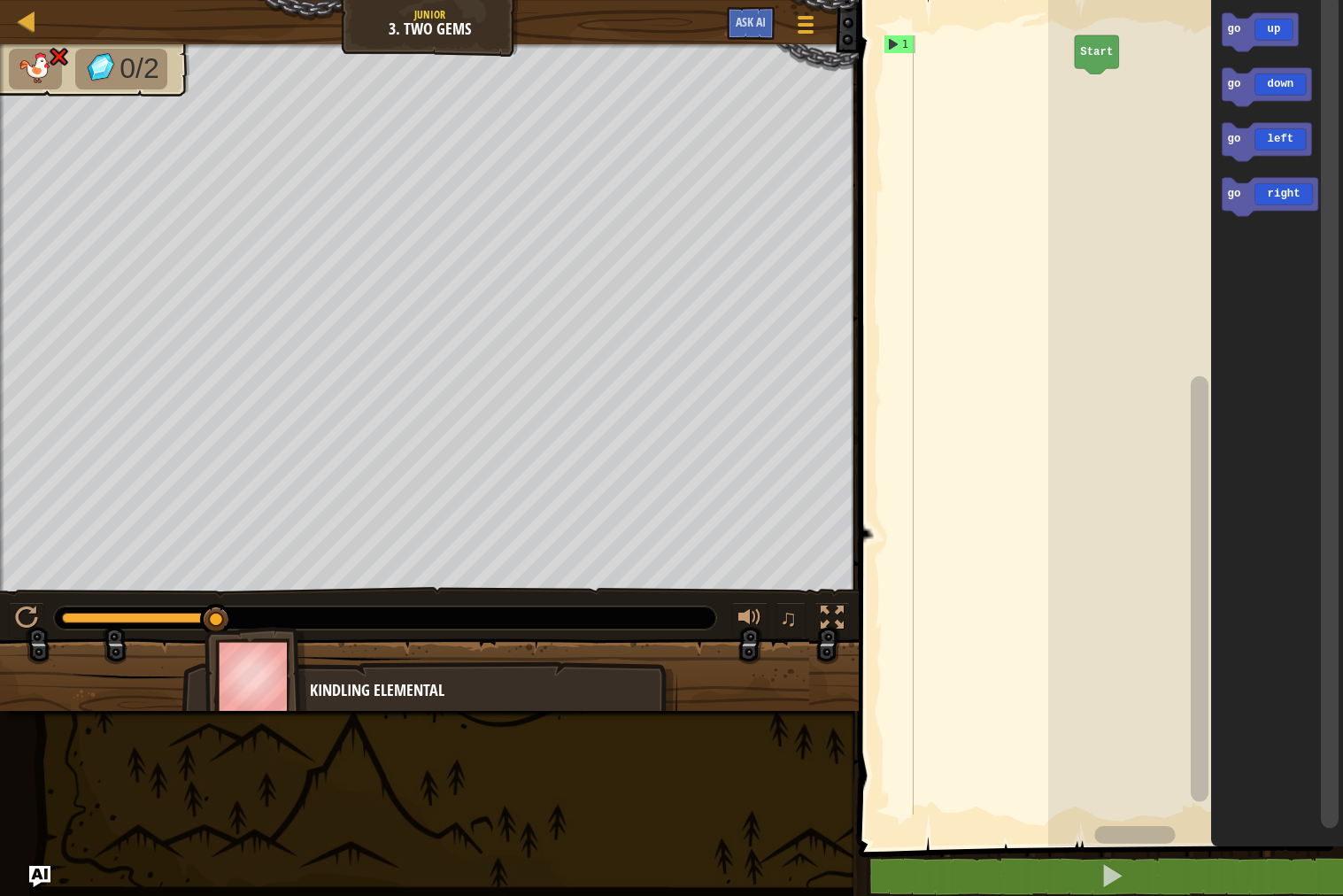
click at [1104, 61] on icon "Blockly Workspace" at bounding box center [1096, 54] width 44 height 38
click at [1099, 49] on text "Start" at bounding box center [1096, 52] width 33 height 13
click at [1101, 49] on text "Start" at bounding box center [1096, 52] width 33 height 13
click at [1095, 49] on text "Start" at bounding box center [1096, 52] width 33 height 13
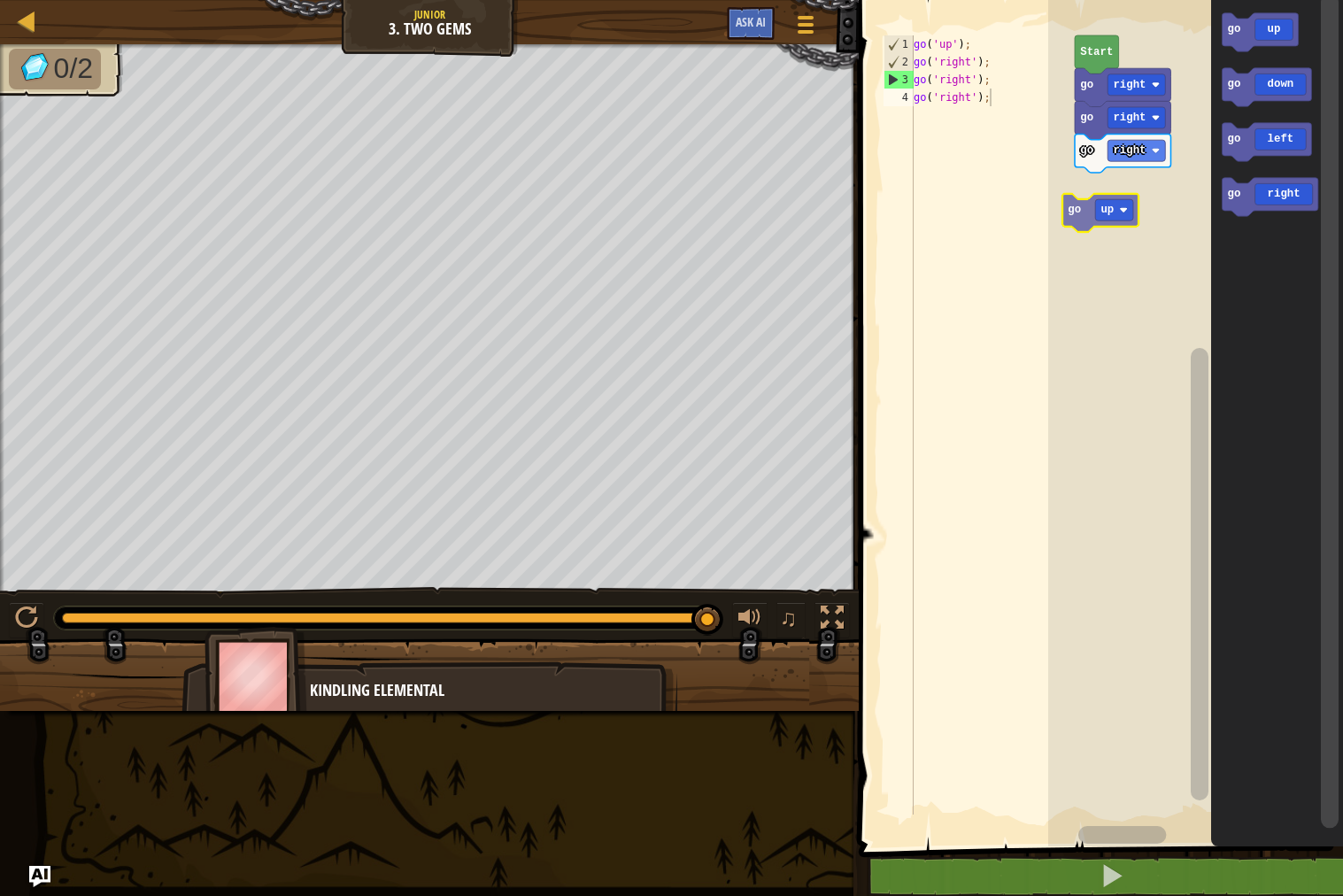
click at [1107, 236] on div "go right go right go right Start go up go up go down go left go right go up" at bounding box center [1194, 418] width 294 height 855
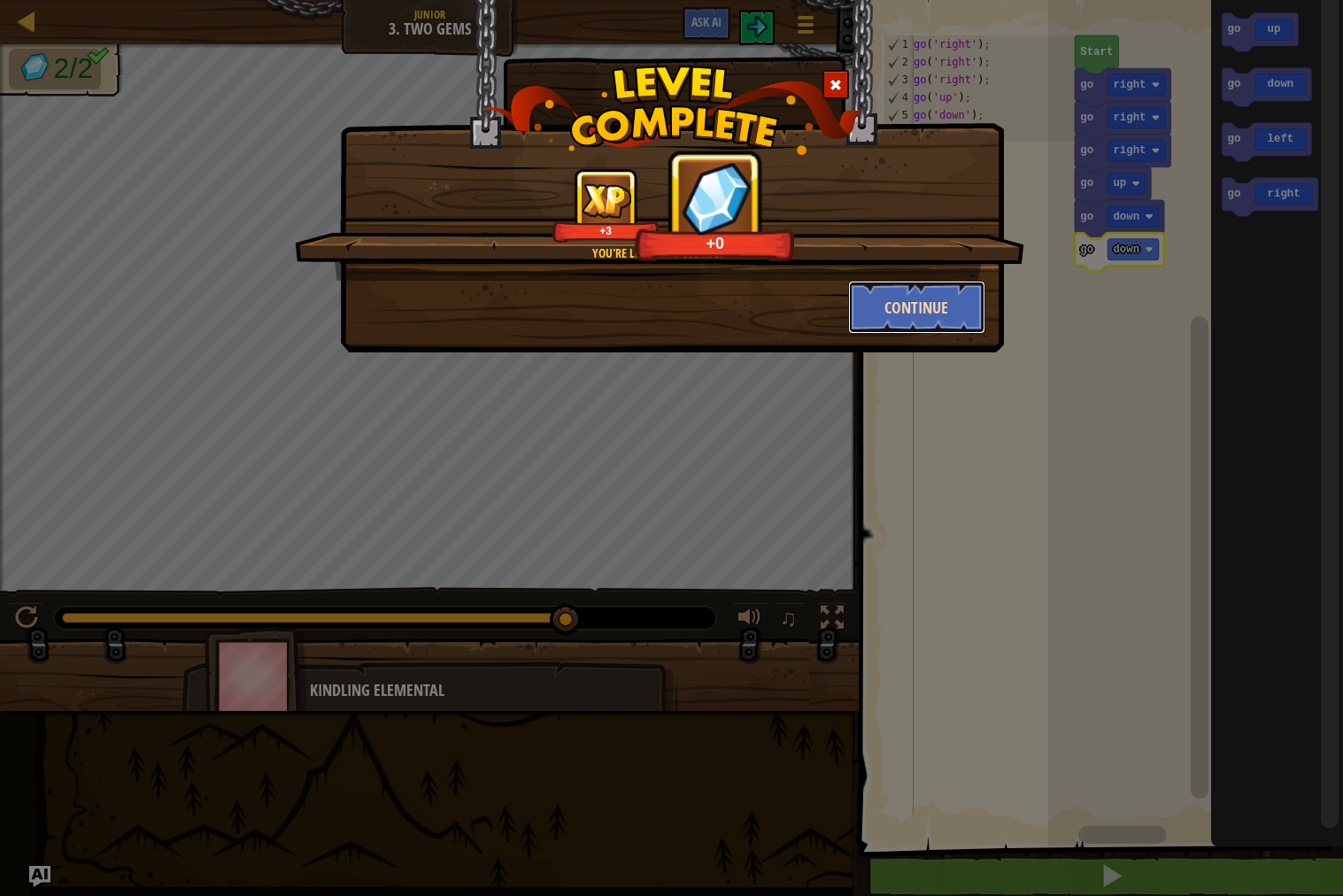
click at [921, 293] on button "Continue" at bounding box center [916, 307] width 138 height 53
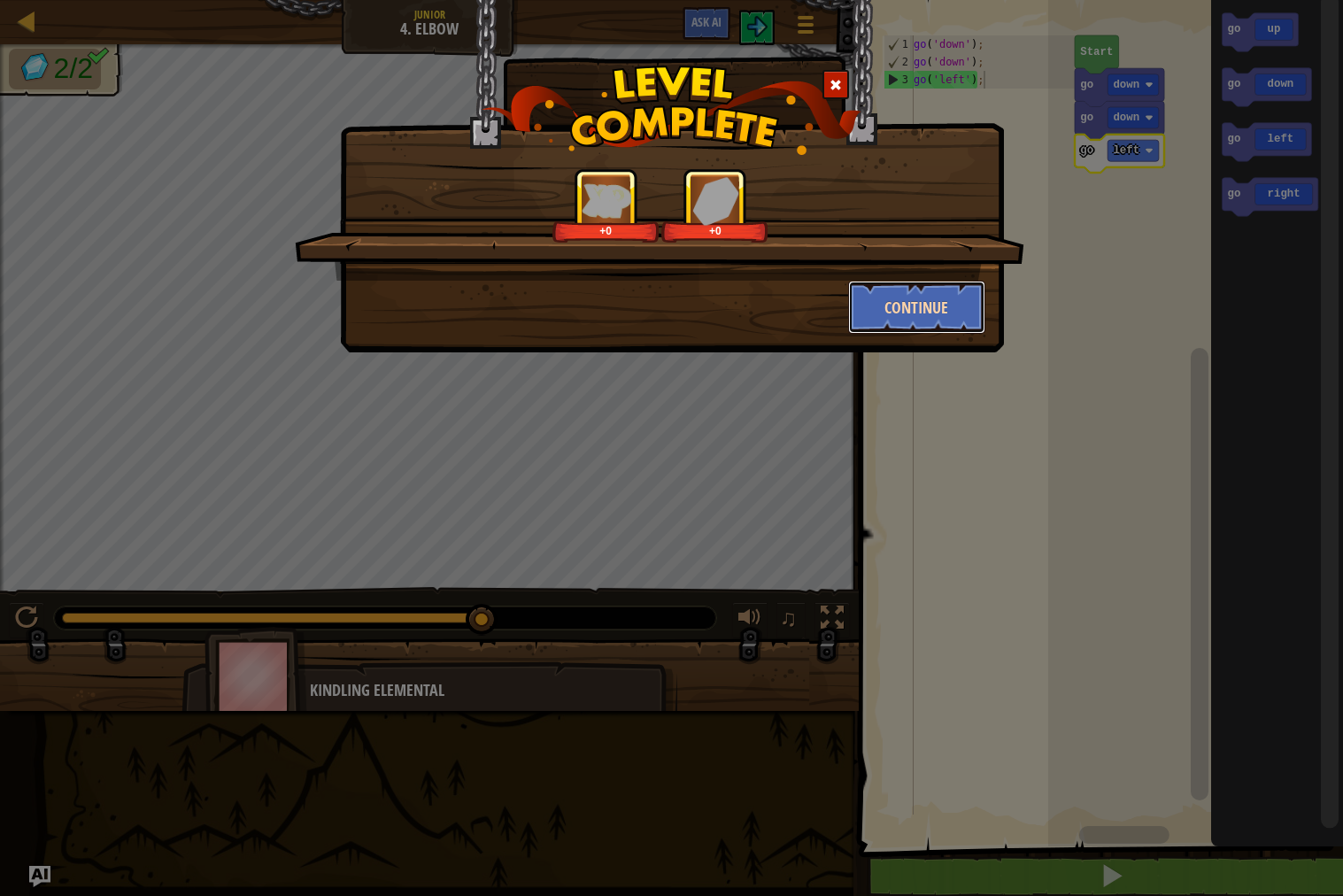
click at [875, 300] on button "Continue" at bounding box center [916, 307] width 138 height 53
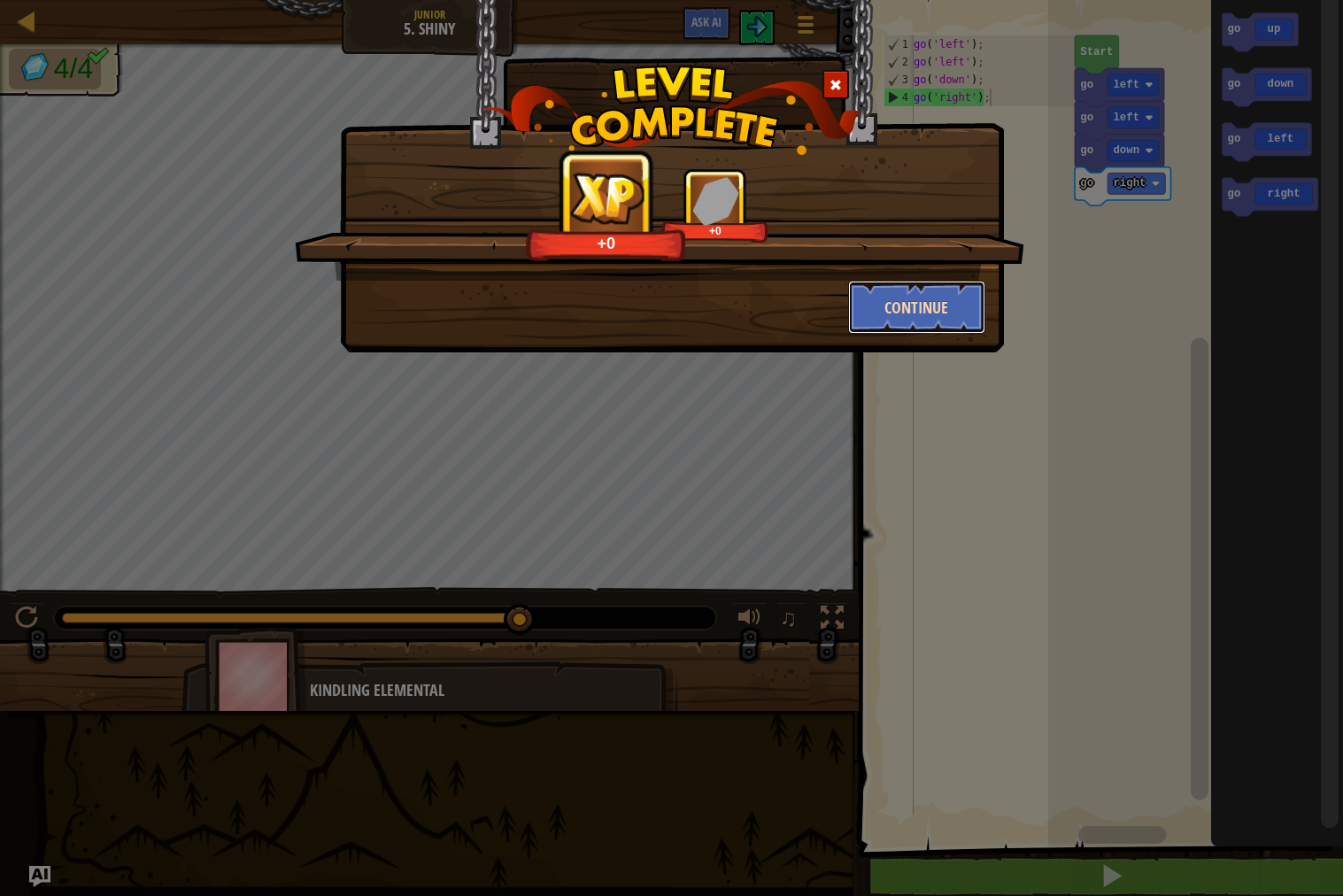
click at [922, 310] on button "Continue" at bounding box center [916, 307] width 138 height 53
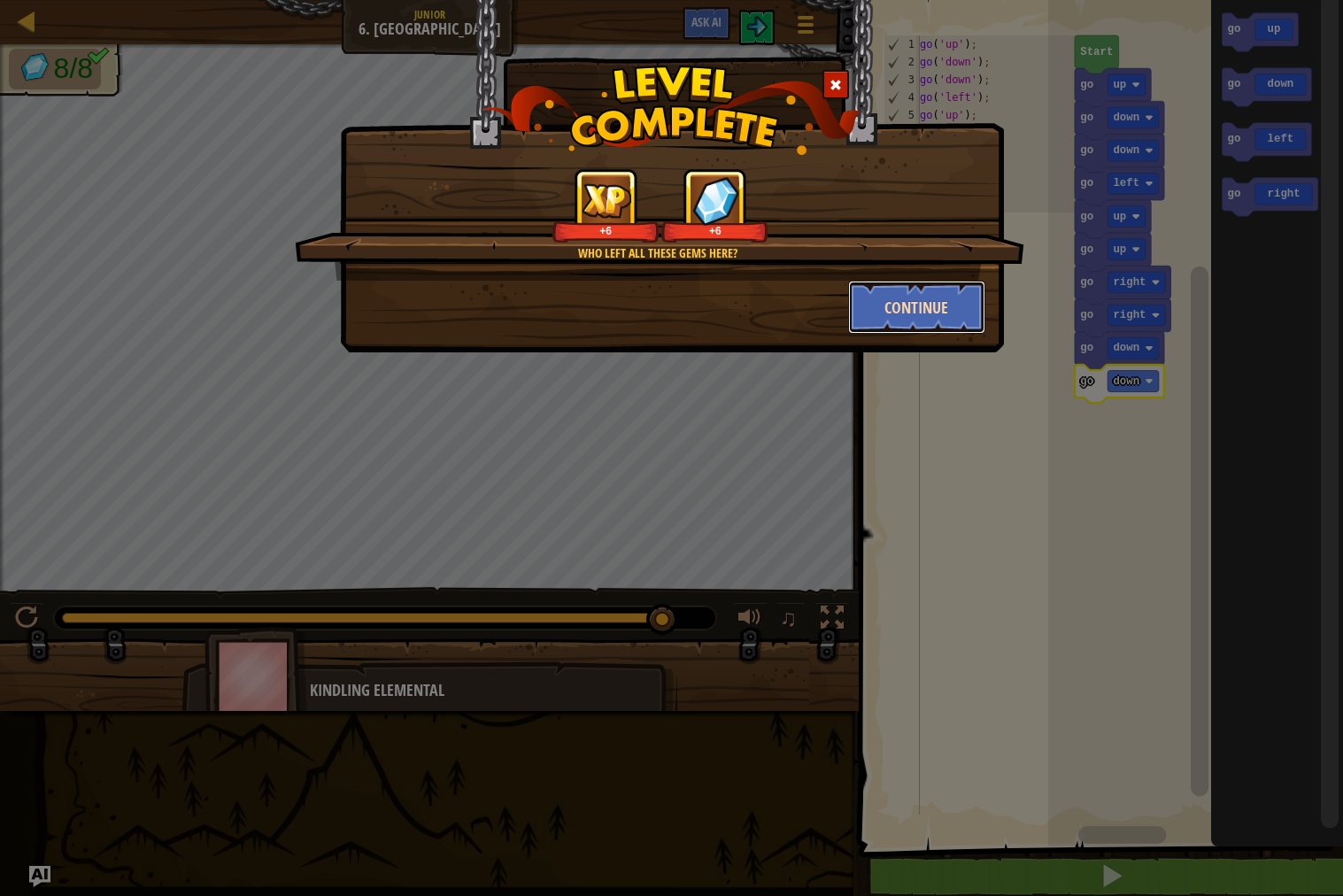
click at [936, 320] on button "Continue" at bounding box center [916, 307] width 138 height 53
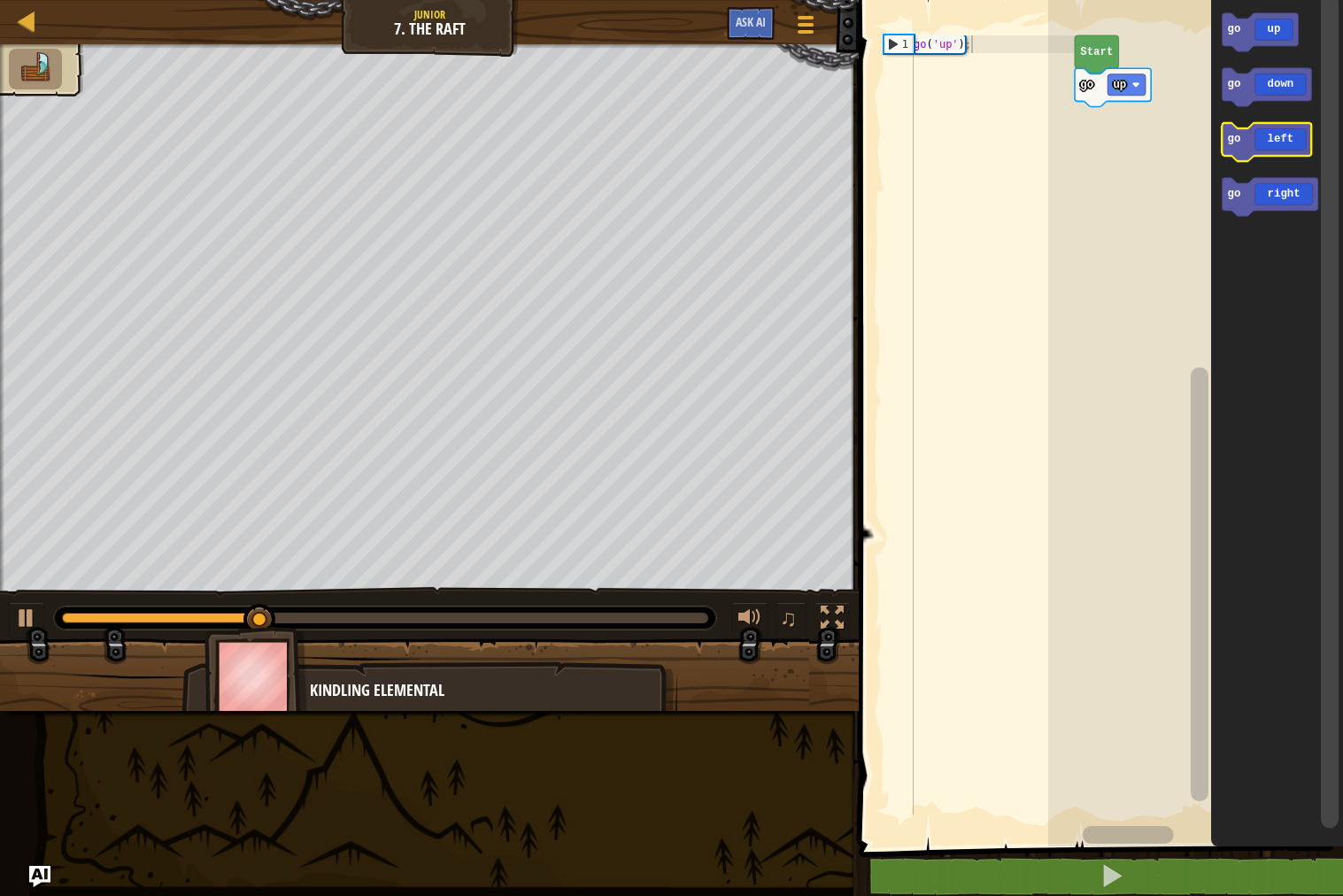
click at [1283, 158] on rect "Blockly Workspace" at bounding box center [1266, 141] width 89 height 38
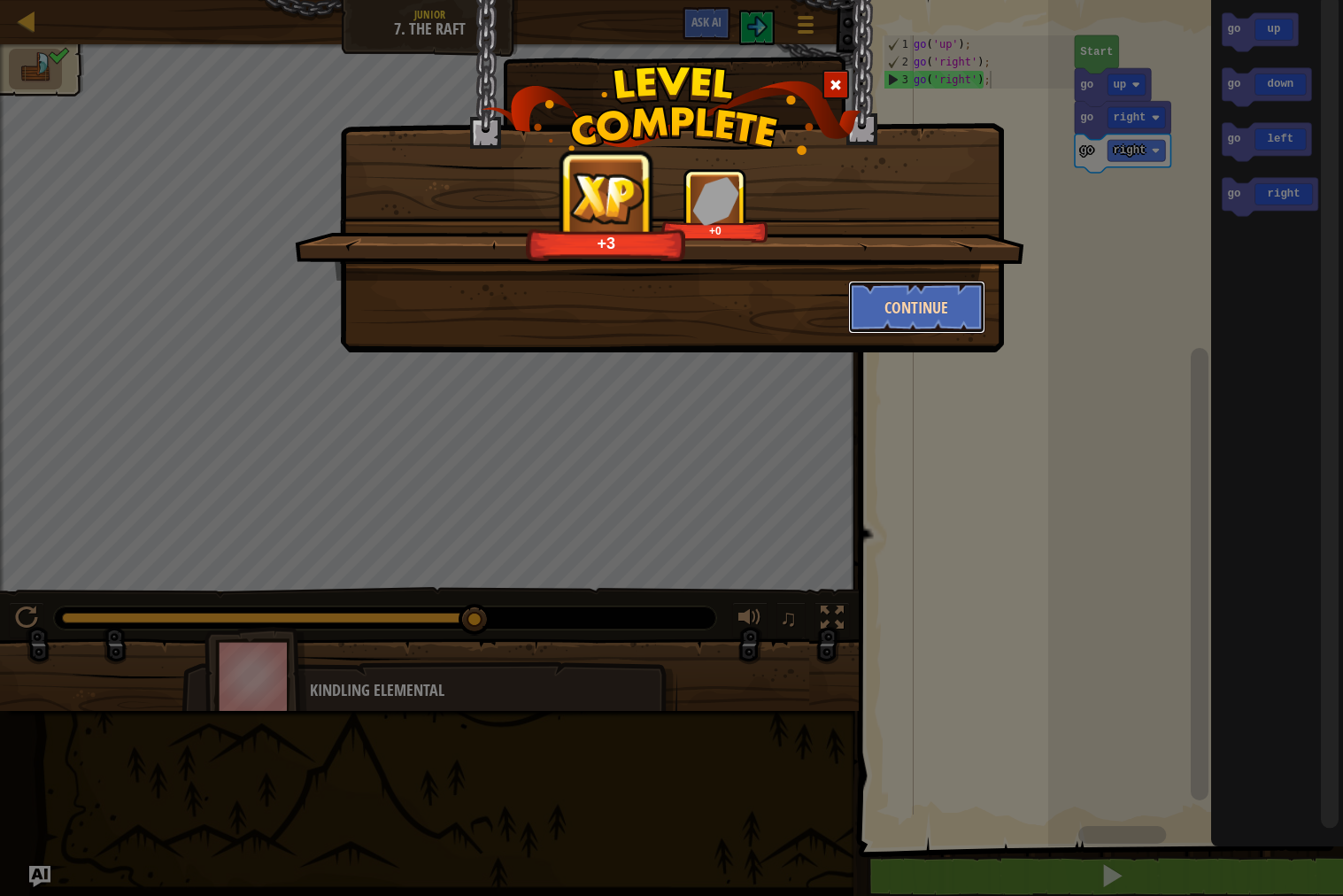
click at [920, 315] on button "Continue" at bounding box center [916, 307] width 138 height 53
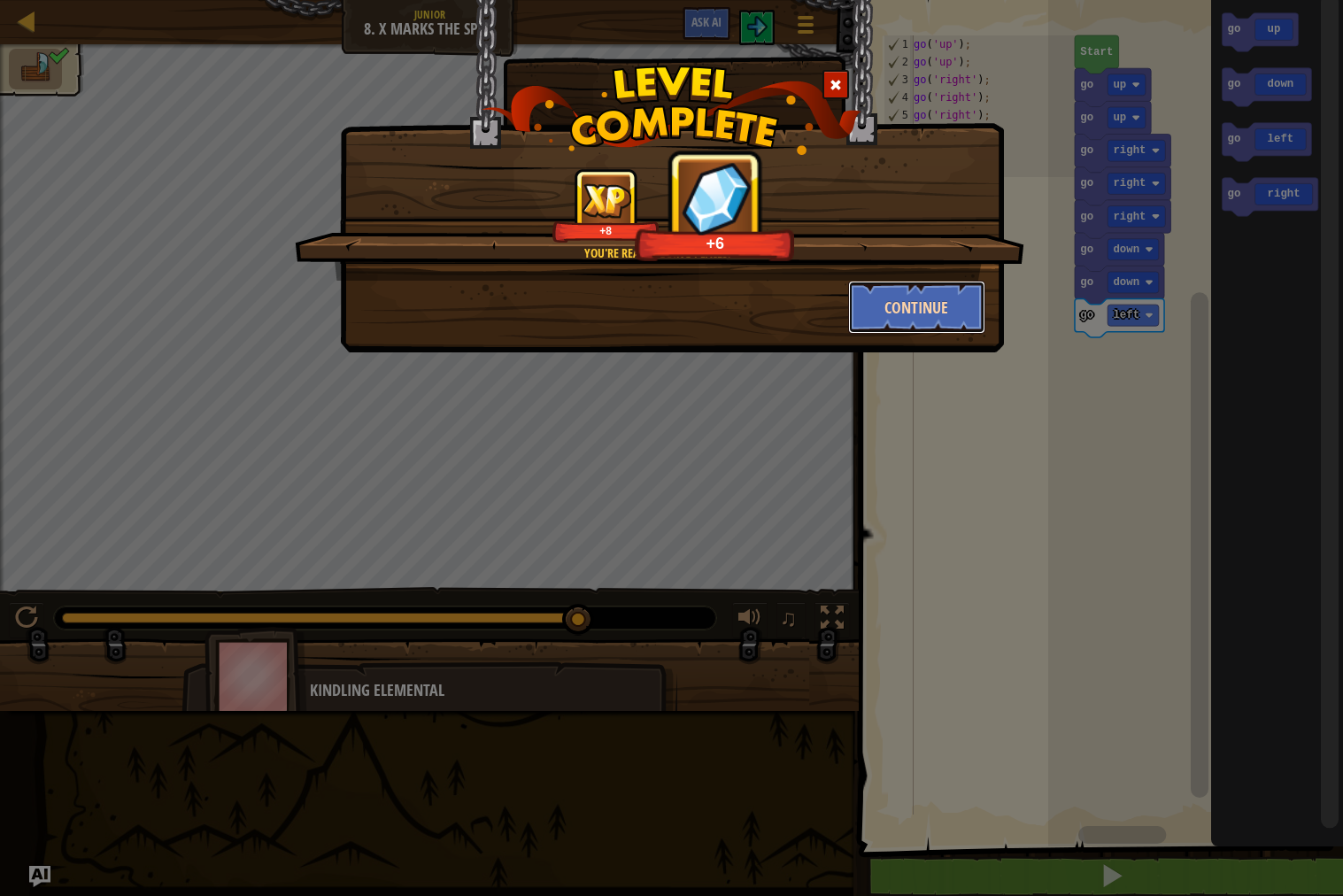
click at [919, 283] on button "Continue" at bounding box center [916, 307] width 138 height 53
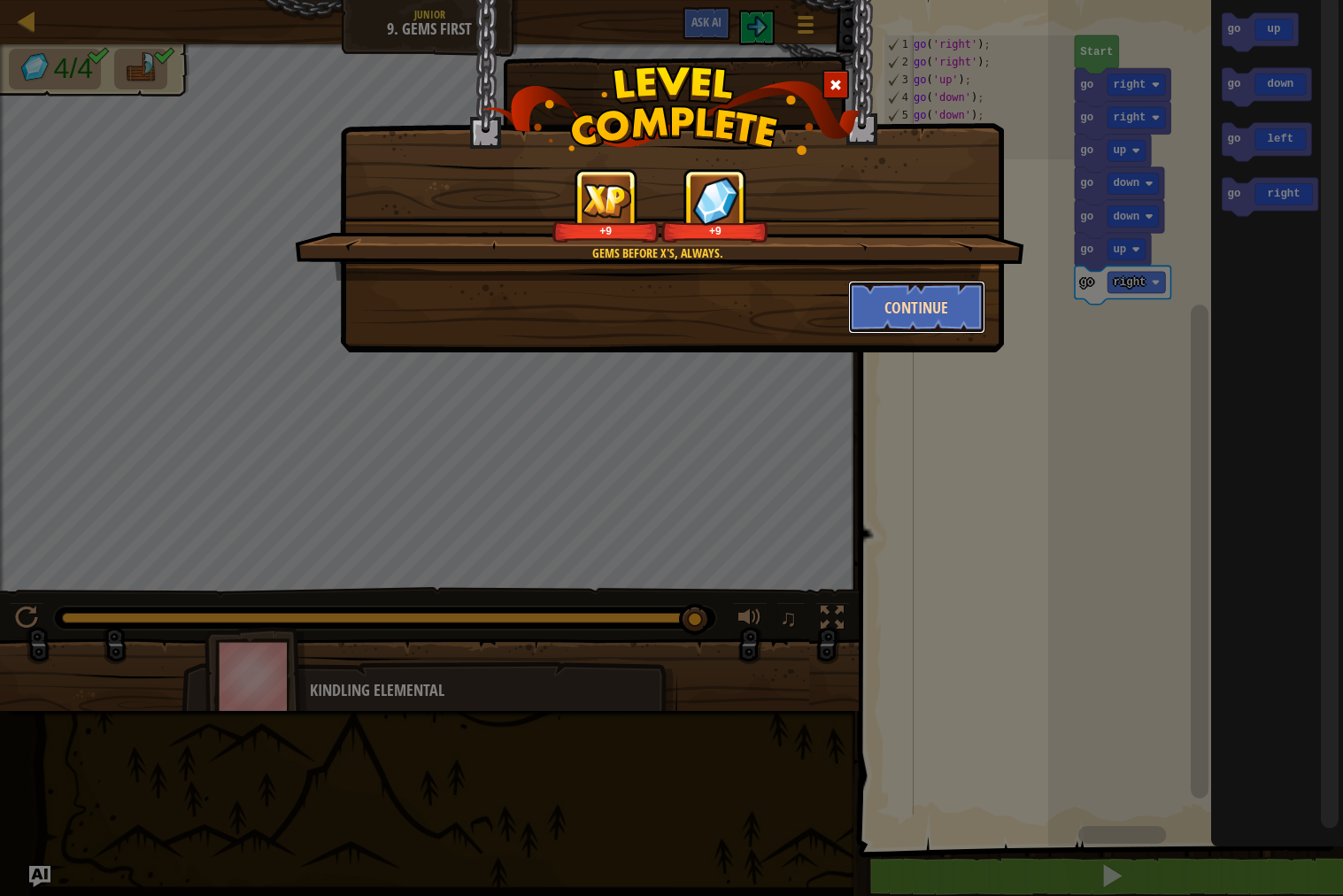
click at [912, 304] on button "Continue" at bounding box center [916, 307] width 138 height 53
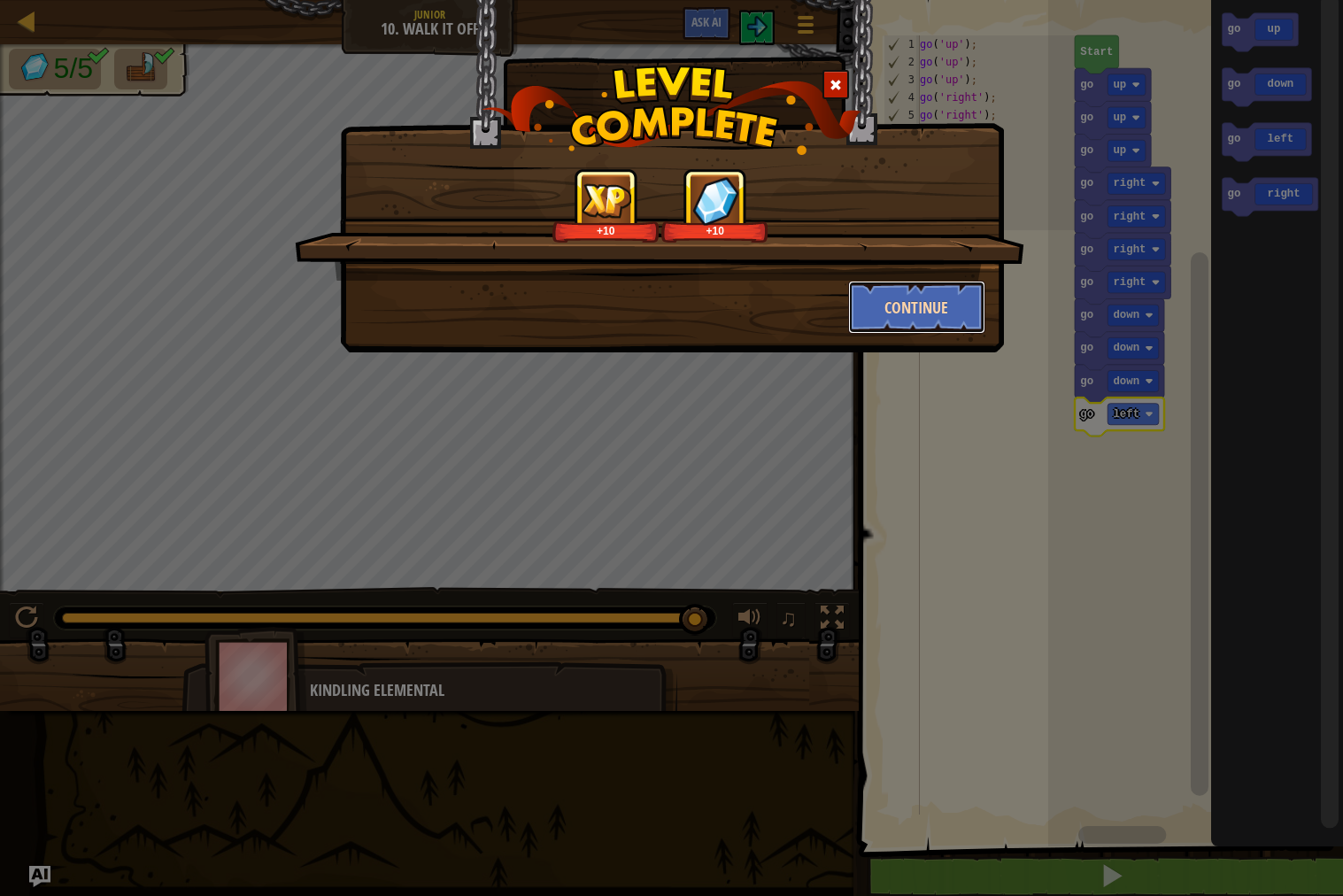
click at [888, 287] on button "Continue" at bounding box center [916, 307] width 138 height 53
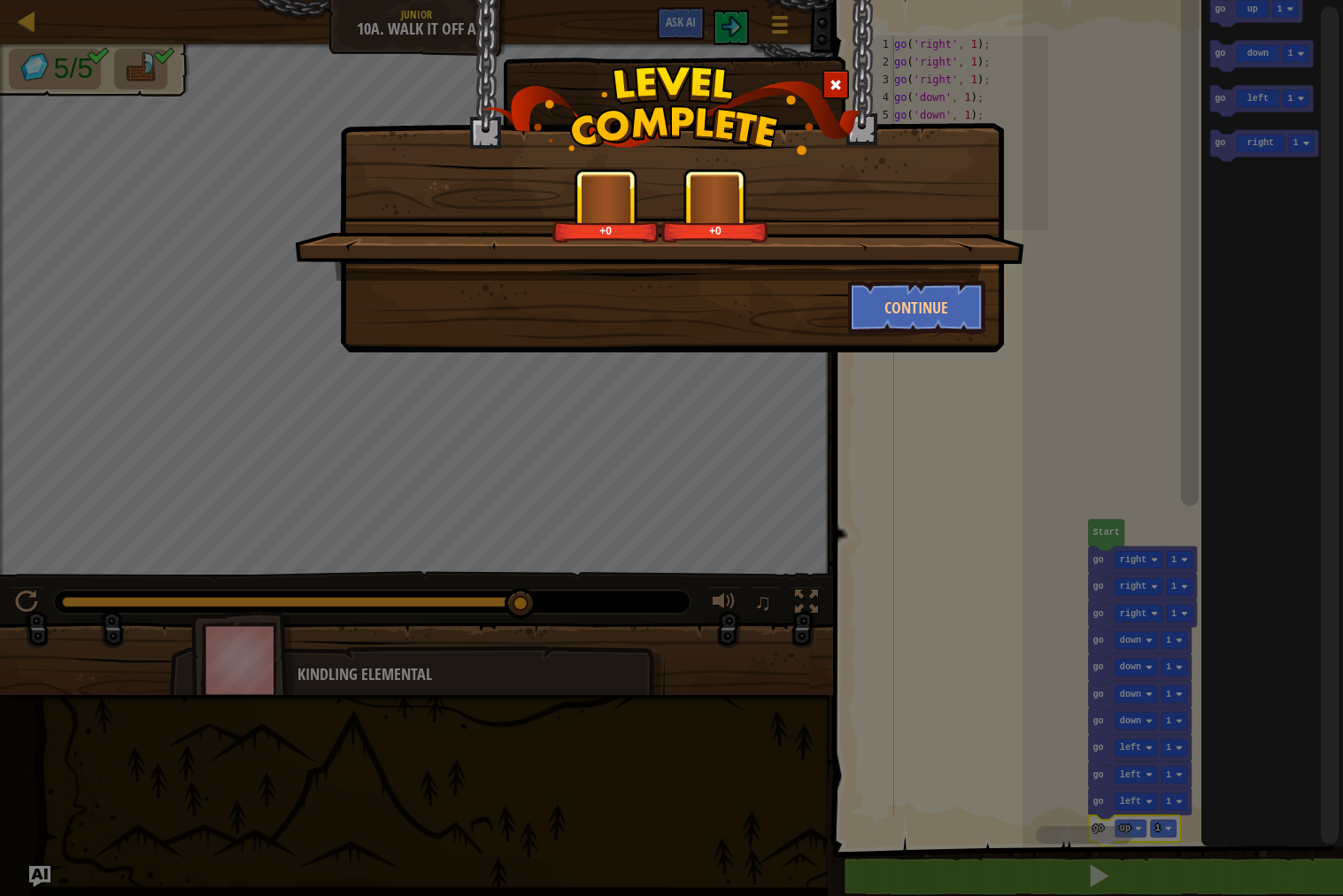
click at [739, 304] on div "Continue" at bounding box center [672, 307] width 653 height 53
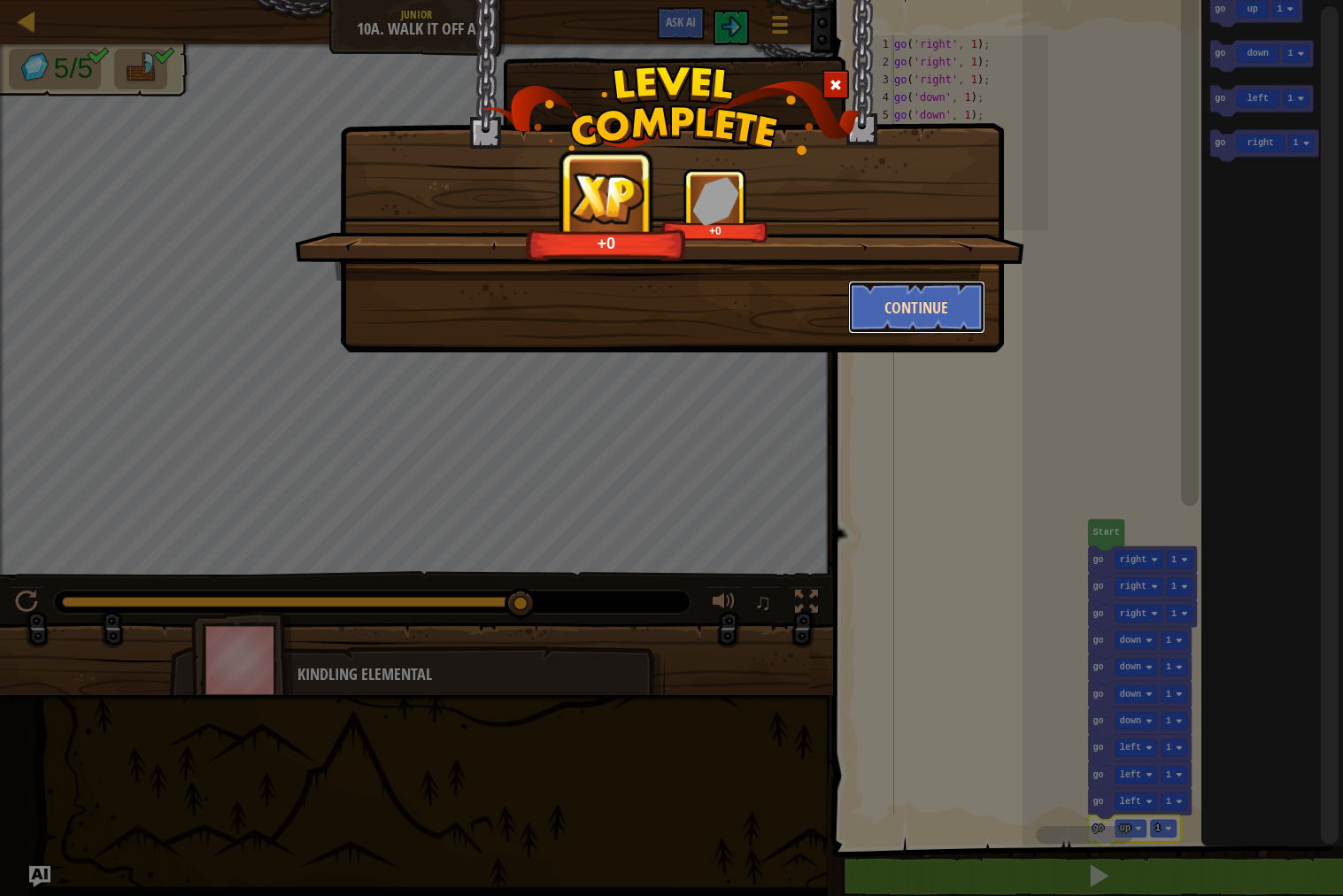
click at [870, 312] on button "Continue" at bounding box center [916, 307] width 138 height 53
